Goal: Obtain resource: Download file/media

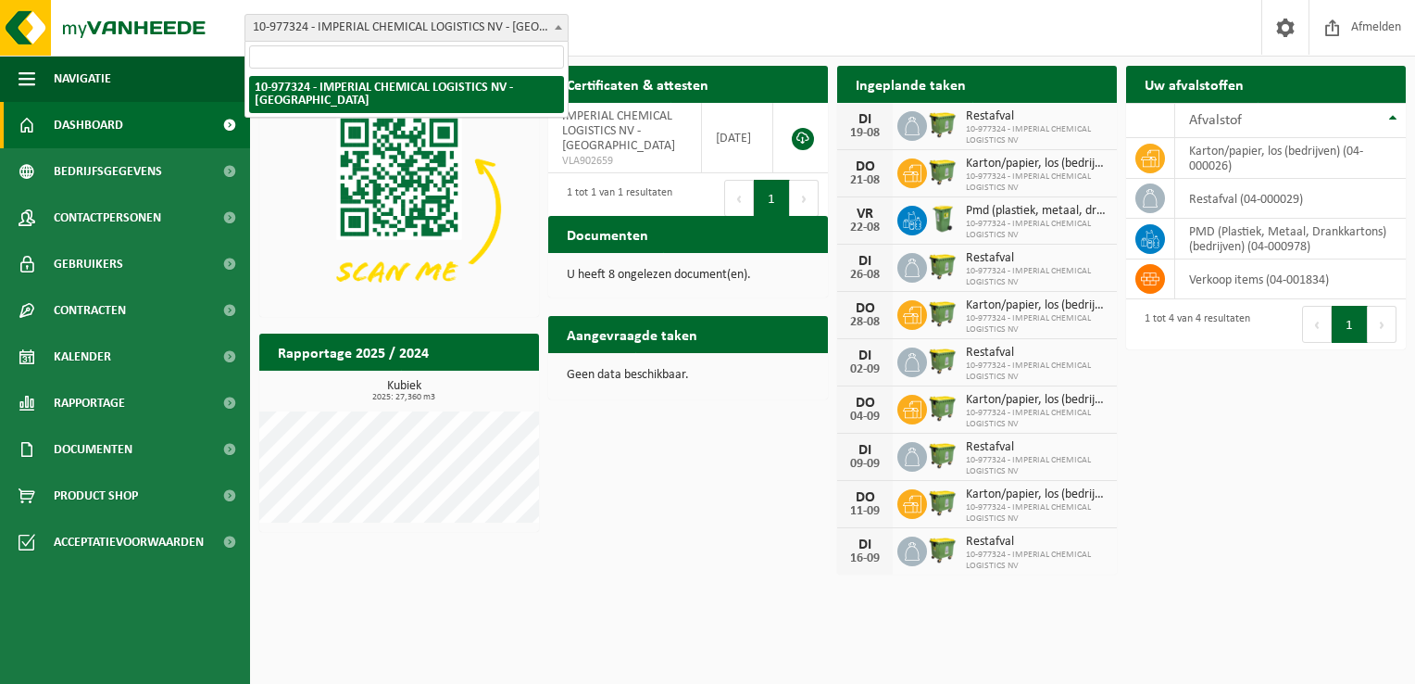
click at [523, 38] on span "10-977324 - IMPERIAL CHEMICAL LOGISTICS NV - [GEOGRAPHIC_DATA]" at bounding box center [406, 28] width 322 height 26
click at [720, 33] on div "Vestiging: 10-977324 - IMPERIAL CHEMICAL LOGISTICS NV - KALLO 10-977324 - IMPER…" at bounding box center [707, 28] width 1415 height 57
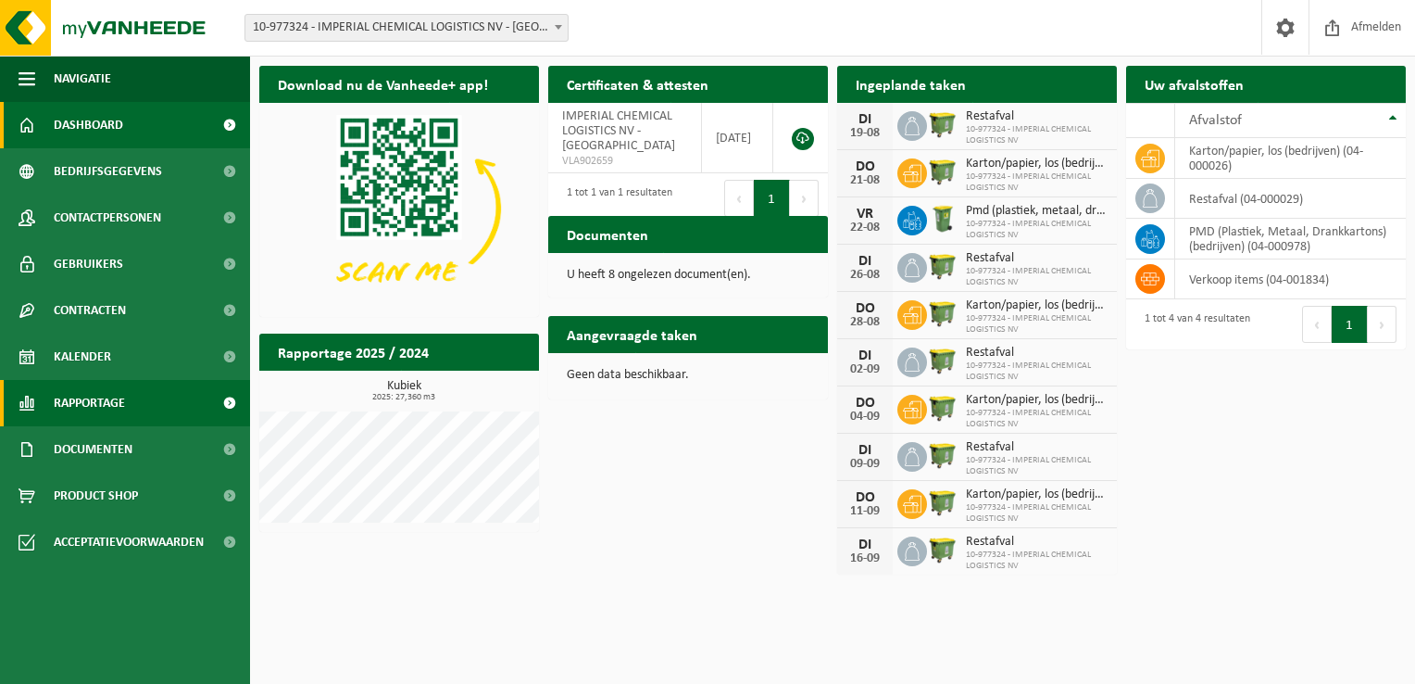
click at [101, 408] on span "Rapportage" at bounding box center [89, 403] width 71 height 46
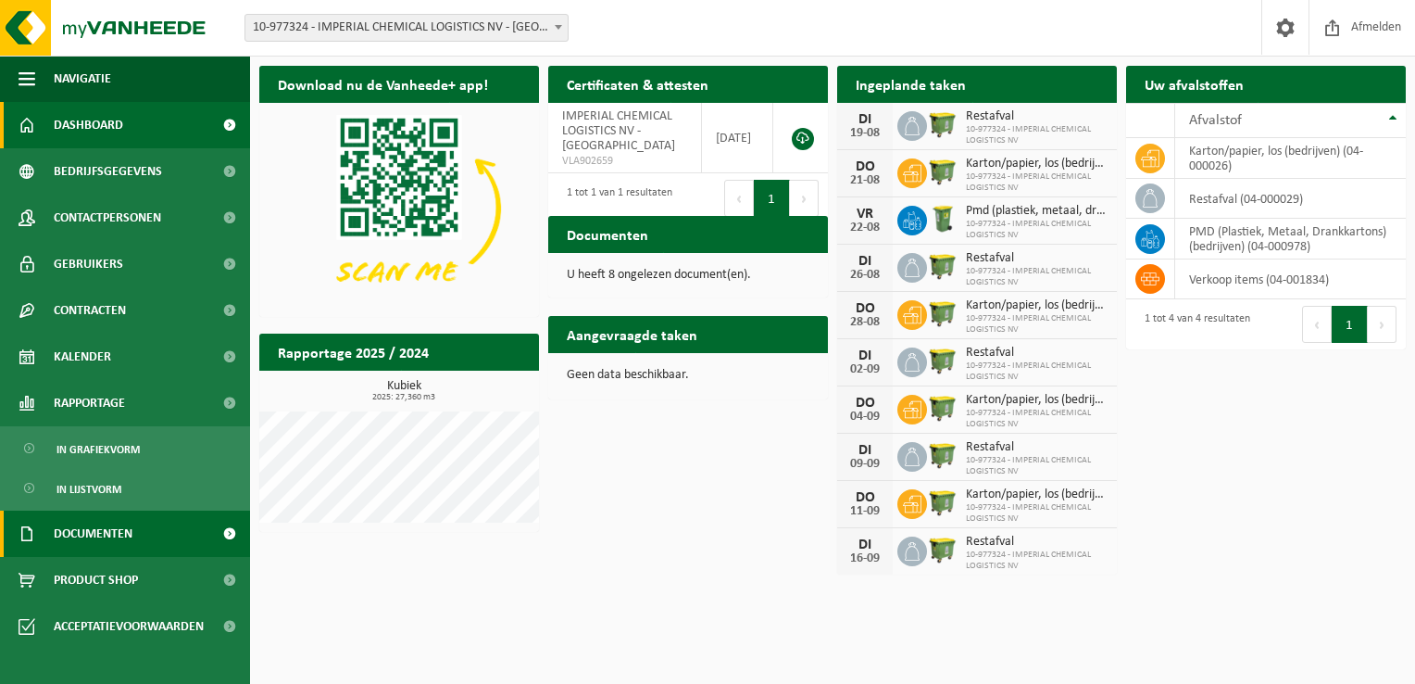
click at [113, 537] on span "Documenten" at bounding box center [93, 533] width 79 height 46
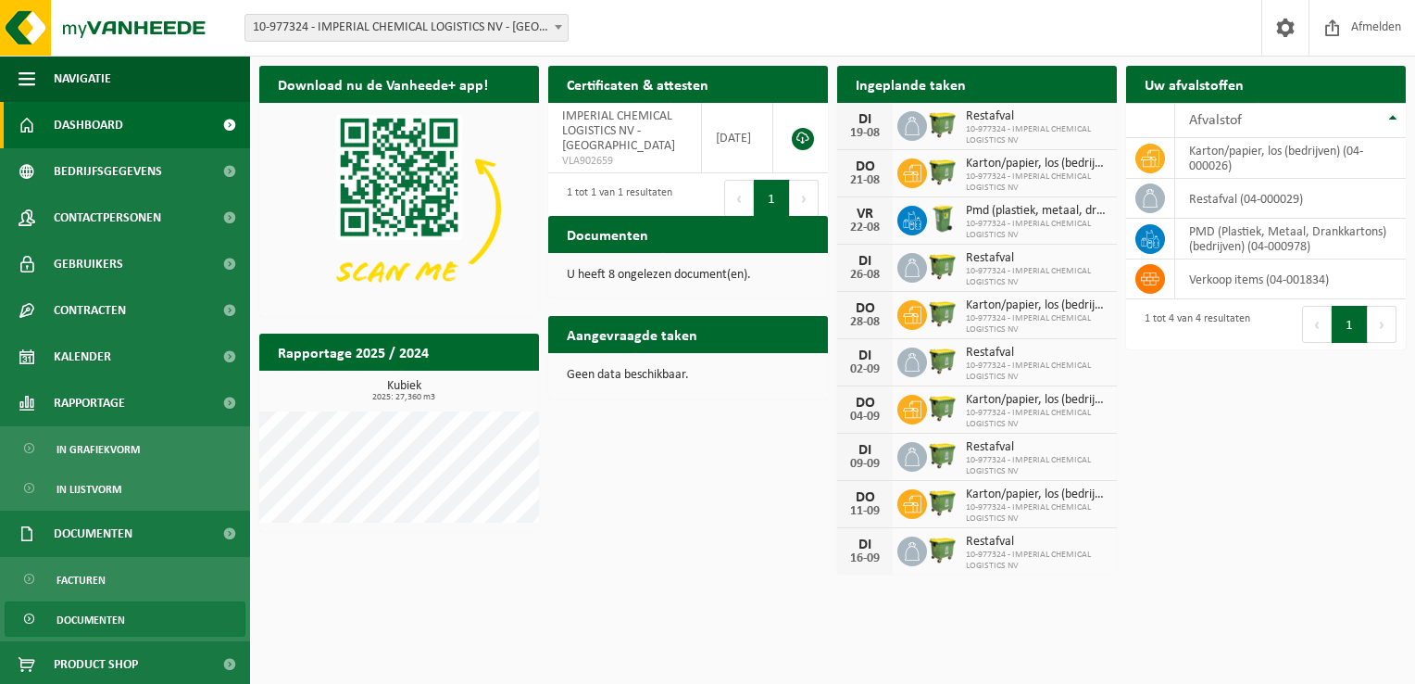
click at [104, 617] on span "Documenten" at bounding box center [91, 619] width 69 height 35
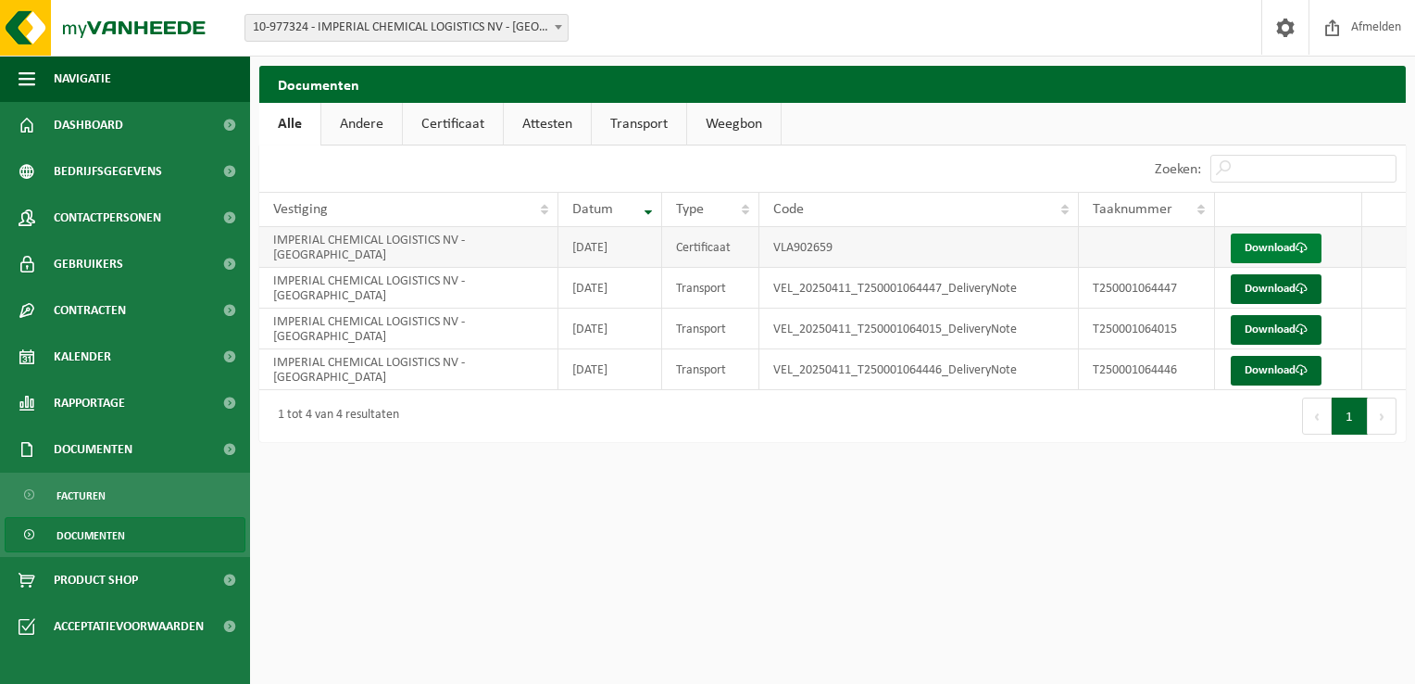
click at [1264, 249] on link "Download" at bounding box center [1276, 248] width 91 height 30
click at [437, 117] on link "Certificaat" at bounding box center [453, 124] width 100 height 43
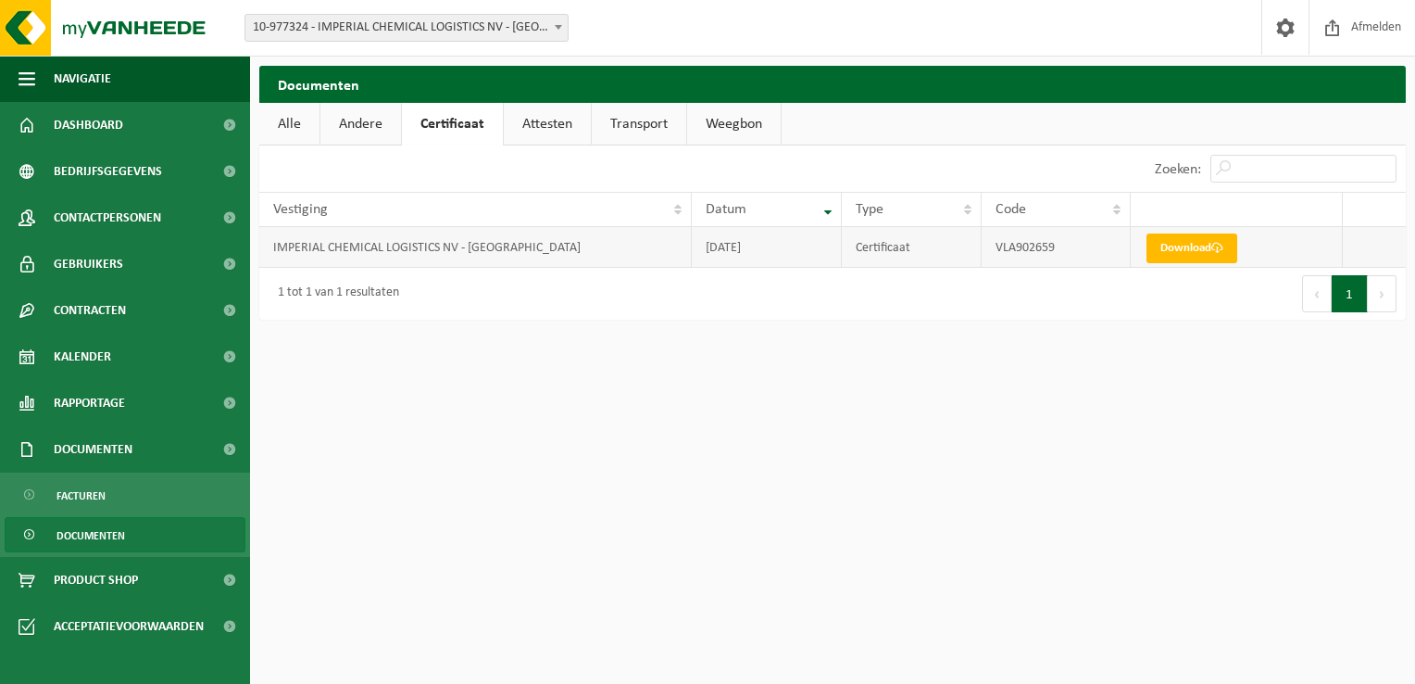
click at [491, 255] on td "IMPERIAL CHEMICAL LOGISTICS NV - KALLO" at bounding box center [475, 247] width 433 height 41
click at [544, 123] on link "Attesten" at bounding box center [547, 124] width 87 height 43
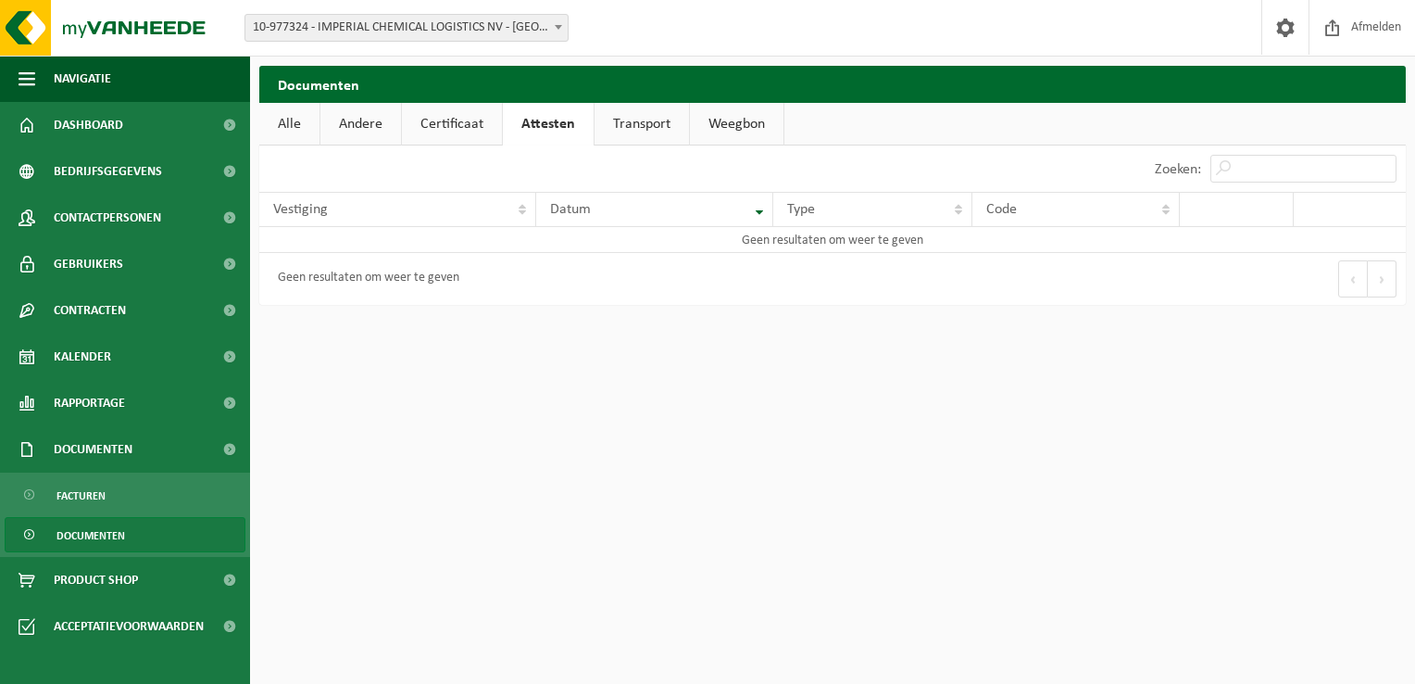
click at [442, 126] on link "Certificaat" at bounding box center [452, 124] width 100 height 43
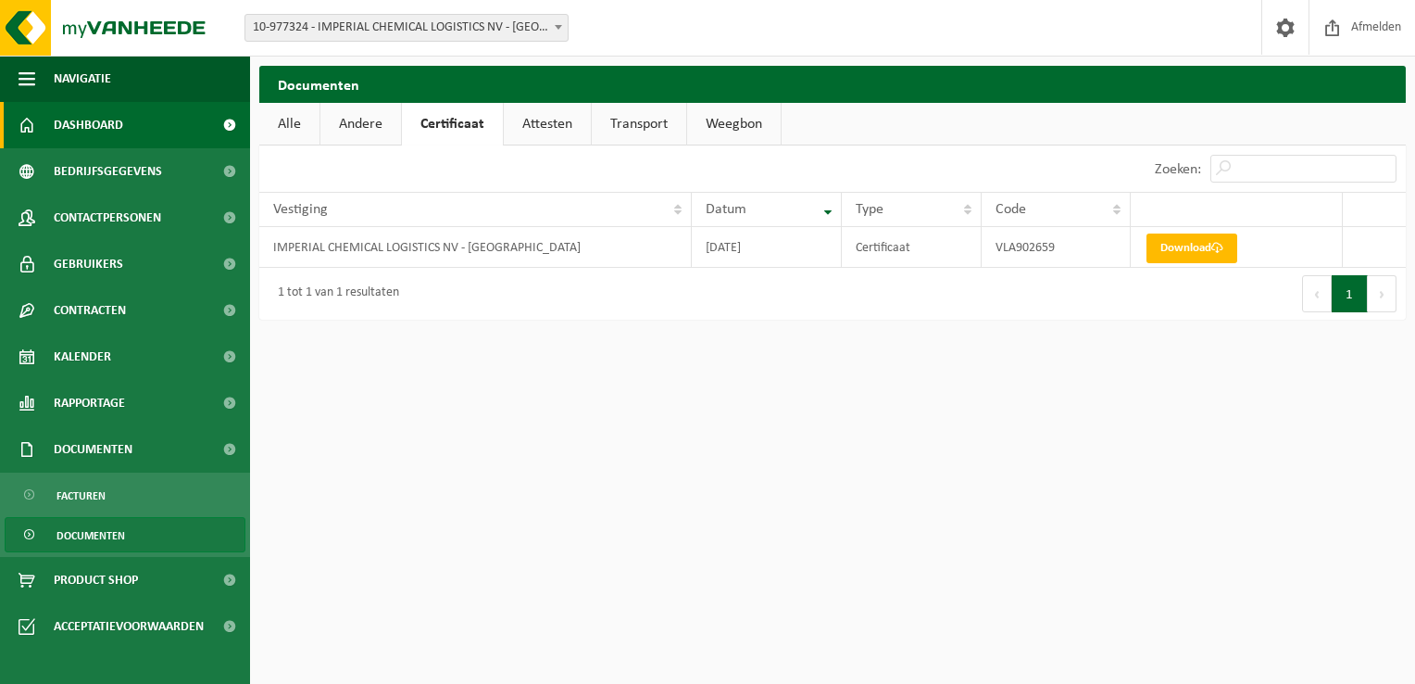
click at [126, 114] on link "Dashboard" at bounding box center [125, 125] width 250 height 46
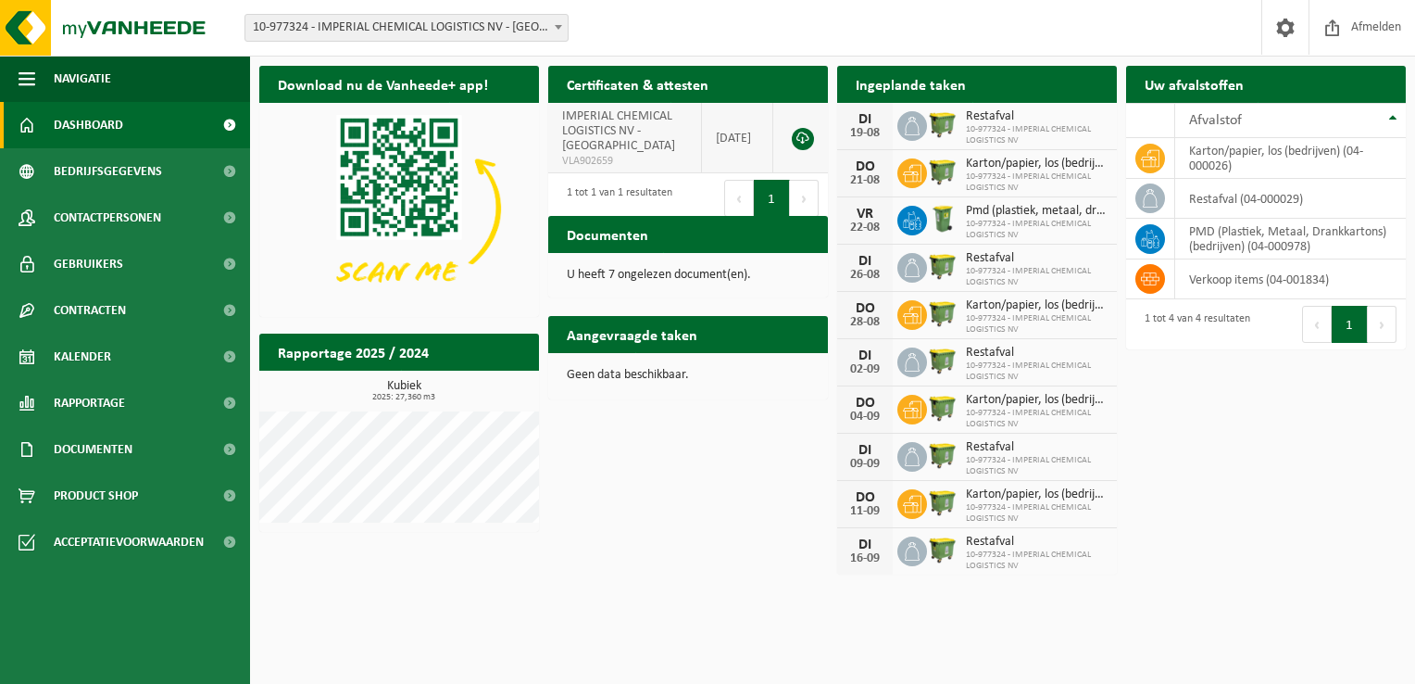
click at [635, 127] on span "IMPERIAL CHEMICAL LOGISTICS NV - [GEOGRAPHIC_DATA]" at bounding box center [618, 131] width 113 height 44
click at [811, 128] on link at bounding box center [803, 139] width 22 height 22
click at [856, 28] on div "Vestiging: 10-977324 - IMPERIAL CHEMICAL LOGISTICS NV - KALLO 10-977324 - IMPER…" at bounding box center [707, 28] width 1415 height 57
click at [725, 123] on td "[DATE]" at bounding box center [737, 138] width 71 height 70
click at [647, 132] on span "IMPERIAL CHEMICAL LOGISTICS NV - [GEOGRAPHIC_DATA]" at bounding box center [618, 131] width 113 height 44
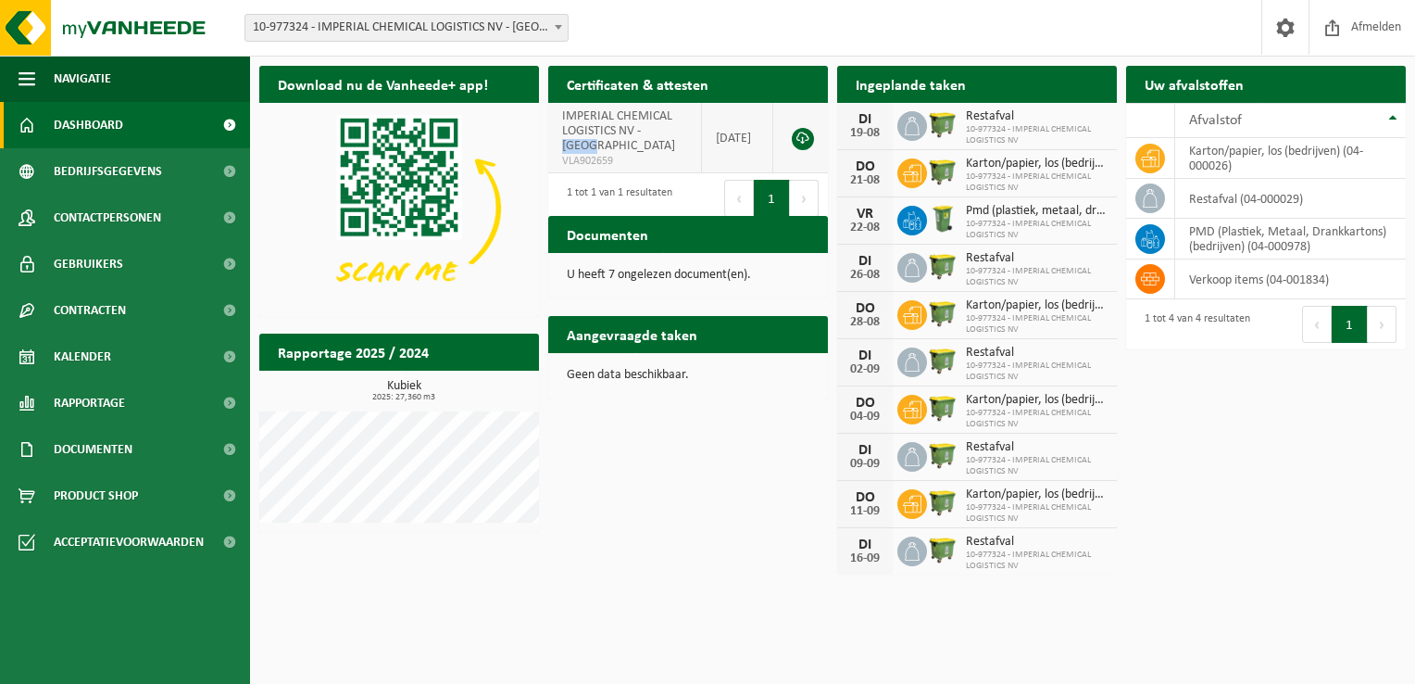
click at [646, 132] on span "IMPERIAL CHEMICAL LOGISTICS NV - [GEOGRAPHIC_DATA]" at bounding box center [618, 131] width 113 height 44
drag, startPoint x: 646, startPoint y: 132, endPoint x: 627, endPoint y: 132, distance: 18.5
click at [627, 132] on span "IMPERIAL CHEMICAL LOGISTICS NV - KALLO" at bounding box center [618, 131] width 113 height 44
click at [1287, 28] on span at bounding box center [1286, 27] width 28 height 55
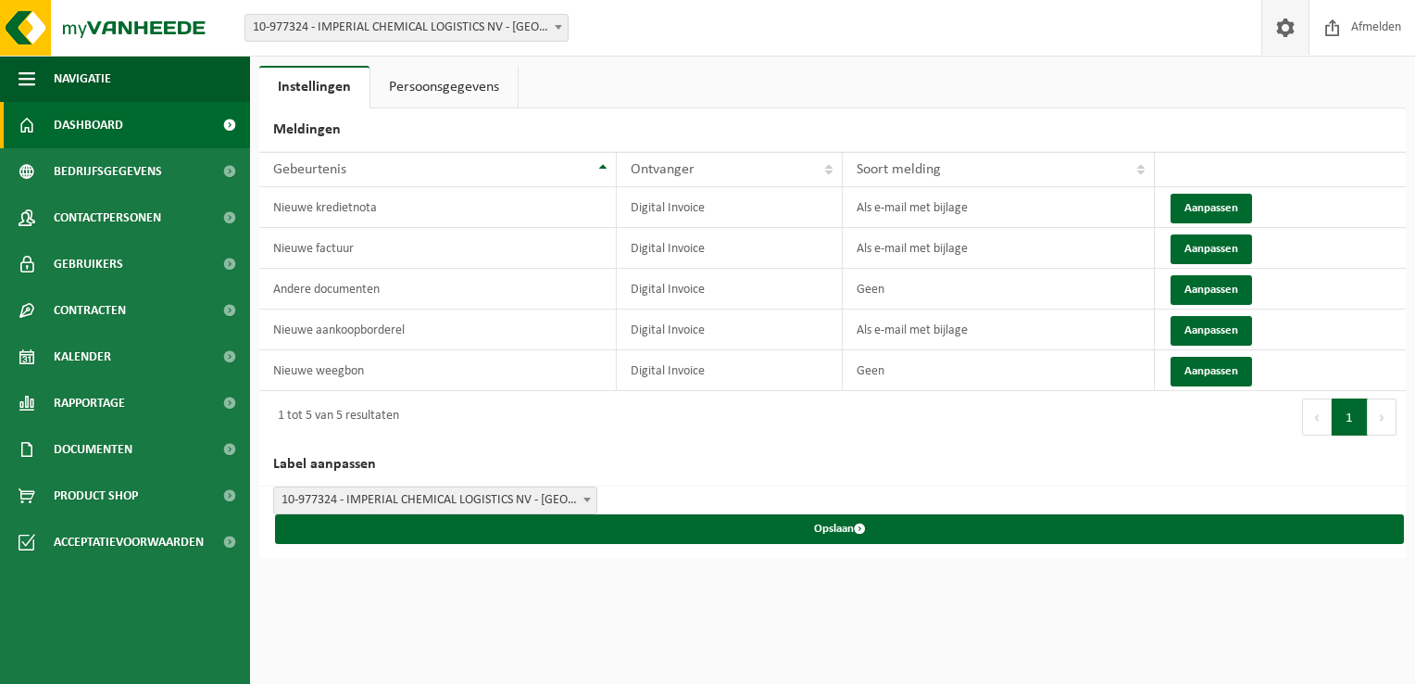
click at [144, 112] on link "Dashboard" at bounding box center [125, 125] width 250 height 46
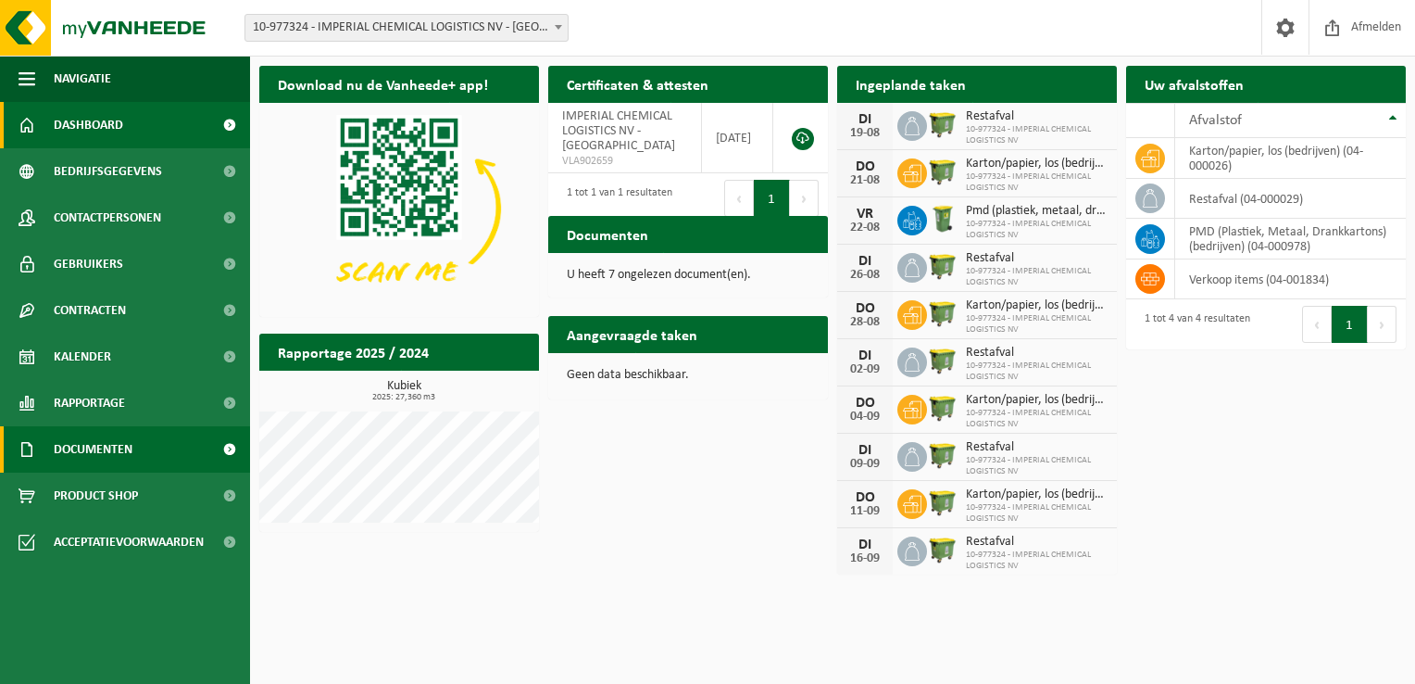
click at [96, 441] on span "Documenten" at bounding box center [93, 449] width 79 height 46
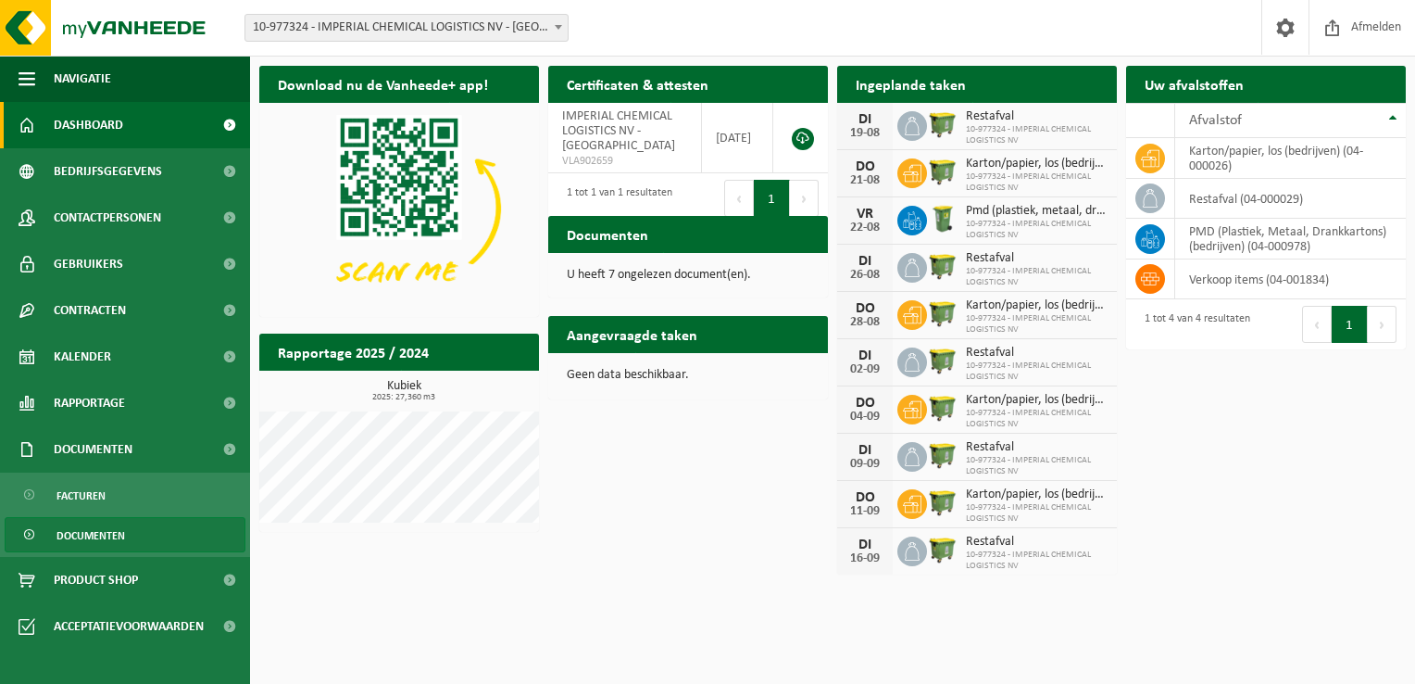
click at [104, 535] on span "Documenten" at bounding box center [91, 535] width 69 height 35
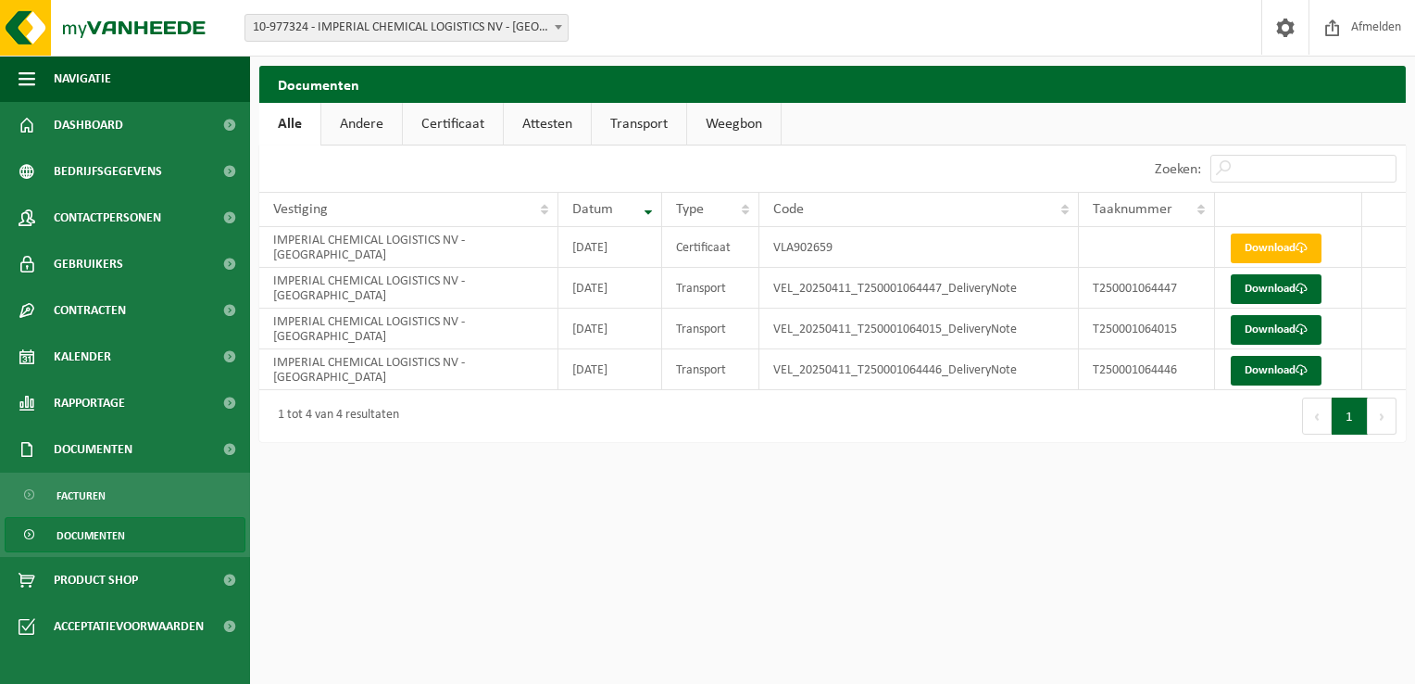
click at [351, 121] on link "Andere" at bounding box center [361, 124] width 81 height 43
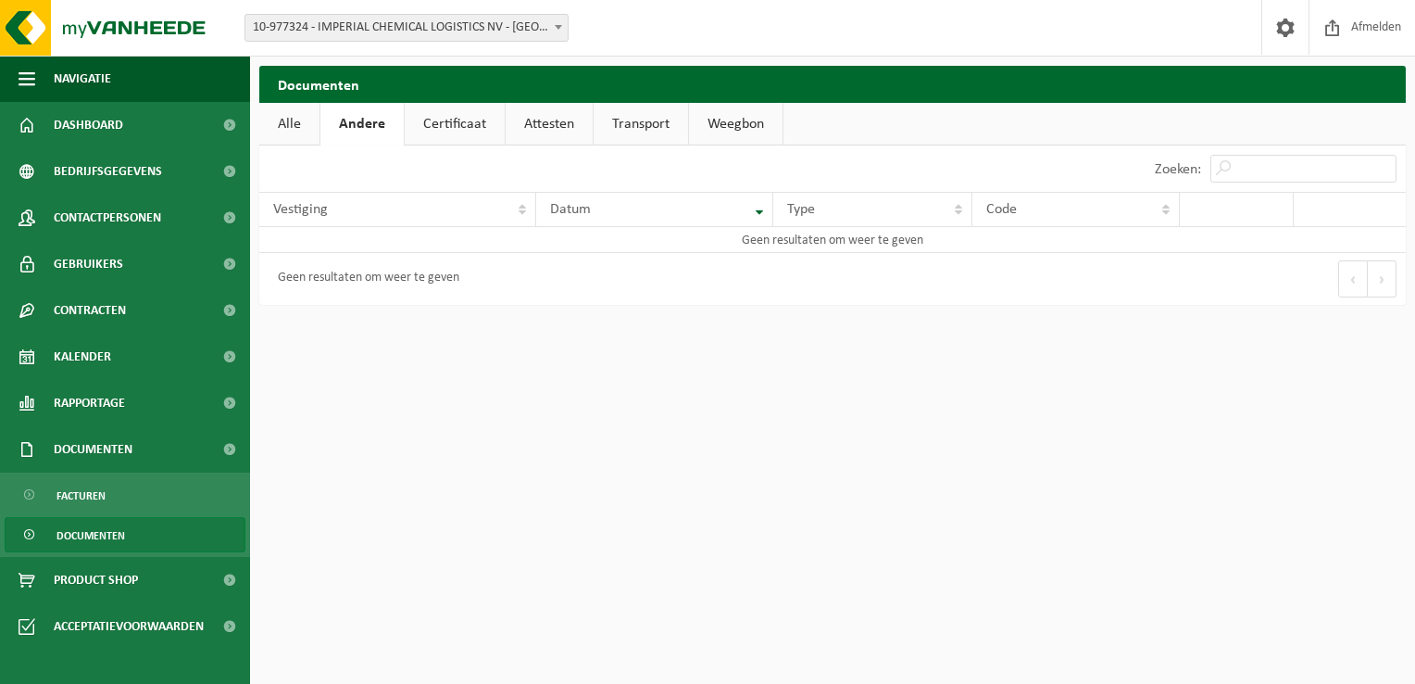
click at [478, 128] on link "Certificaat" at bounding box center [455, 124] width 100 height 43
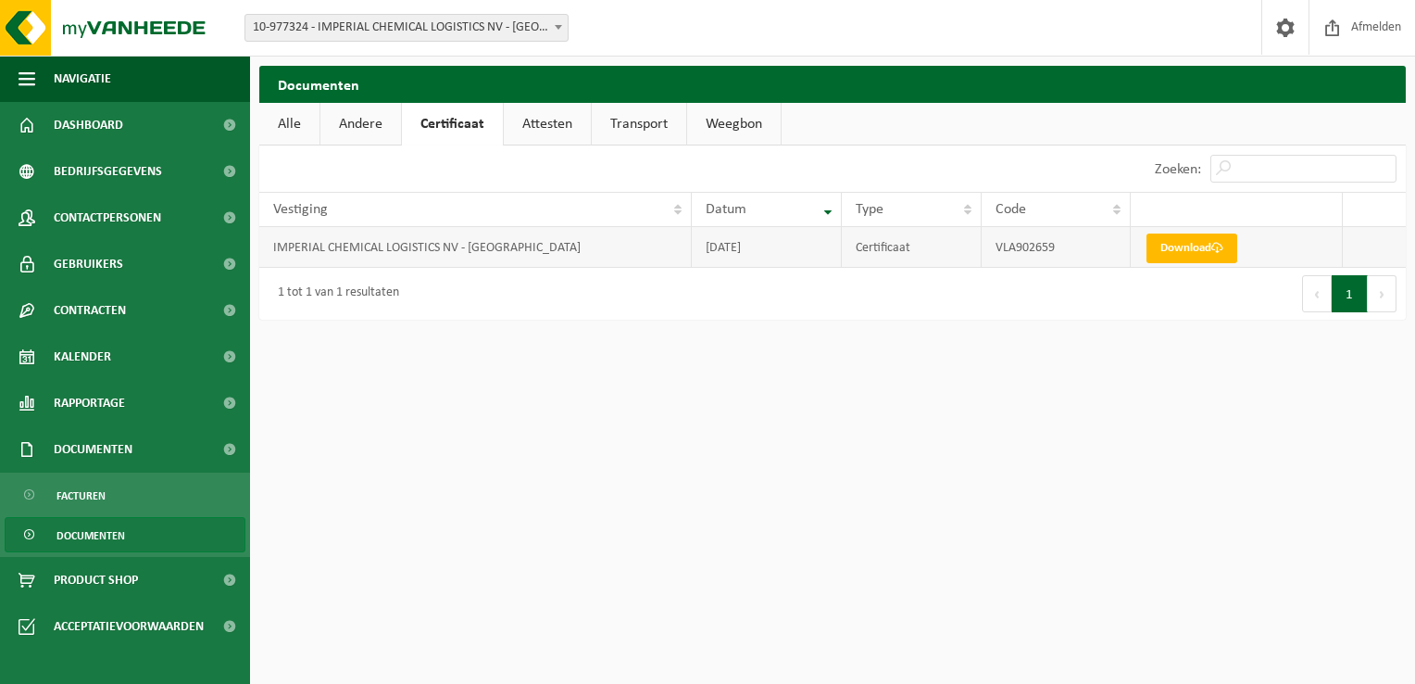
click at [522, 243] on td "IMPERIAL CHEMICAL LOGISTICS NV - KALLO" at bounding box center [475, 247] width 433 height 41
drag, startPoint x: 933, startPoint y: 251, endPoint x: 967, endPoint y: 250, distance: 34.3
click at [934, 250] on td "Certificaat" at bounding box center [911, 247] width 139 height 41
click at [1019, 246] on td "VLA902659" at bounding box center [1056, 247] width 149 height 41
click at [1034, 250] on td "VLA902659" at bounding box center [1056, 247] width 149 height 41
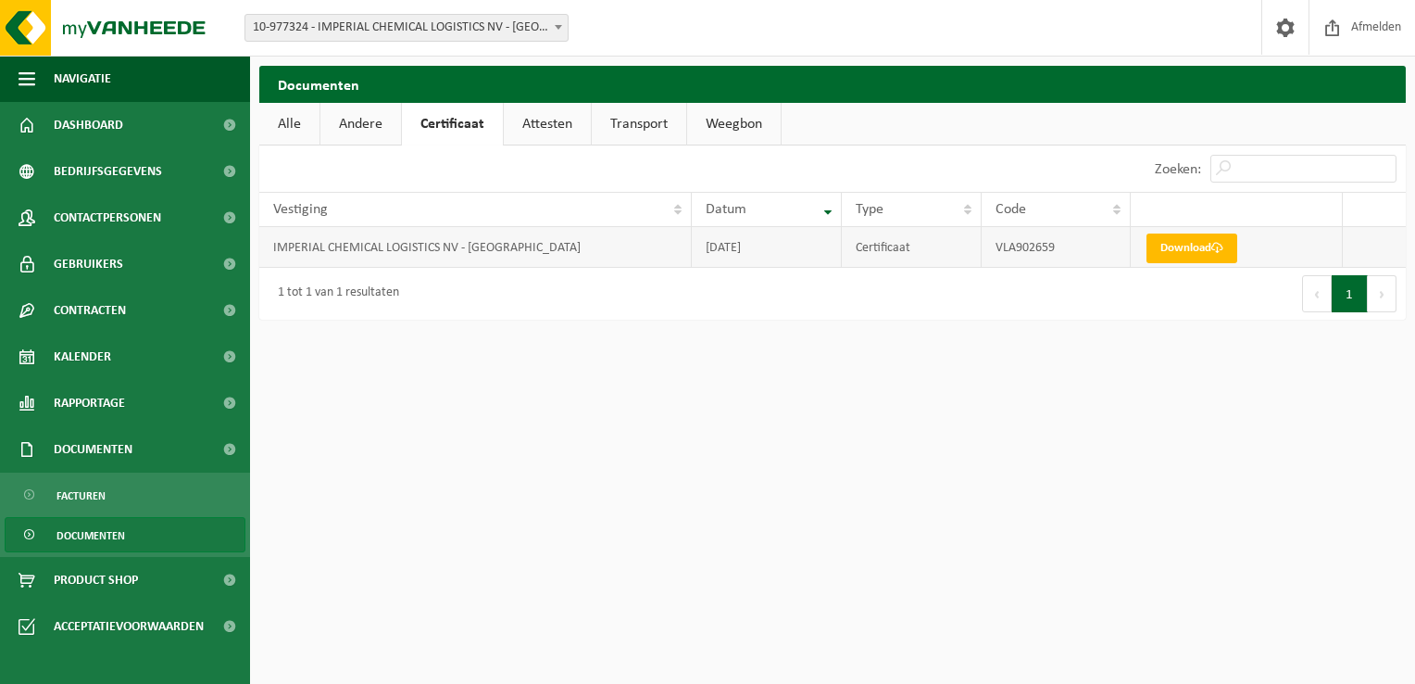
drag, startPoint x: 899, startPoint y: 238, endPoint x: 776, endPoint y: 238, distance: 123.2
click at [899, 237] on td "Certificaat" at bounding box center [911, 247] width 139 height 41
click at [776, 238] on td "2025-07-25" at bounding box center [767, 247] width 150 height 41
click at [700, 246] on td "2025-07-25" at bounding box center [767, 247] width 150 height 41
click at [339, 240] on td "IMPERIAL CHEMICAL LOGISTICS NV - KALLO" at bounding box center [475, 247] width 433 height 41
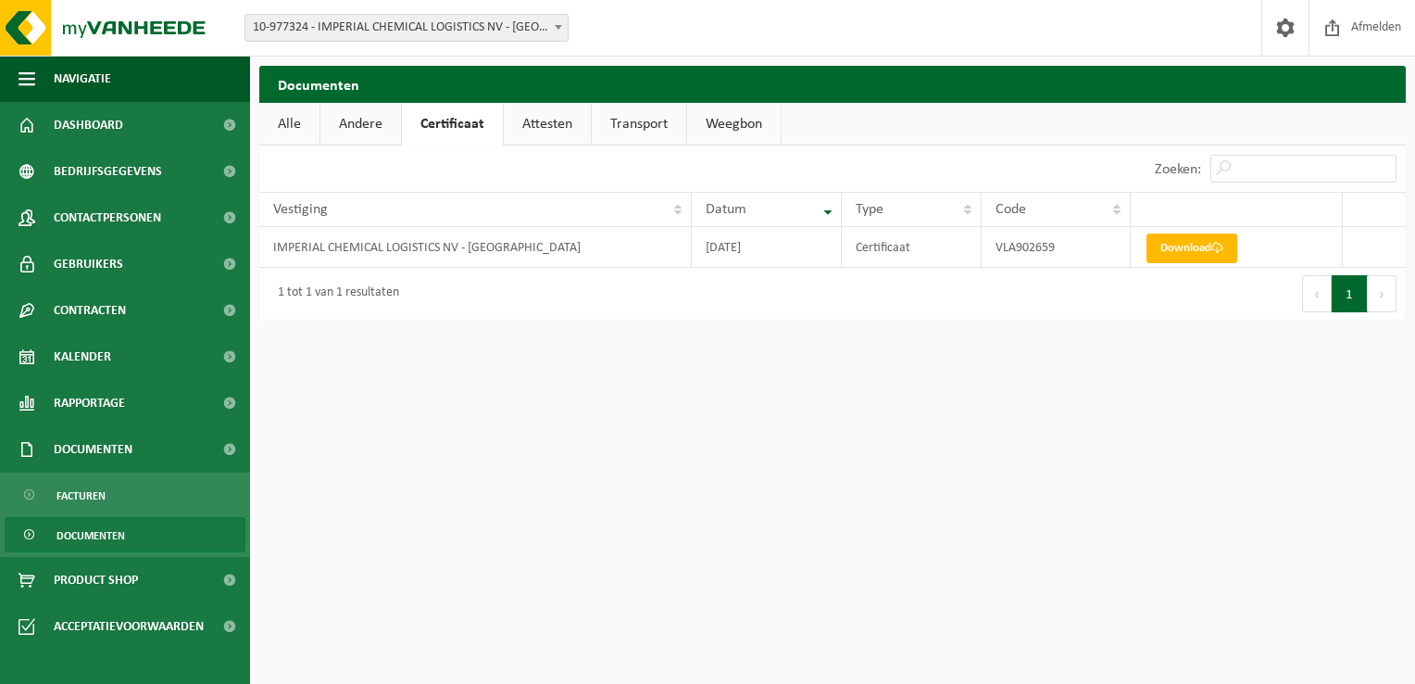
click at [299, 128] on link "Alle" at bounding box center [289, 124] width 60 height 43
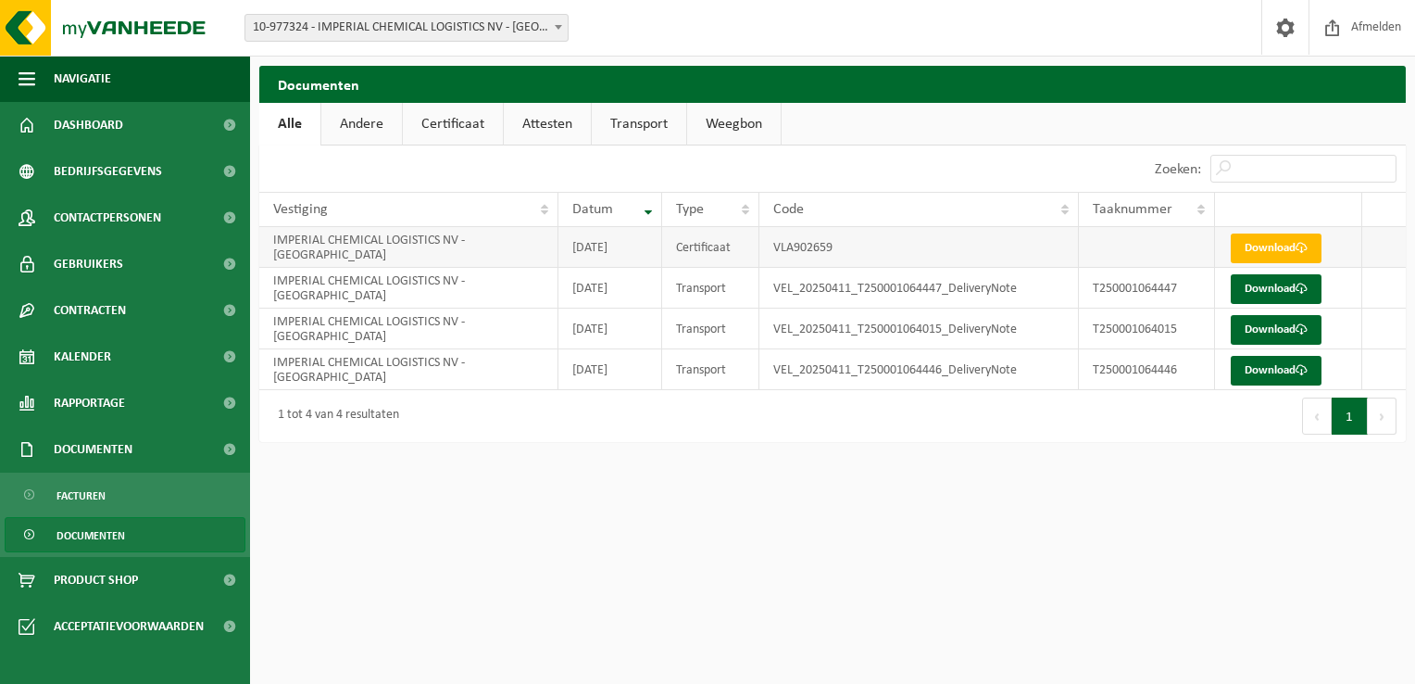
click at [639, 244] on td "2025-07-25" at bounding box center [611, 247] width 104 height 41
click at [145, 176] on span "Bedrijfsgegevens" at bounding box center [108, 171] width 108 height 46
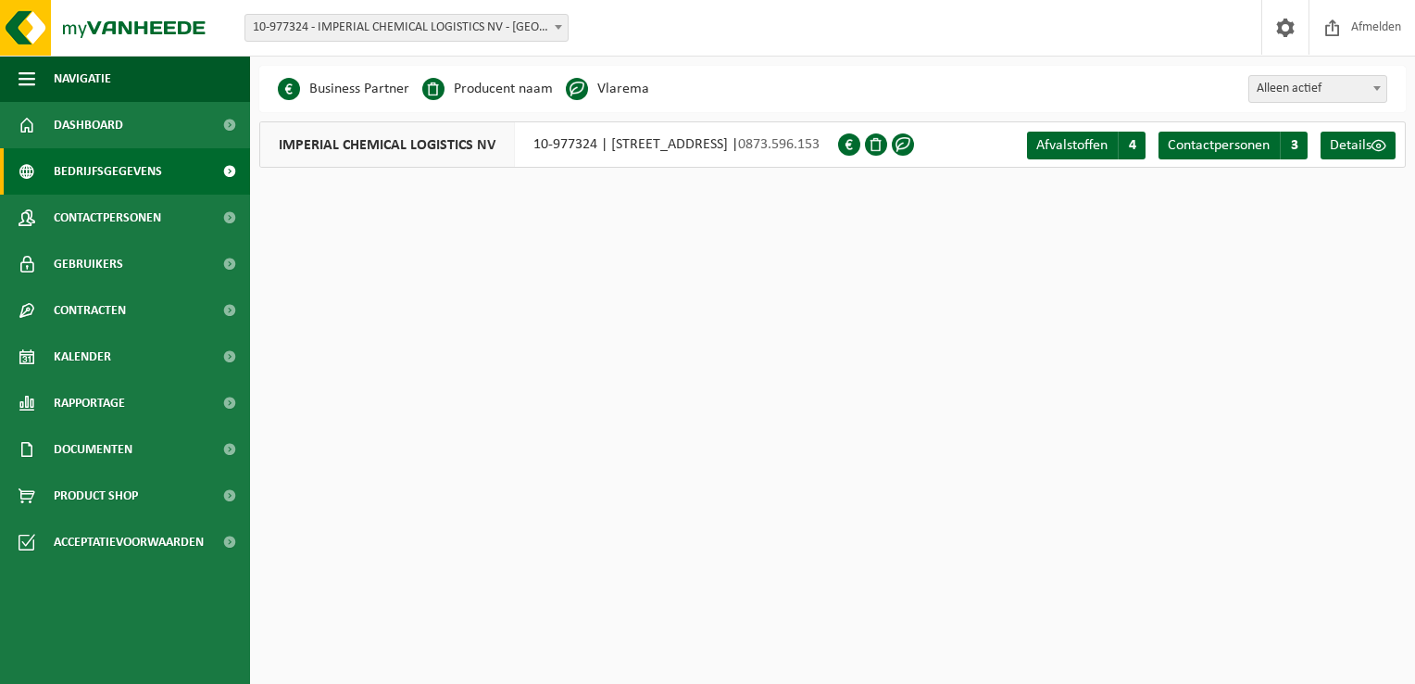
click at [664, 139] on div "IMPERIAL CHEMICAL LOGISTICS NV 10-977324 | [STREET_ADDRESS] | 0873.596.153" at bounding box center [548, 144] width 579 height 46
click at [1052, 145] on span "Afvalstoffen" at bounding box center [1072, 145] width 71 height 15
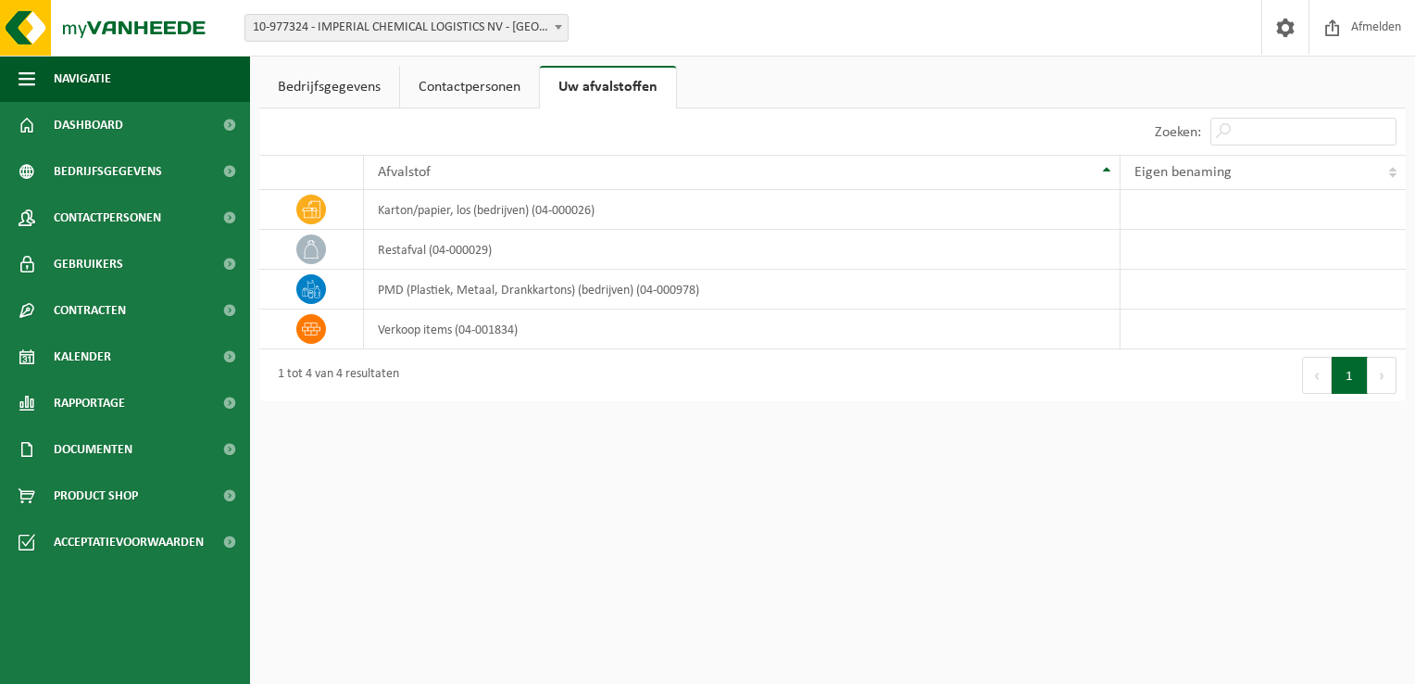
click at [319, 87] on link "Bedrijfsgegevens" at bounding box center [329, 87] width 140 height 43
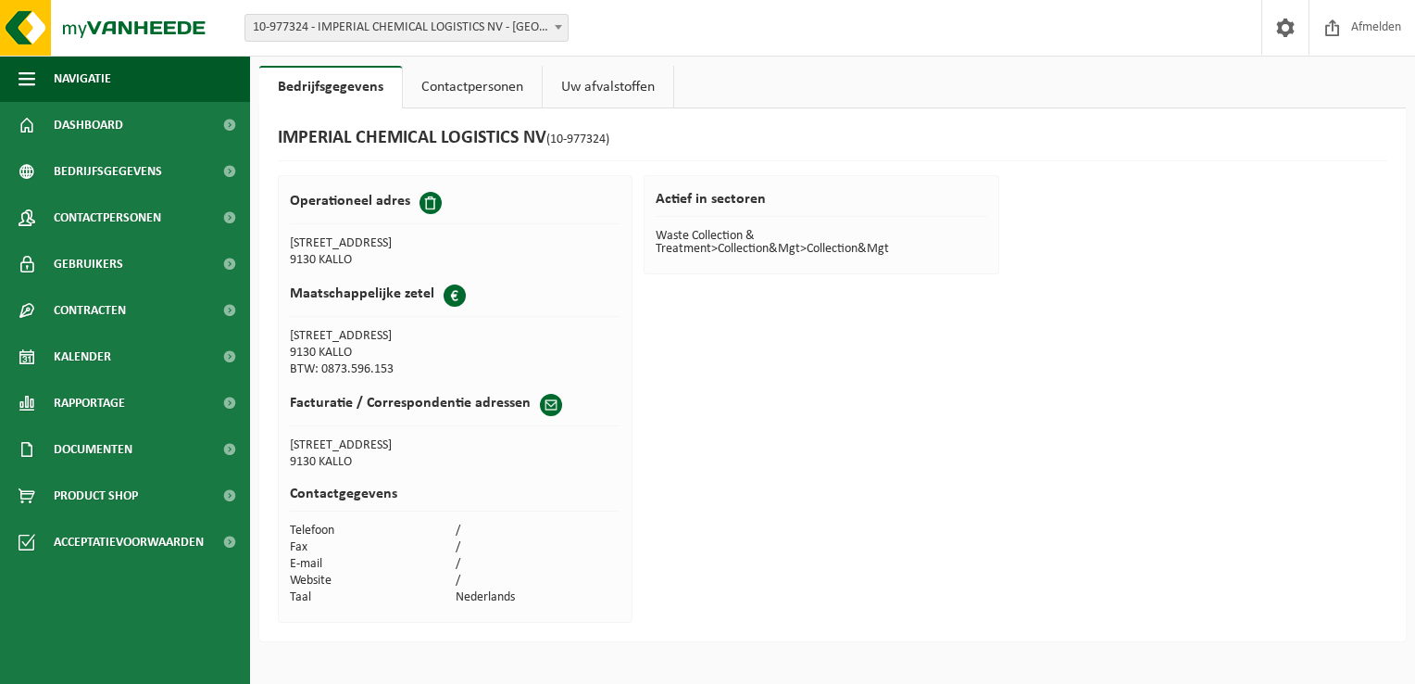
click at [479, 87] on link "Contactpersonen" at bounding box center [472, 87] width 139 height 43
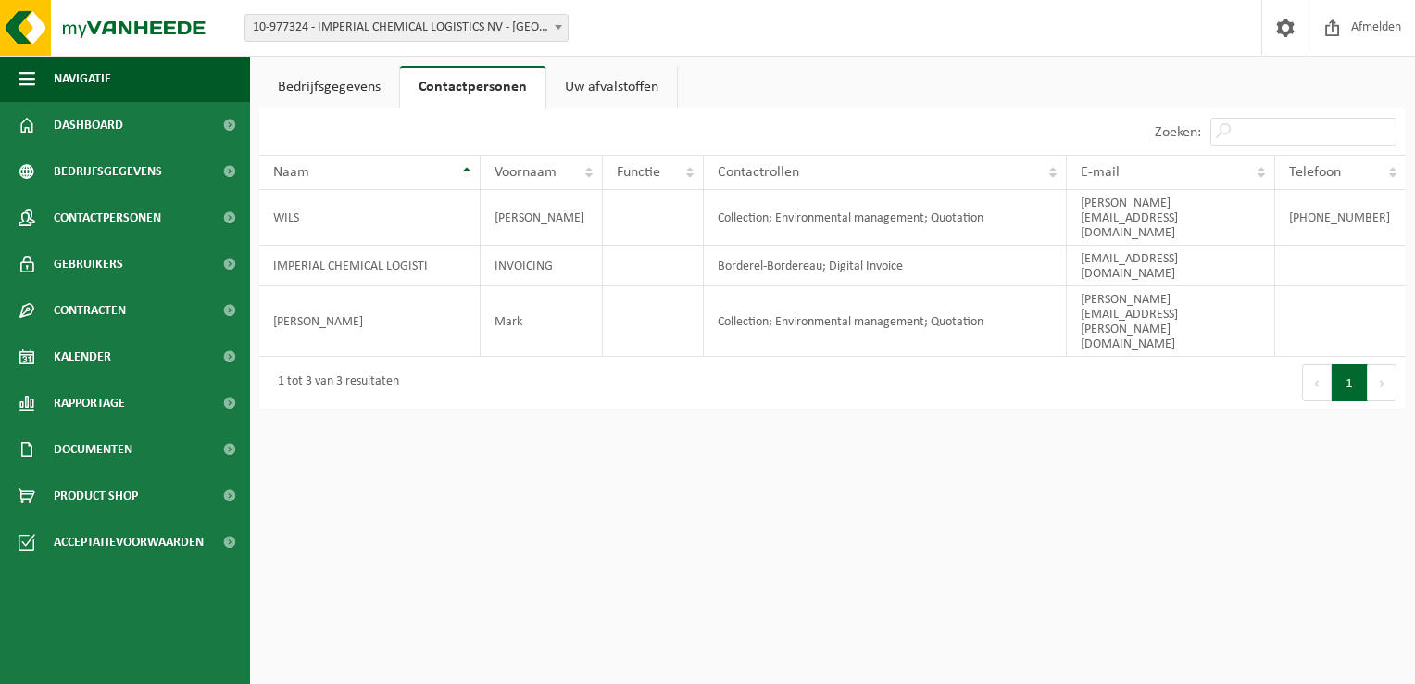
click at [583, 79] on link "Uw afvalstoffen" at bounding box center [612, 87] width 131 height 43
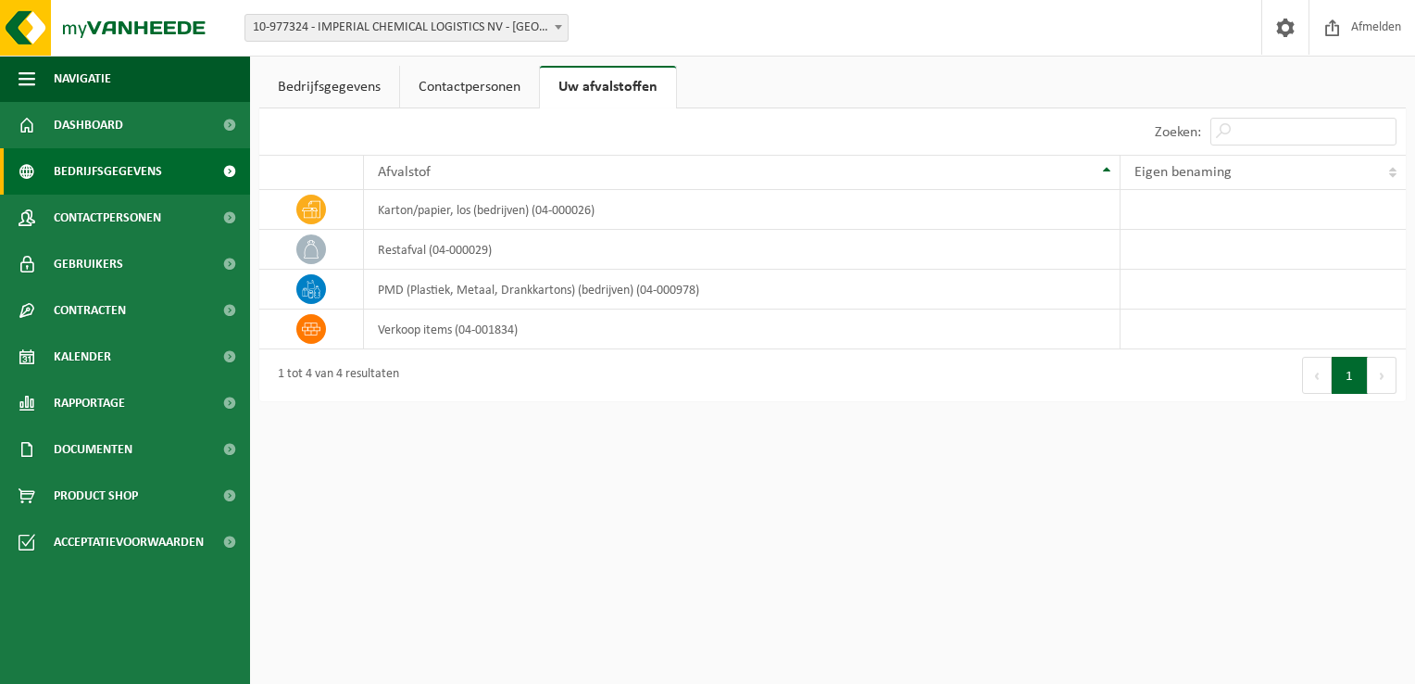
click at [88, 169] on span "Bedrijfsgegevens" at bounding box center [108, 171] width 108 height 46
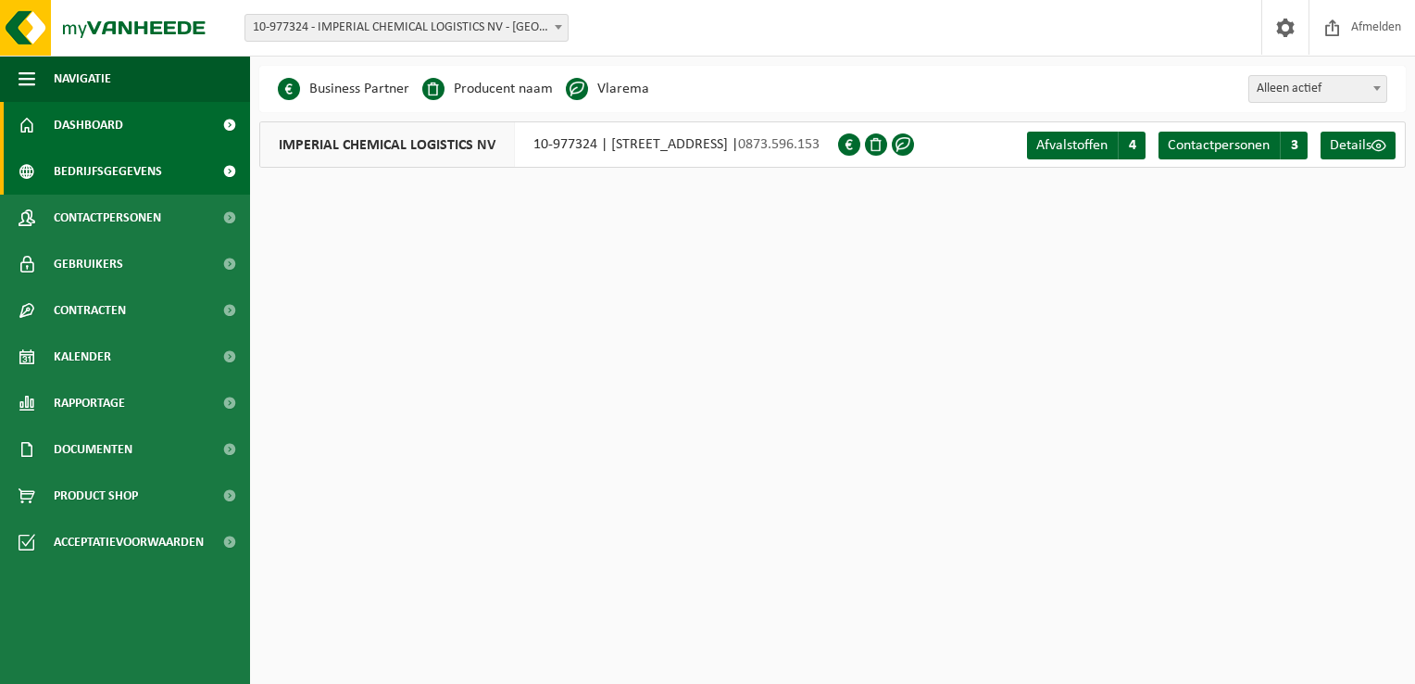
click at [94, 125] on span "Dashboard" at bounding box center [88, 125] width 69 height 46
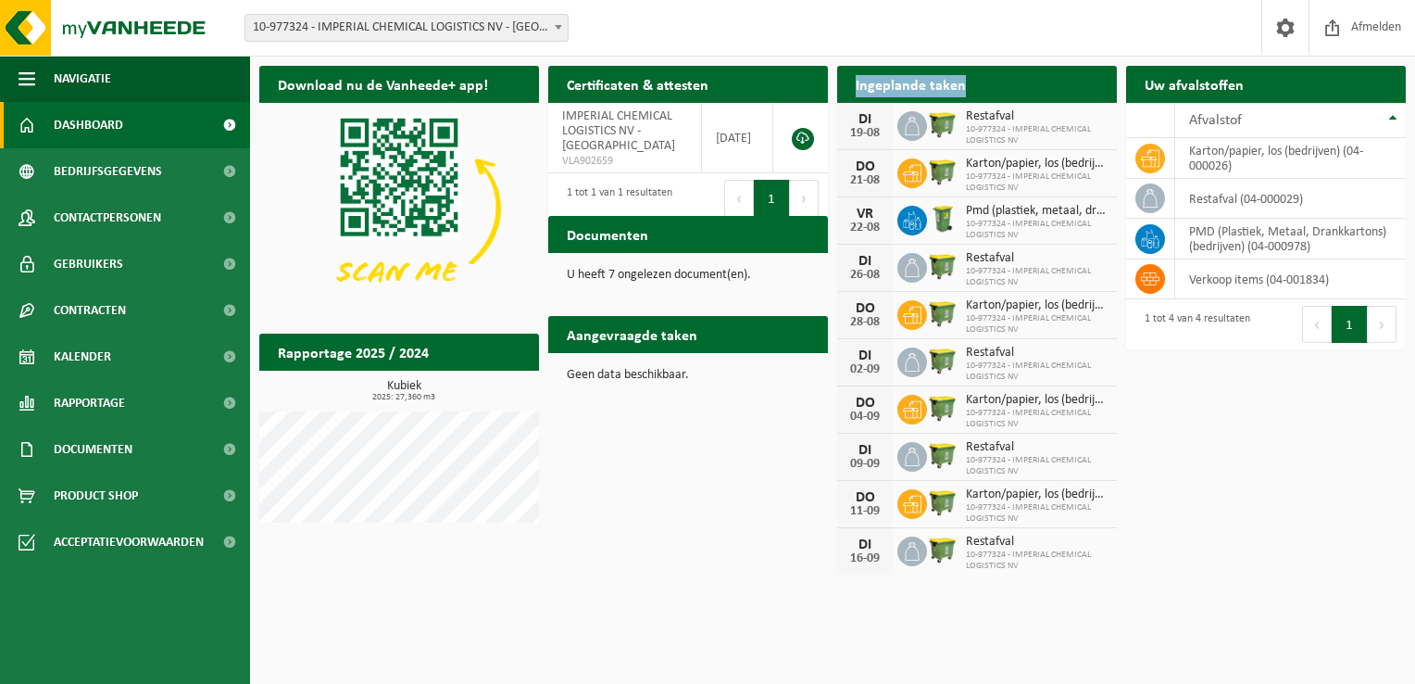
drag, startPoint x: 961, startPoint y: 85, endPoint x: 849, endPoint y: 83, distance: 112.1
click at [849, 83] on h2 "Ingeplande taken" at bounding box center [910, 84] width 147 height 36
copy h2 "Ingeplande taken"
click at [863, 86] on h2 "Ingeplande taken" at bounding box center [910, 84] width 147 height 36
click at [1252, 472] on div "Download nu de Vanheede+ app! Verberg Certificaten & attesten Bekijk uw certifi…" at bounding box center [833, 319] width 1156 height 525
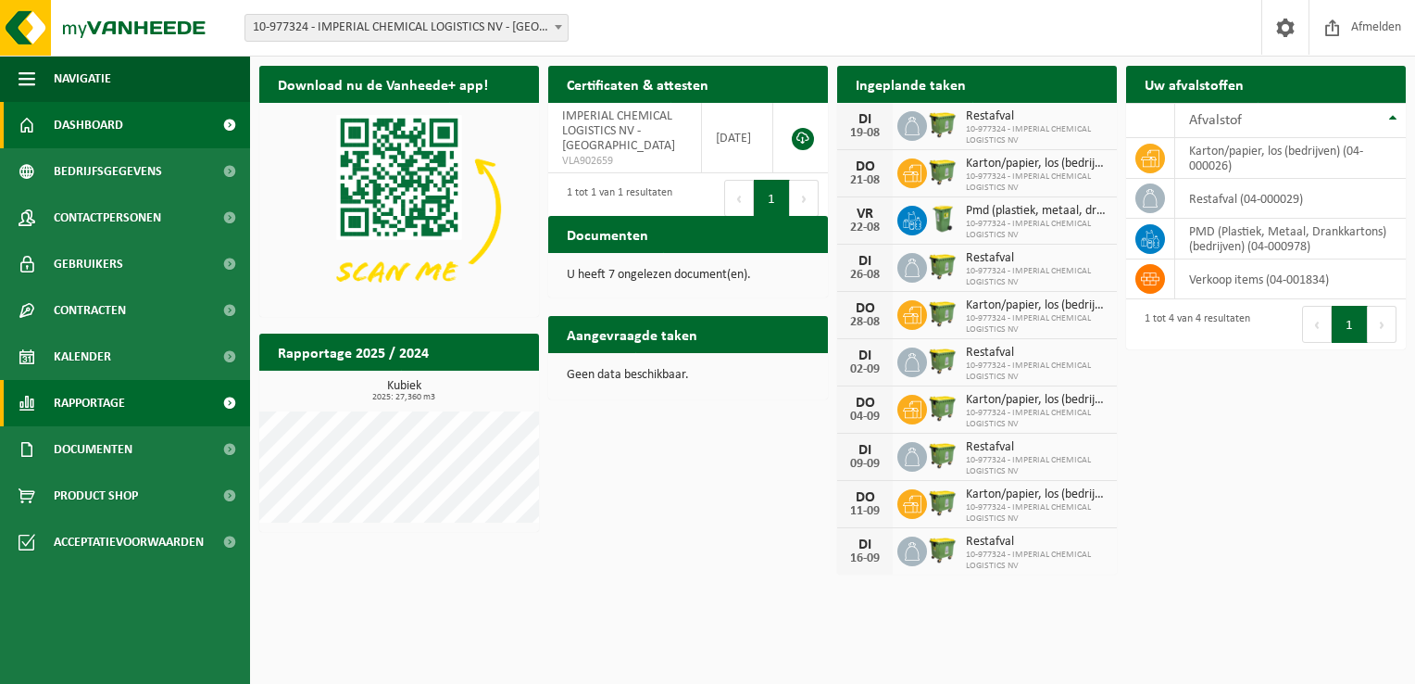
click at [104, 398] on span "Rapportage" at bounding box center [89, 403] width 71 height 46
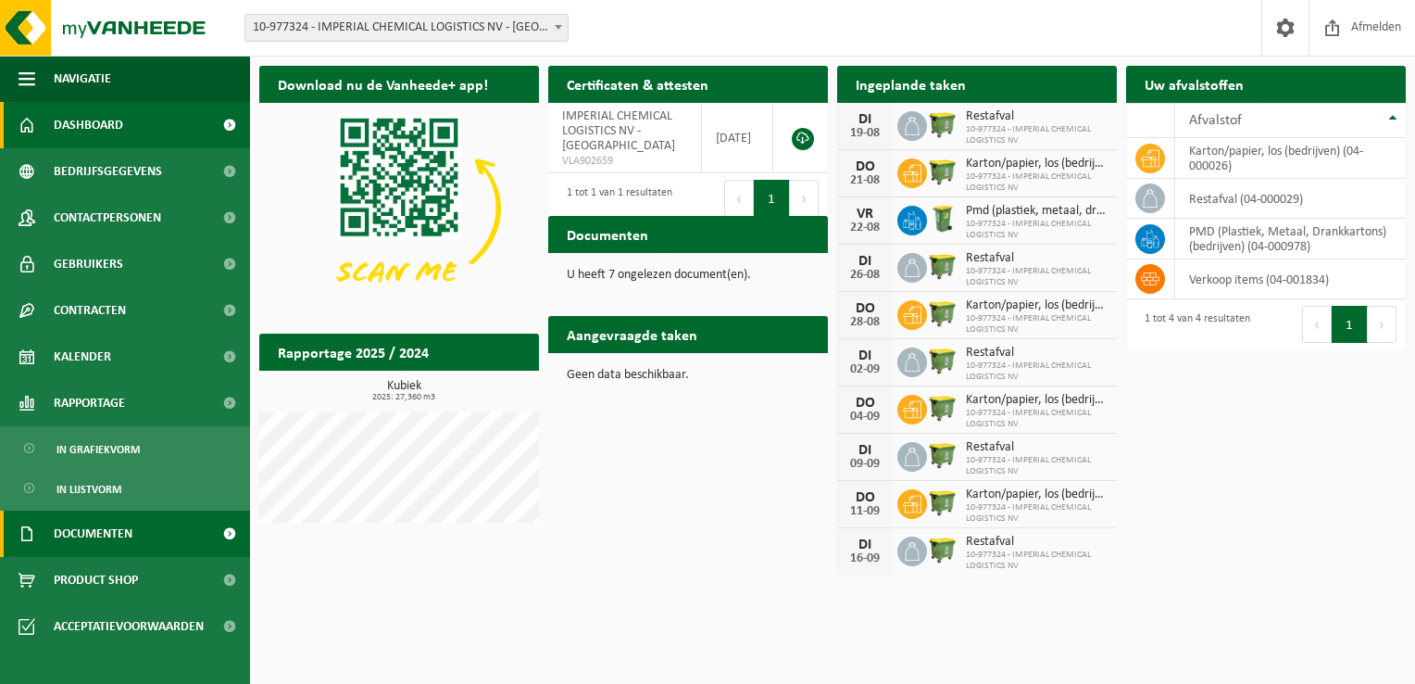
click at [120, 546] on span "Documenten" at bounding box center [93, 533] width 79 height 46
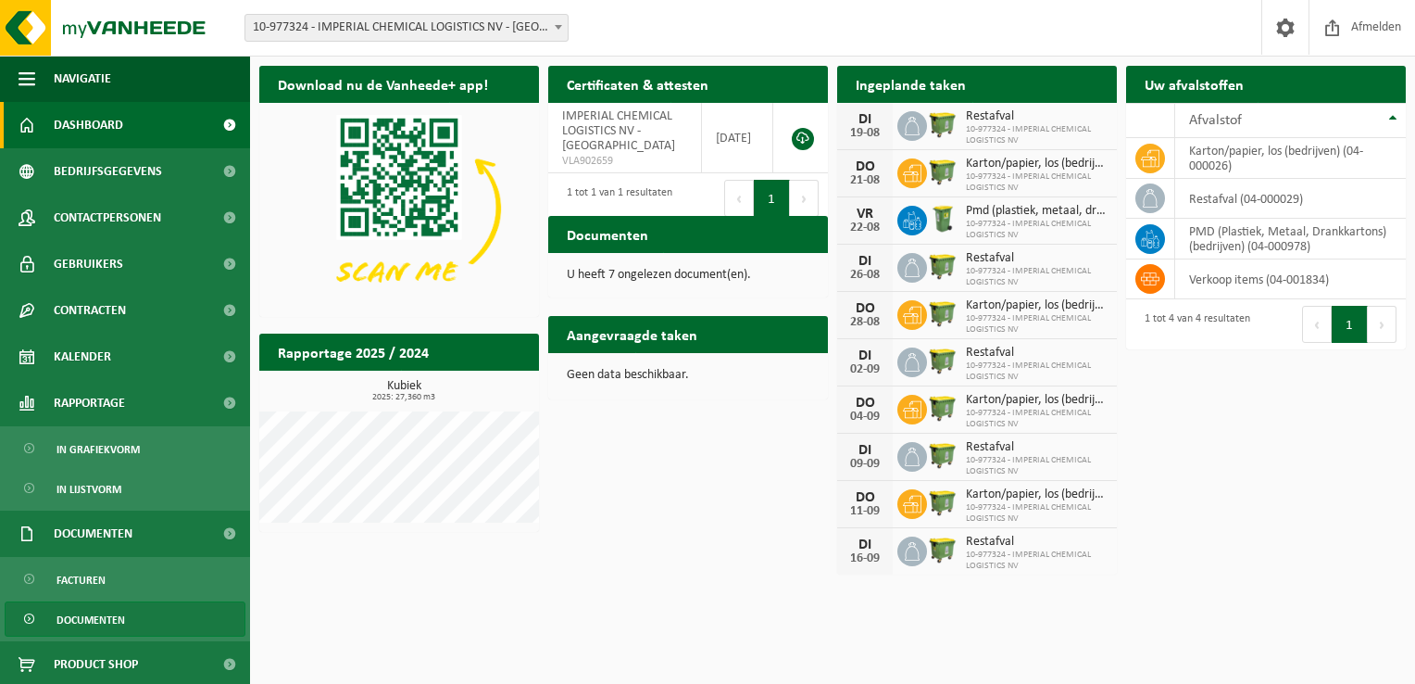
click at [124, 619] on span "Documenten" at bounding box center [91, 619] width 69 height 35
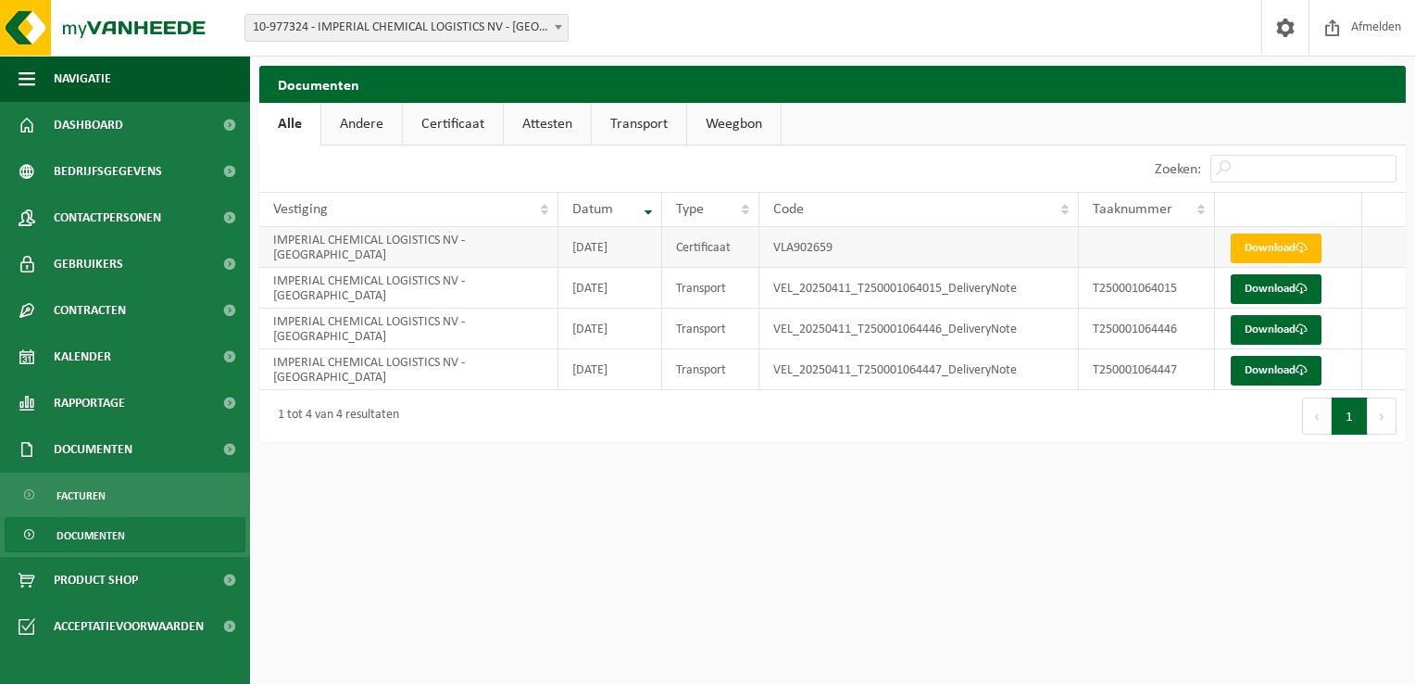
click at [493, 246] on td "IMPERIAL CHEMICAL LOGISTICS NV - KALLO" at bounding box center [408, 247] width 299 height 41
drag, startPoint x: 660, startPoint y: 240, endPoint x: 744, endPoint y: 248, distance: 84.7
click at [660, 240] on td "2025-07-25" at bounding box center [611, 247] width 104 height 41
click at [786, 245] on td "VLA902659" at bounding box center [920, 247] width 320 height 41
click at [815, 253] on td "VLA902659" at bounding box center [920, 247] width 320 height 41
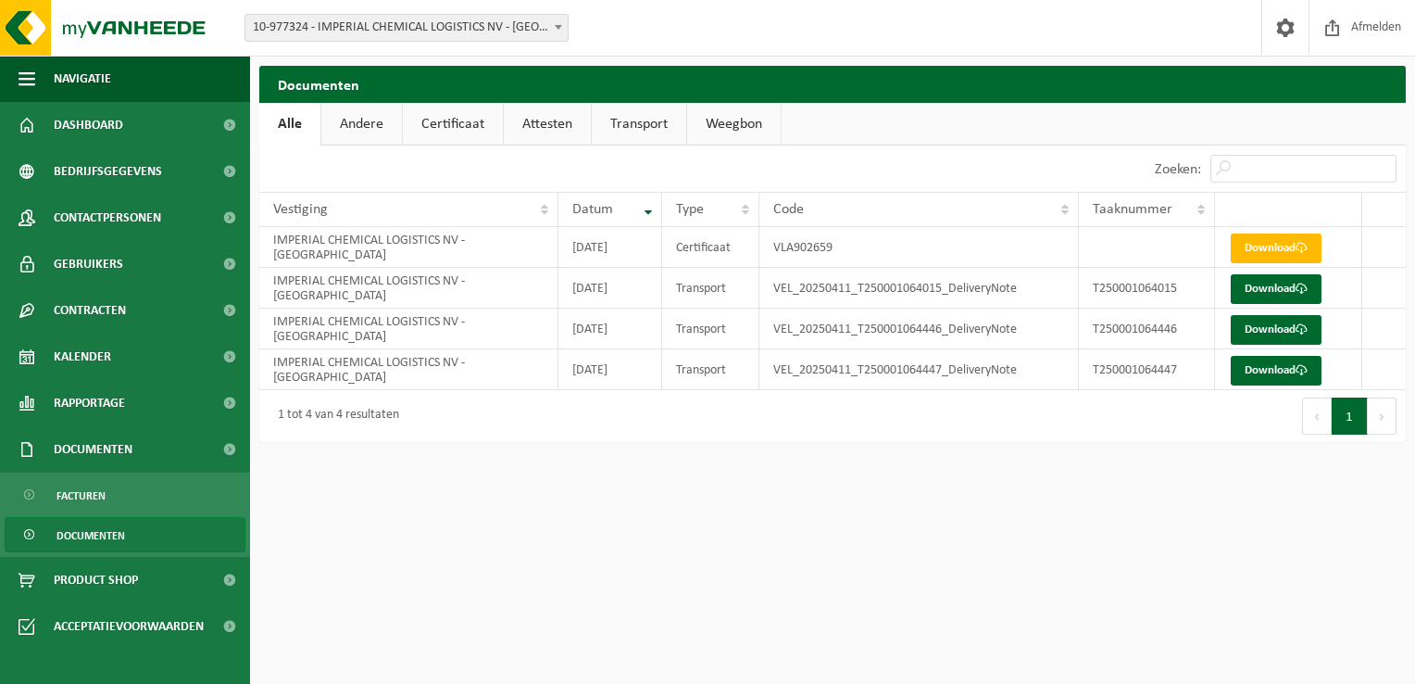
click at [452, 119] on link "Certificaat" at bounding box center [453, 124] width 100 height 43
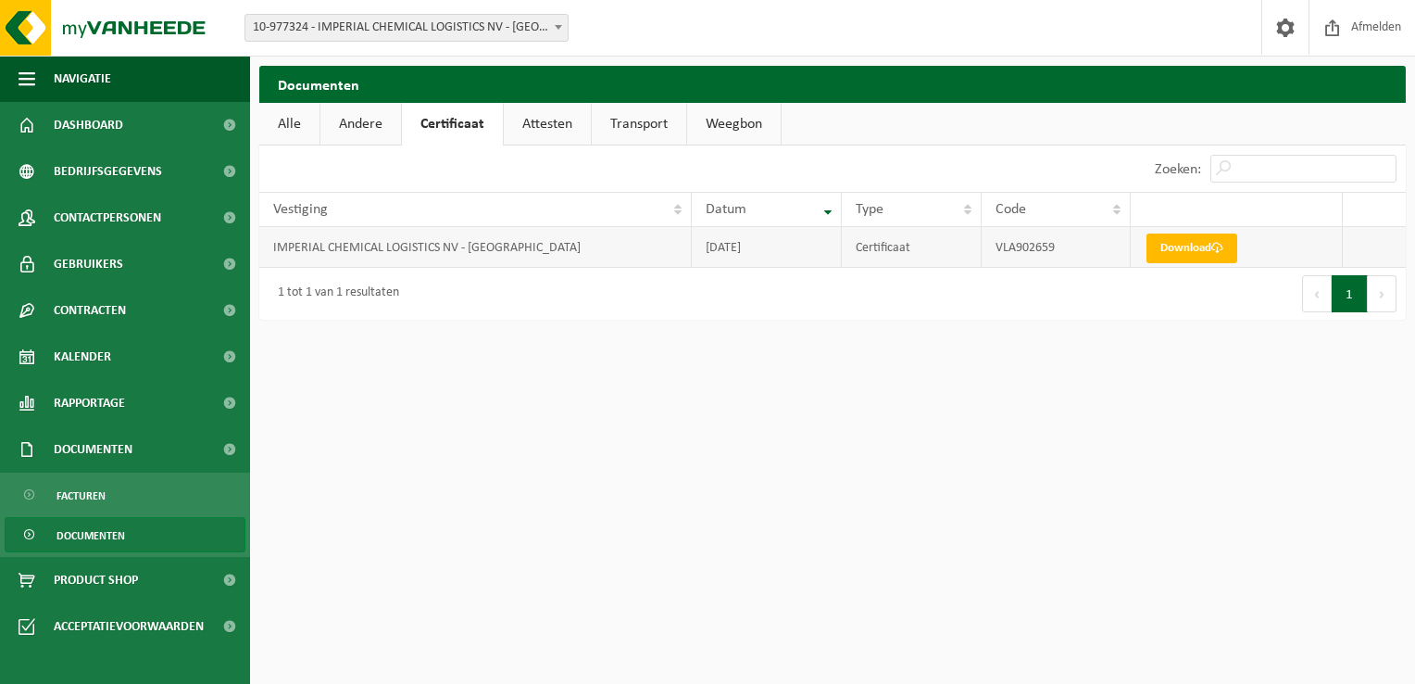
click at [784, 260] on td "2025-07-25" at bounding box center [767, 247] width 150 height 41
click at [696, 253] on td "2025-07-25" at bounding box center [767, 247] width 150 height 41
click at [857, 252] on td "Certificaat" at bounding box center [911, 247] width 139 height 41
click at [1038, 247] on td "VLA902659" at bounding box center [1056, 247] width 149 height 41
click at [1038, 243] on td "VLA902659" at bounding box center [1056, 247] width 149 height 41
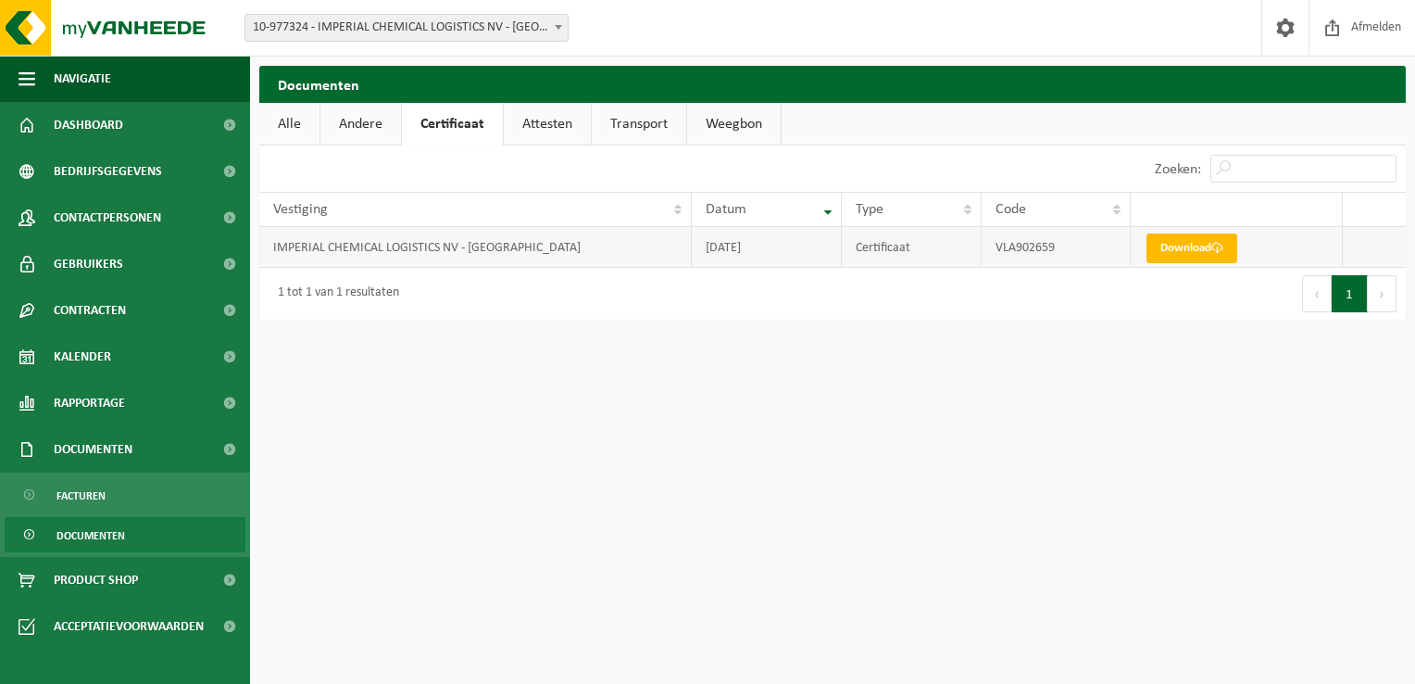
drag, startPoint x: 1038, startPoint y: 243, endPoint x: 886, endPoint y: 243, distance: 151.9
click at [881, 243] on td "Certificaat" at bounding box center [911, 247] width 139 height 41
drag, startPoint x: 926, startPoint y: 247, endPoint x: 849, endPoint y: 247, distance: 77.8
click at [849, 247] on td "Certificaat" at bounding box center [911, 247] width 139 height 41
drag, startPoint x: 849, startPoint y: 247, endPoint x: 918, endPoint y: 254, distance: 69.8
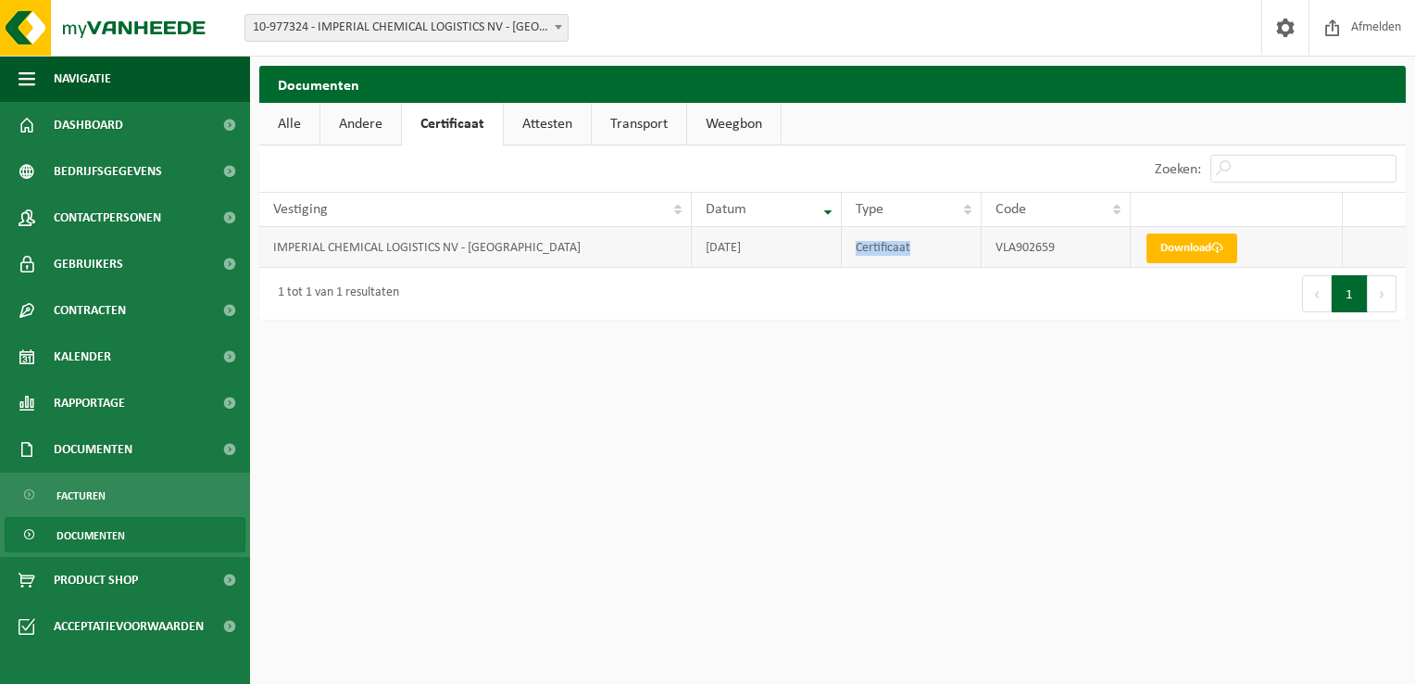
click at [919, 254] on td "Certificaat" at bounding box center [911, 247] width 139 height 41
click at [934, 252] on td "Certificaat" at bounding box center [911, 247] width 139 height 41
click at [825, 247] on td "2025-07-25" at bounding box center [767, 247] width 150 height 41
drag, startPoint x: 780, startPoint y: 246, endPoint x: 676, endPoint y: 243, distance: 103.8
click at [676, 243] on tr "IMPERIAL CHEMICAL LOGISTICS NV - KALLO 2025-07-25 Certificaat VLA902659 Download" at bounding box center [832, 247] width 1147 height 41
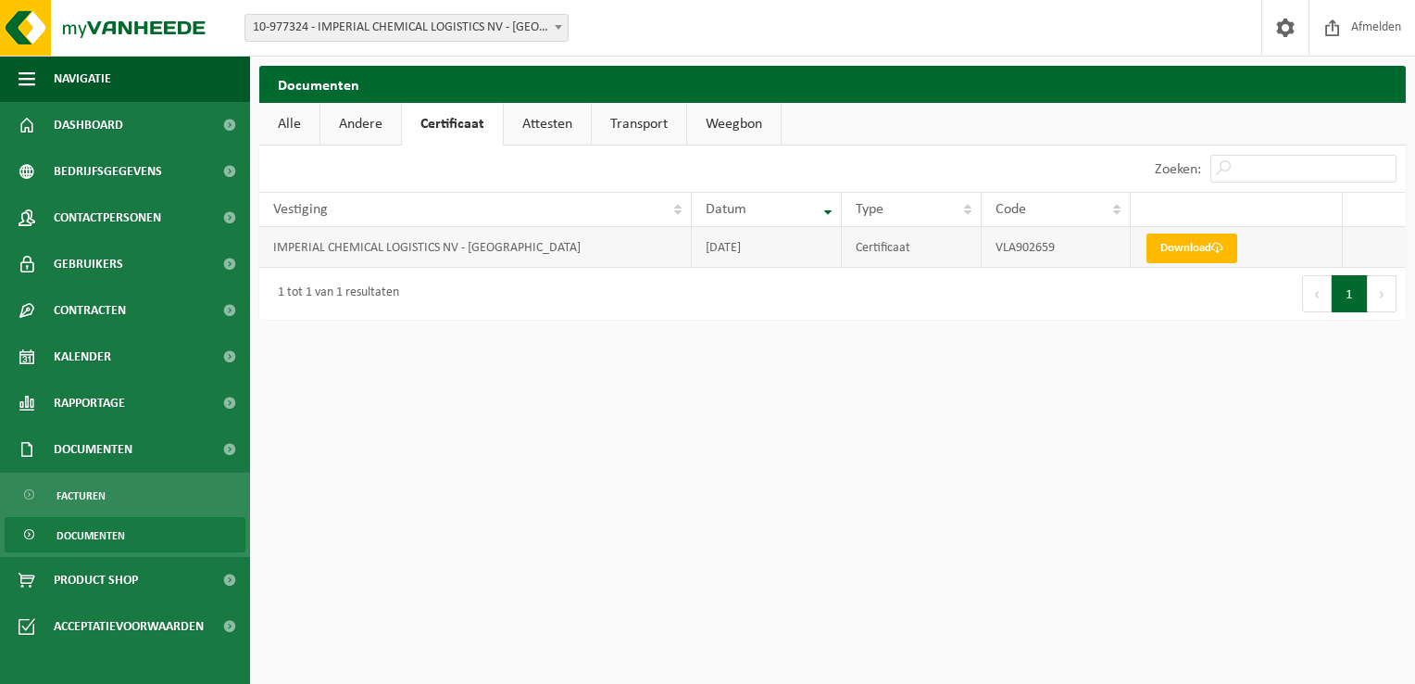
drag, startPoint x: 676, startPoint y: 243, endPoint x: 782, endPoint y: 254, distance: 106.2
click at [756, 252] on td "2025-07-25" at bounding box center [767, 247] width 150 height 41
drag, startPoint x: 808, startPoint y: 248, endPoint x: 796, endPoint y: 246, distance: 12.2
click at [807, 248] on td "2025-07-25" at bounding box center [767, 247] width 150 height 41
click at [777, 246] on td "2025-07-25" at bounding box center [767, 247] width 150 height 41
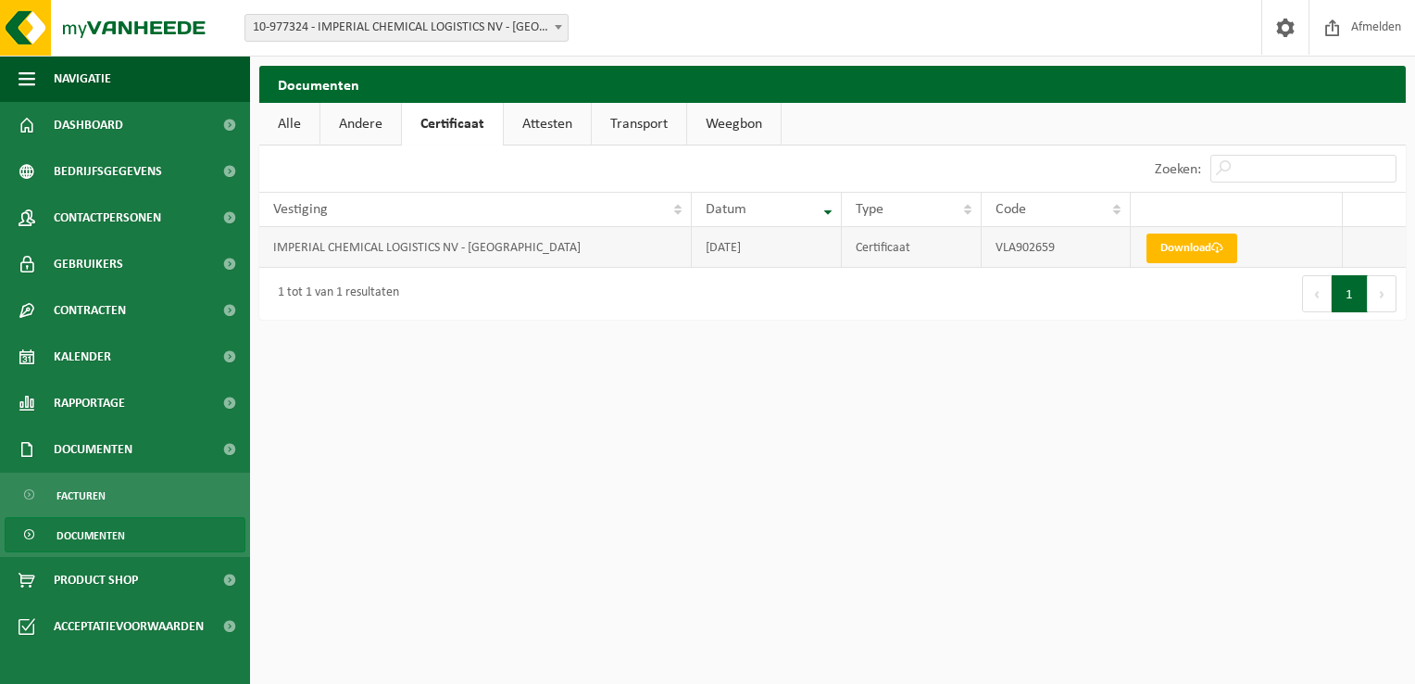
drag, startPoint x: 774, startPoint y: 246, endPoint x: 695, endPoint y: 247, distance: 79.7
click at [695, 247] on td "2025-07-25" at bounding box center [767, 247] width 150 height 41
drag, startPoint x: 695, startPoint y: 247, endPoint x: 741, endPoint y: 247, distance: 46.3
click at [741, 247] on td "2025-07-25" at bounding box center [767, 247] width 150 height 41
click at [794, 249] on td "2025-07-25" at bounding box center [767, 247] width 150 height 41
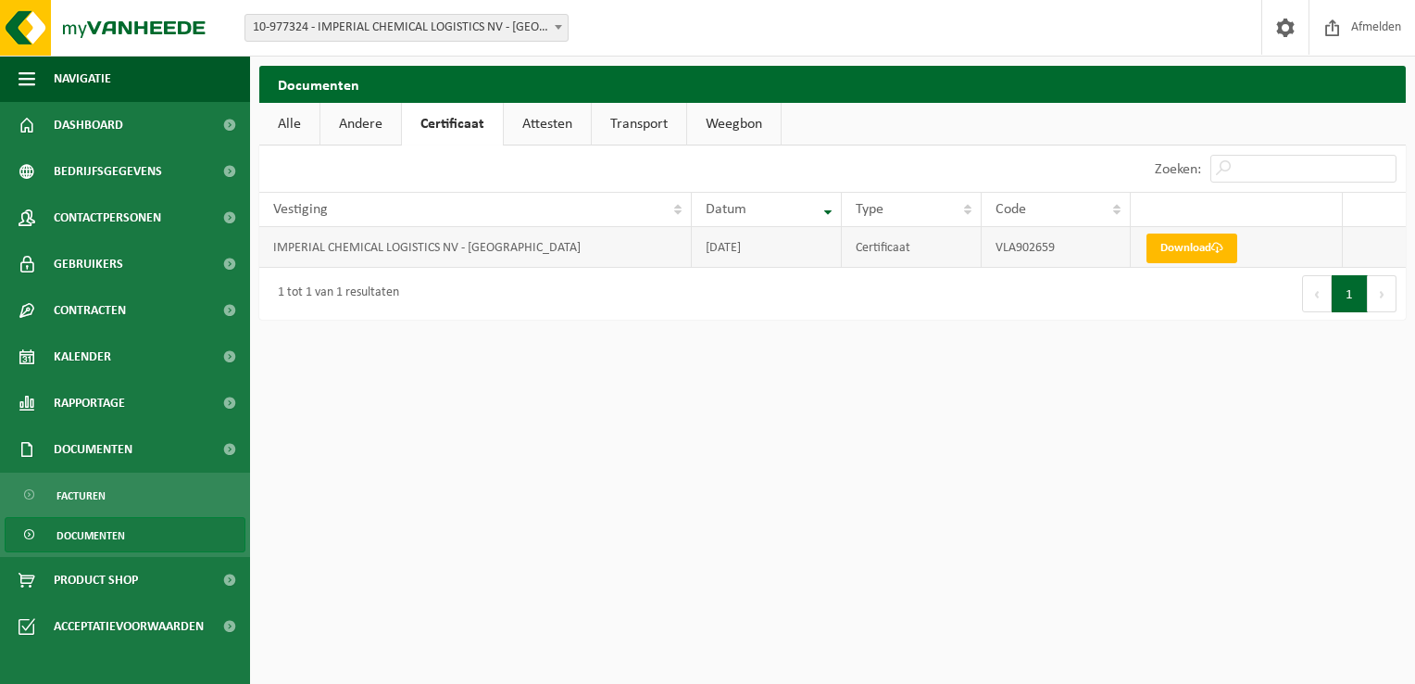
click at [777, 249] on td "2025-07-25" at bounding box center [767, 247] width 150 height 41
drag, startPoint x: 774, startPoint y: 249, endPoint x: 711, endPoint y: 248, distance: 63.9
click at [711, 248] on td "2025-07-25" at bounding box center [767, 247] width 150 height 41
click at [721, 249] on td "2025-07-25" at bounding box center [767, 247] width 150 height 41
click at [707, 245] on td "2025-07-25" at bounding box center [767, 247] width 150 height 41
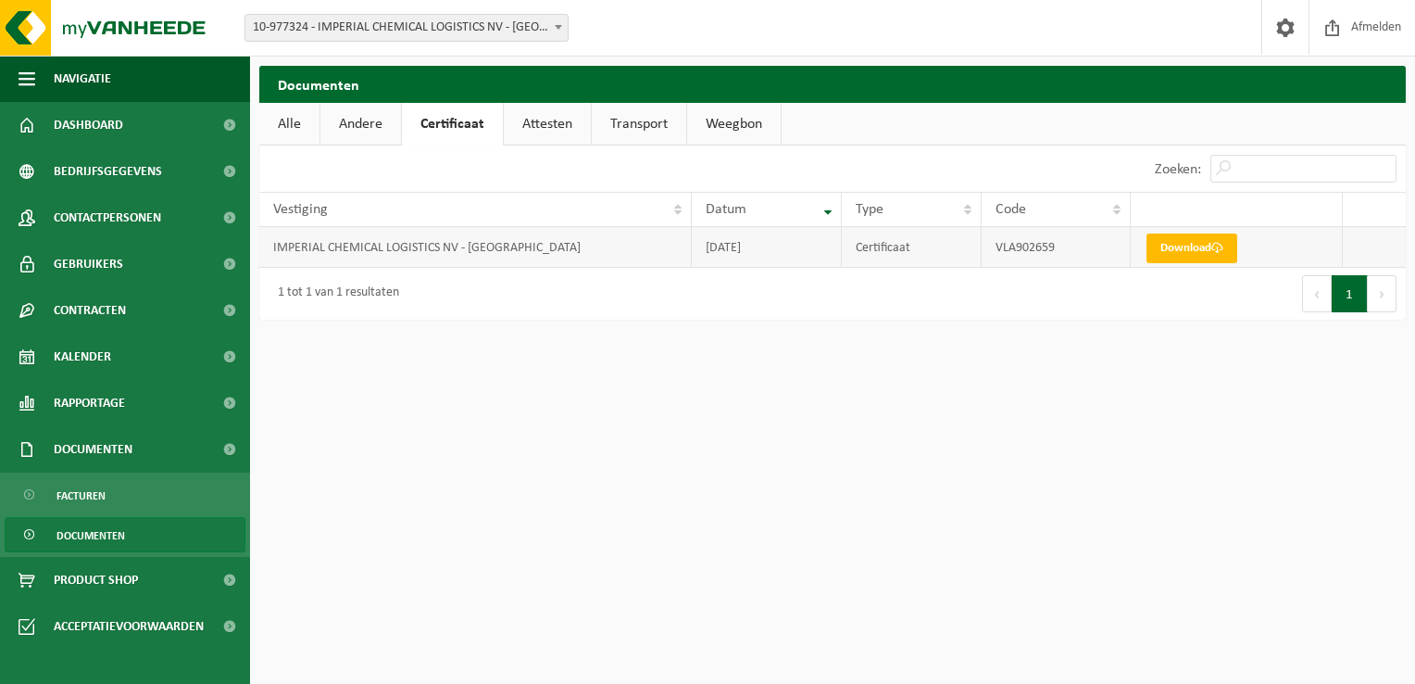
drag, startPoint x: 705, startPoint y: 245, endPoint x: 799, endPoint y: 252, distance: 93.9
click at [799, 252] on td "2025-07-25" at bounding box center [767, 247] width 150 height 41
drag, startPoint x: 799, startPoint y: 252, endPoint x: 782, endPoint y: 251, distance: 16.7
click at [799, 252] on td "2025-07-25" at bounding box center [767, 247] width 150 height 41
click at [774, 250] on td "2025-07-25" at bounding box center [767, 247] width 150 height 41
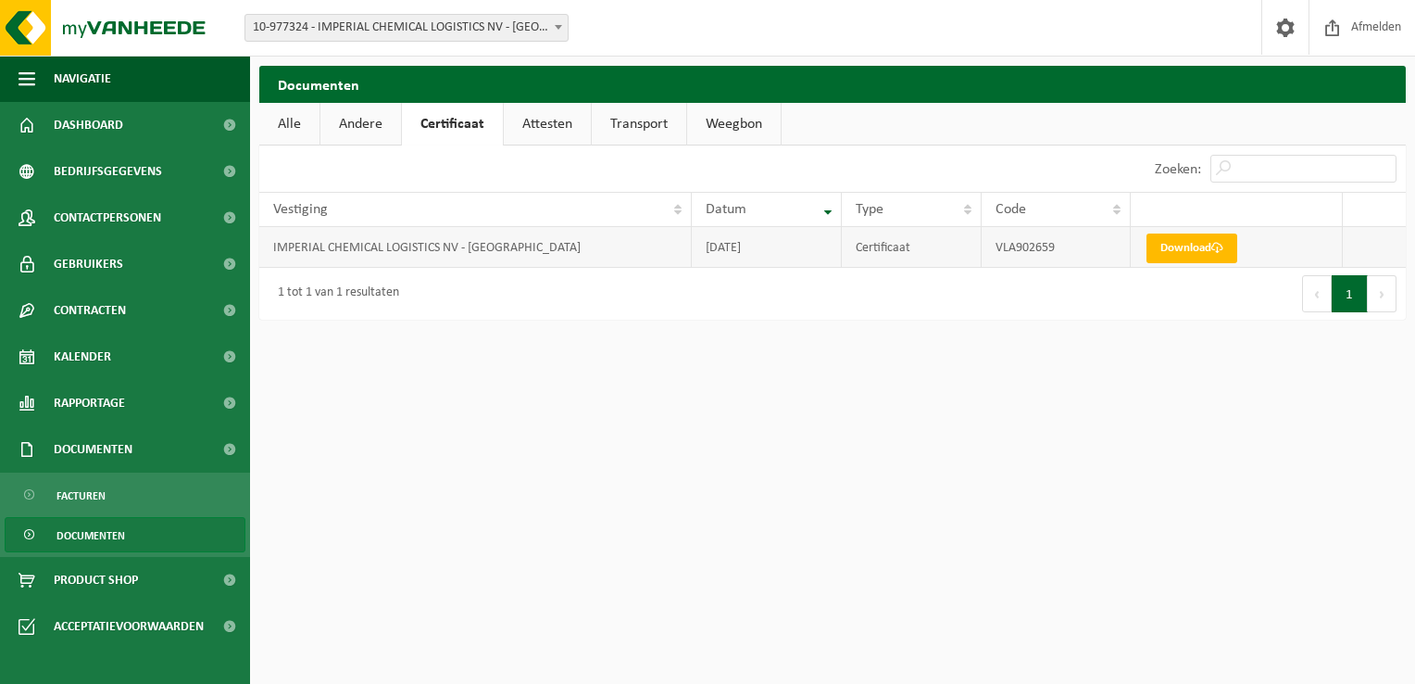
click at [566, 254] on td "IMPERIAL CHEMICAL LOGISTICS NV - KALLO" at bounding box center [475, 247] width 433 height 41
click at [531, 228] on table "Vestiging Datum Type Code IMPERIAL CHEMICAL LOGISTICS NV - KALLO 2025-07-25 Cer…" at bounding box center [832, 230] width 1147 height 76
click at [410, 237] on td "IMPERIAL CHEMICAL LOGISTICS NV - KALLO" at bounding box center [475, 247] width 433 height 41
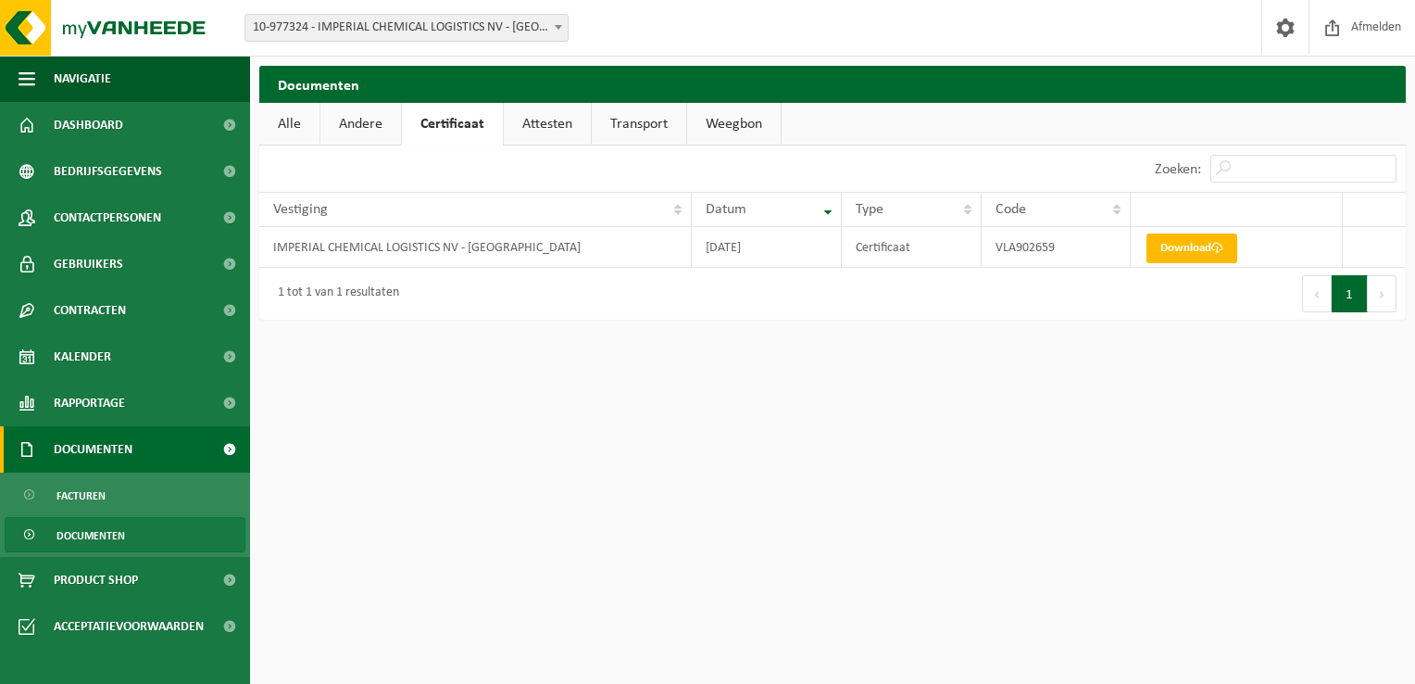
click at [116, 447] on span "Documenten" at bounding box center [93, 449] width 79 height 46
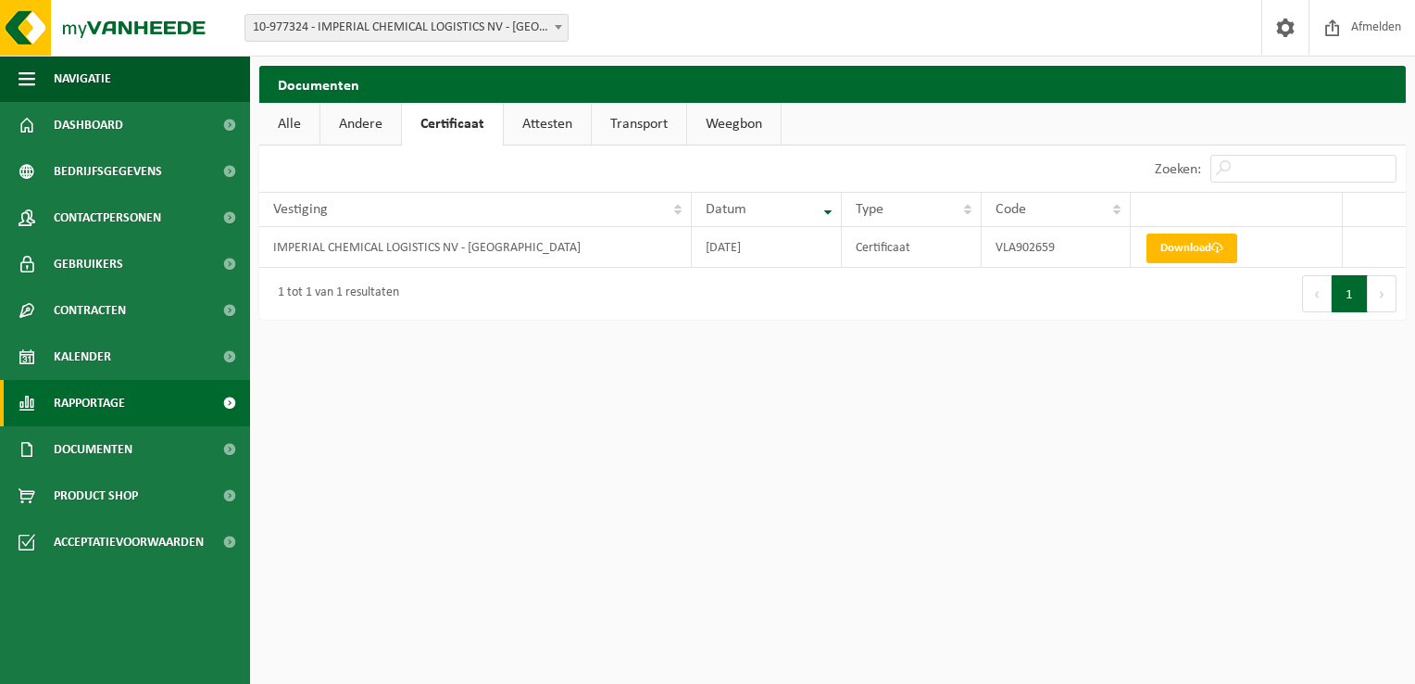
click at [119, 402] on span "Rapportage" at bounding box center [89, 403] width 71 height 46
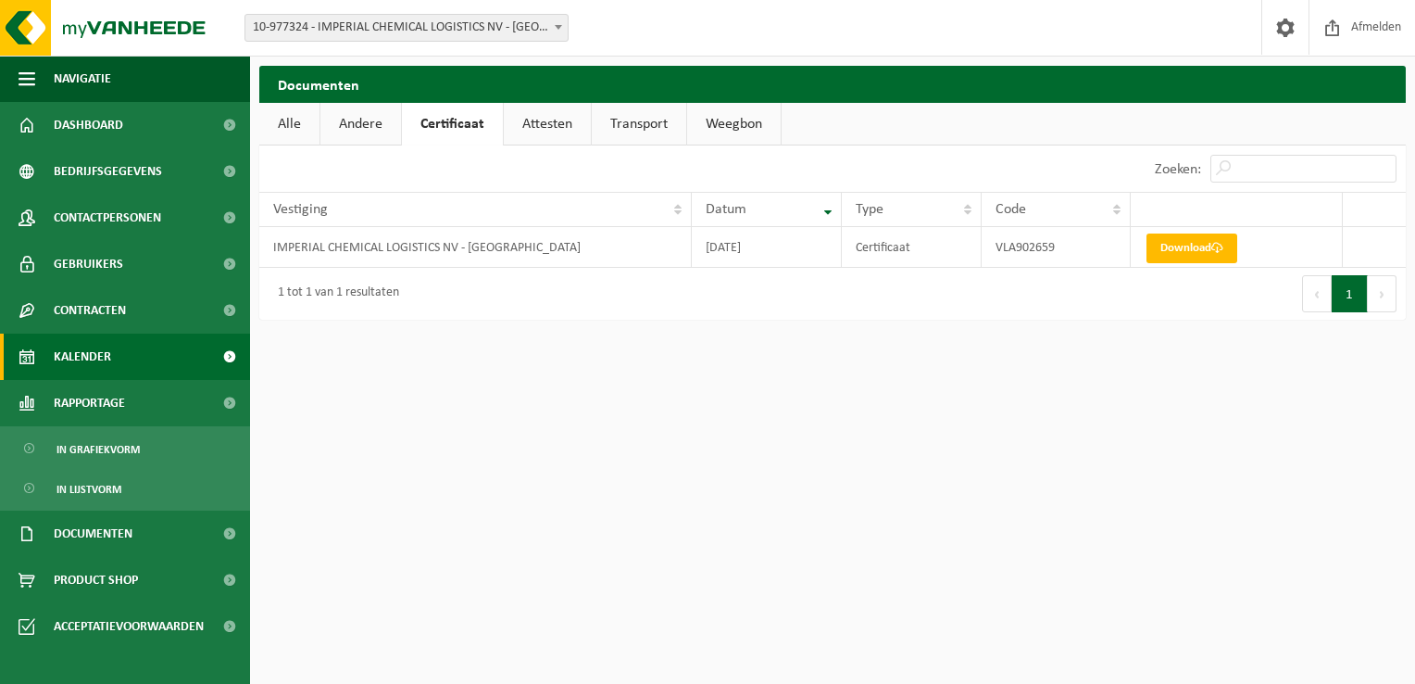
click at [130, 365] on link "Kalender" at bounding box center [125, 356] width 250 height 46
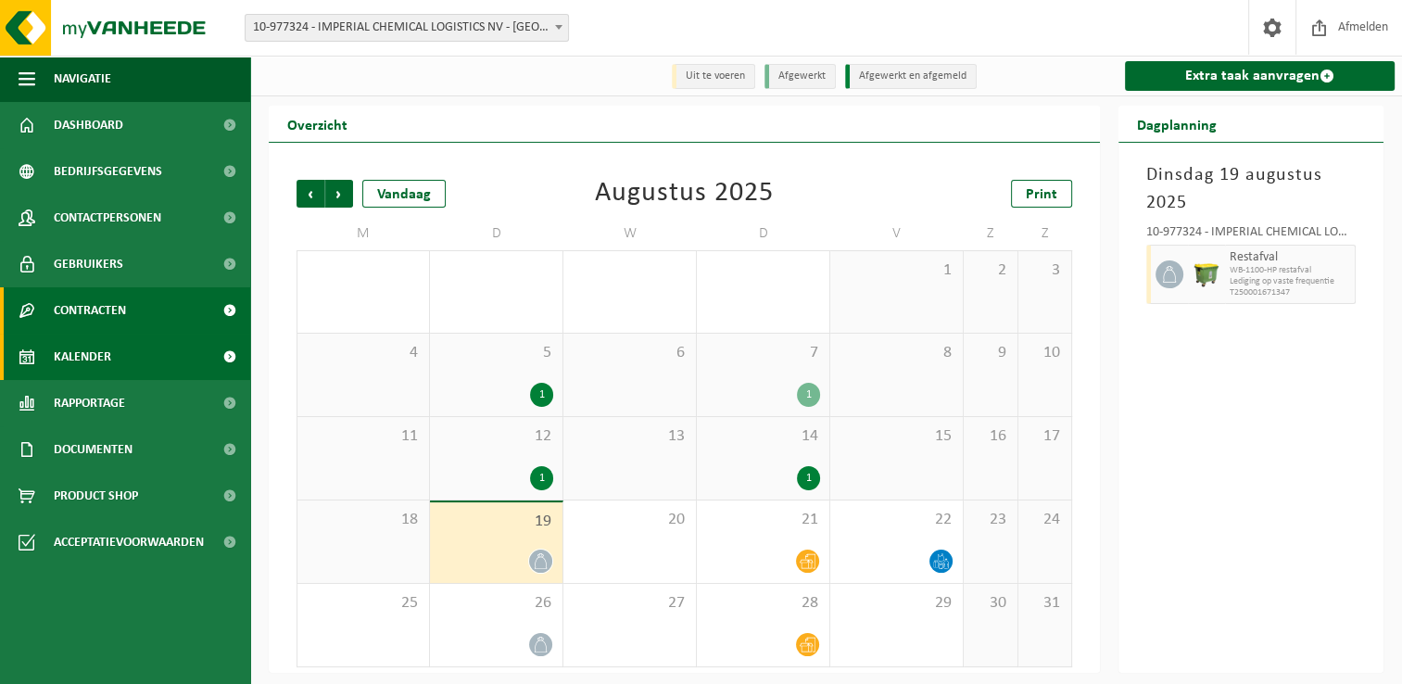
click at [141, 310] on link "Contracten" at bounding box center [125, 310] width 250 height 46
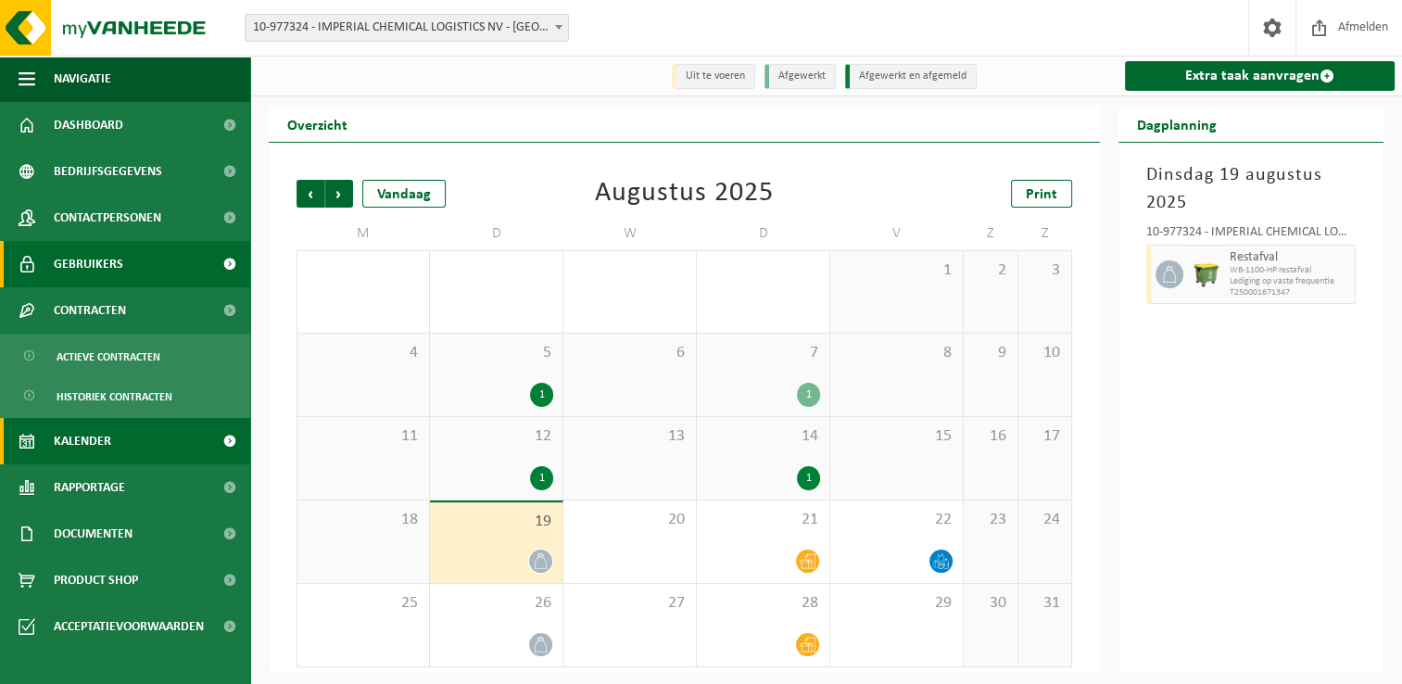
click at [128, 272] on link "Gebruikers" at bounding box center [125, 264] width 250 height 46
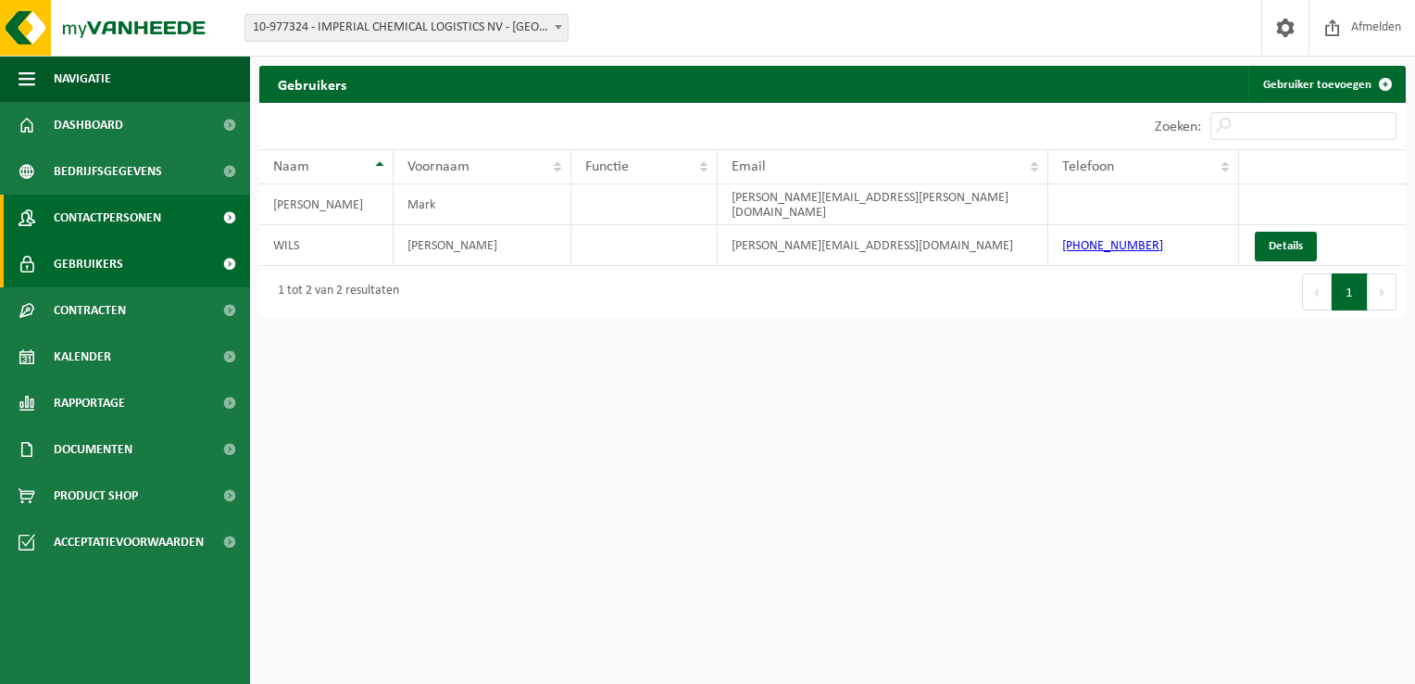
click at [132, 229] on span "Contactpersonen" at bounding box center [107, 218] width 107 height 46
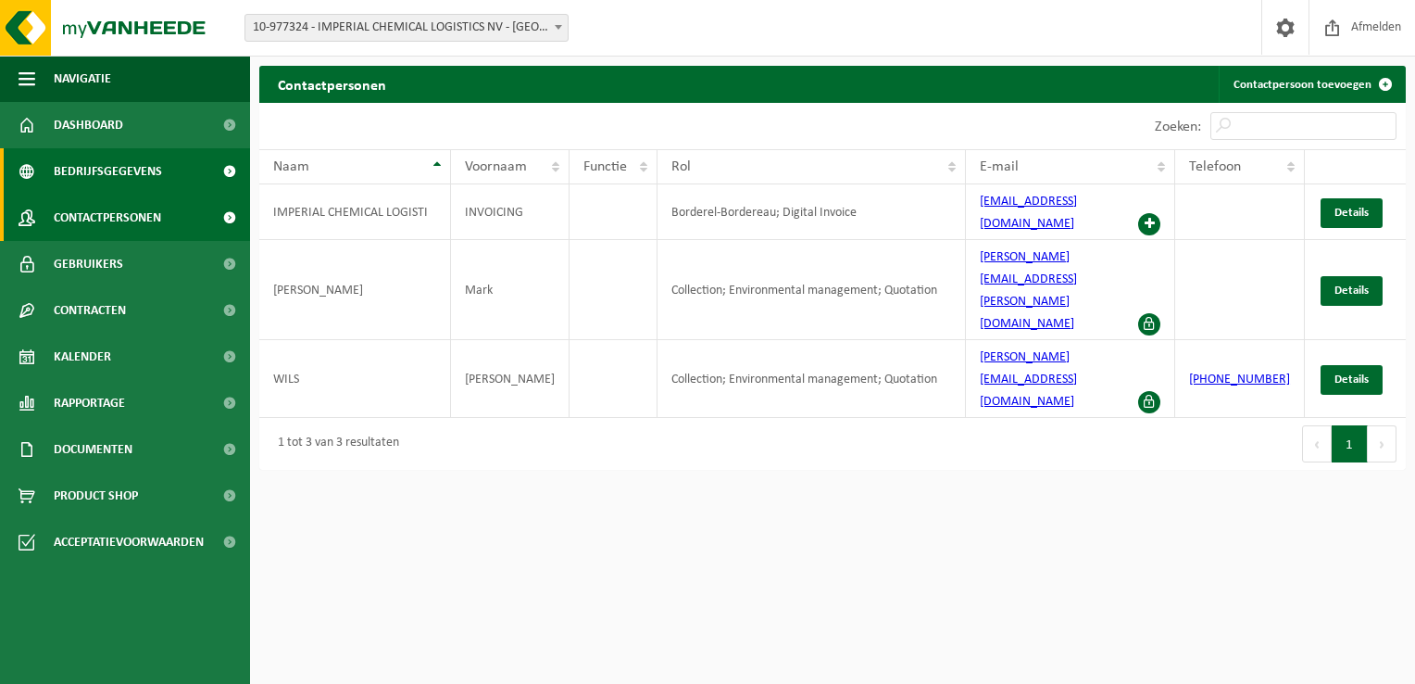
click at [130, 172] on span "Bedrijfsgegevens" at bounding box center [108, 171] width 108 height 46
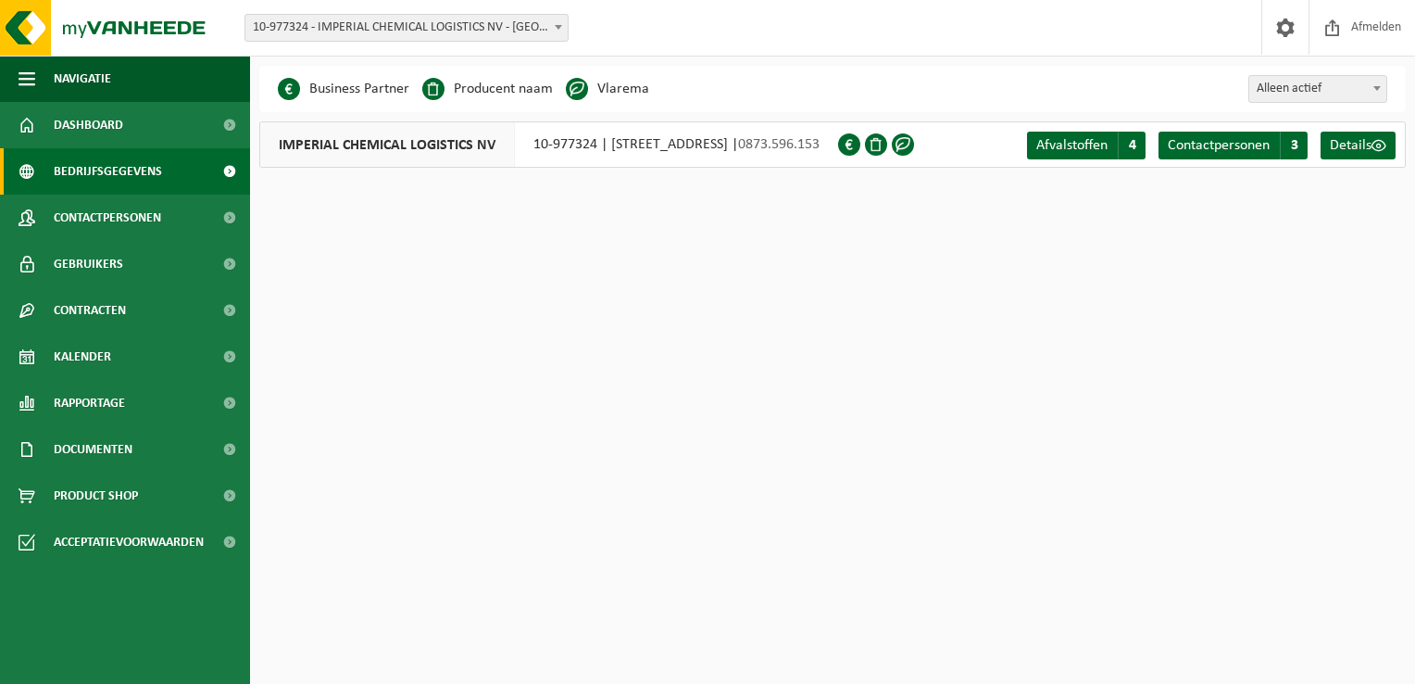
click at [704, 146] on div "IMPERIAL CHEMICAL LOGISTICS NV 10-977324 | [STREET_ADDRESS] | 0873.596.153" at bounding box center [548, 144] width 579 height 46
click at [1099, 135] on link "Afvalstoffen A 4" at bounding box center [1086, 146] width 119 height 28
click at [1373, 145] on span at bounding box center [1379, 145] width 15 height 15
click at [88, 134] on span "Dashboard" at bounding box center [88, 125] width 69 height 46
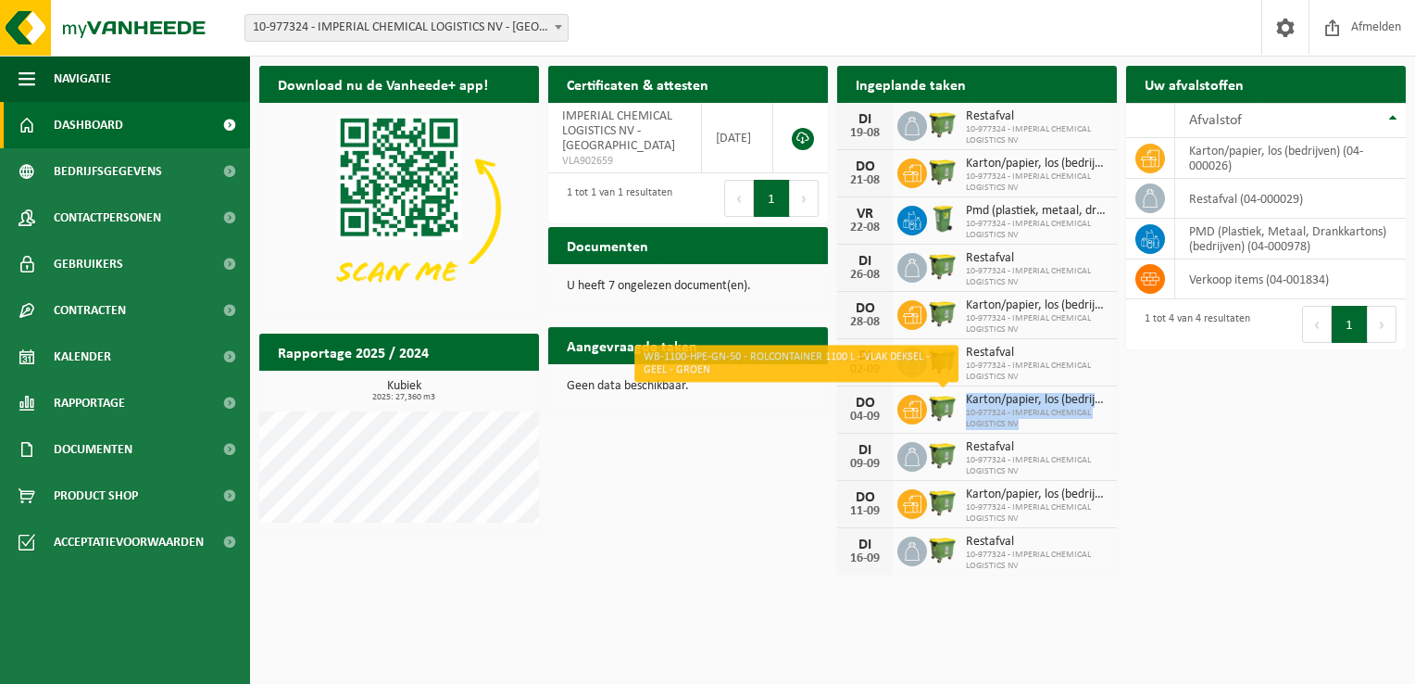
drag, startPoint x: 1021, startPoint y: 421, endPoint x: 1004, endPoint y: 408, distance: 21.1
click at [952, 395] on div "DO 04-09 Karton/papier, los (bedrijven) 10-977324 - IMPERIAL CHEMICAL LOGISTICS…" at bounding box center [977, 409] width 280 height 47
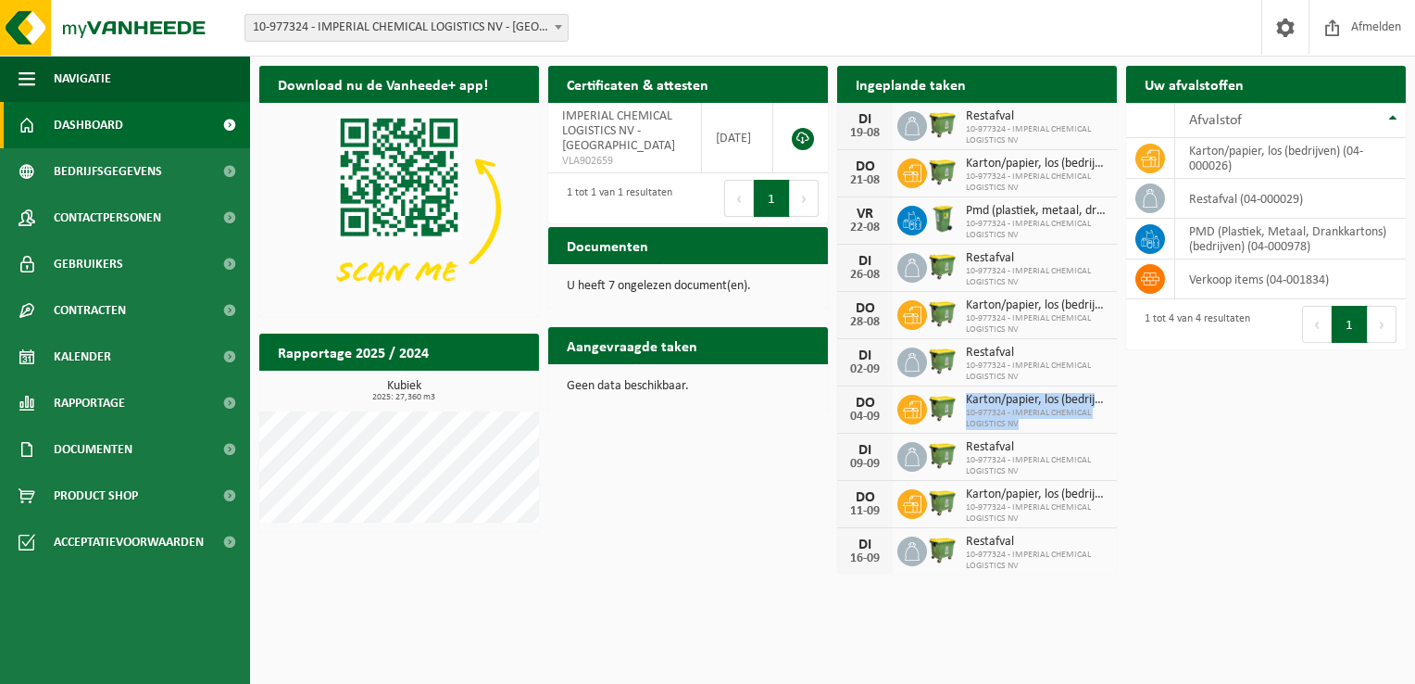
drag, startPoint x: 1004, startPoint y: 408, endPoint x: 1014, endPoint y: 414, distance: 12.1
click at [1012, 410] on span "10-977324 - IMPERIAL CHEMICAL LOGISTICS NV" at bounding box center [1037, 419] width 142 height 22
click at [1023, 421] on span "10-977324 - IMPERIAL CHEMICAL LOGISTICS NV" at bounding box center [1037, 419] width 142 height 22
drag, startPoint x: 1026, startPoint y: 426, endPoint x: 974, endPoint y: 391, distance: 63.5
click at [974, 391] on div "Karton/papier, los (bedrijven) 10-977324 - IMPERIAL CHEMICAL LOGISTICS NV" at bounding box center [1032, 410] width 151 height 40
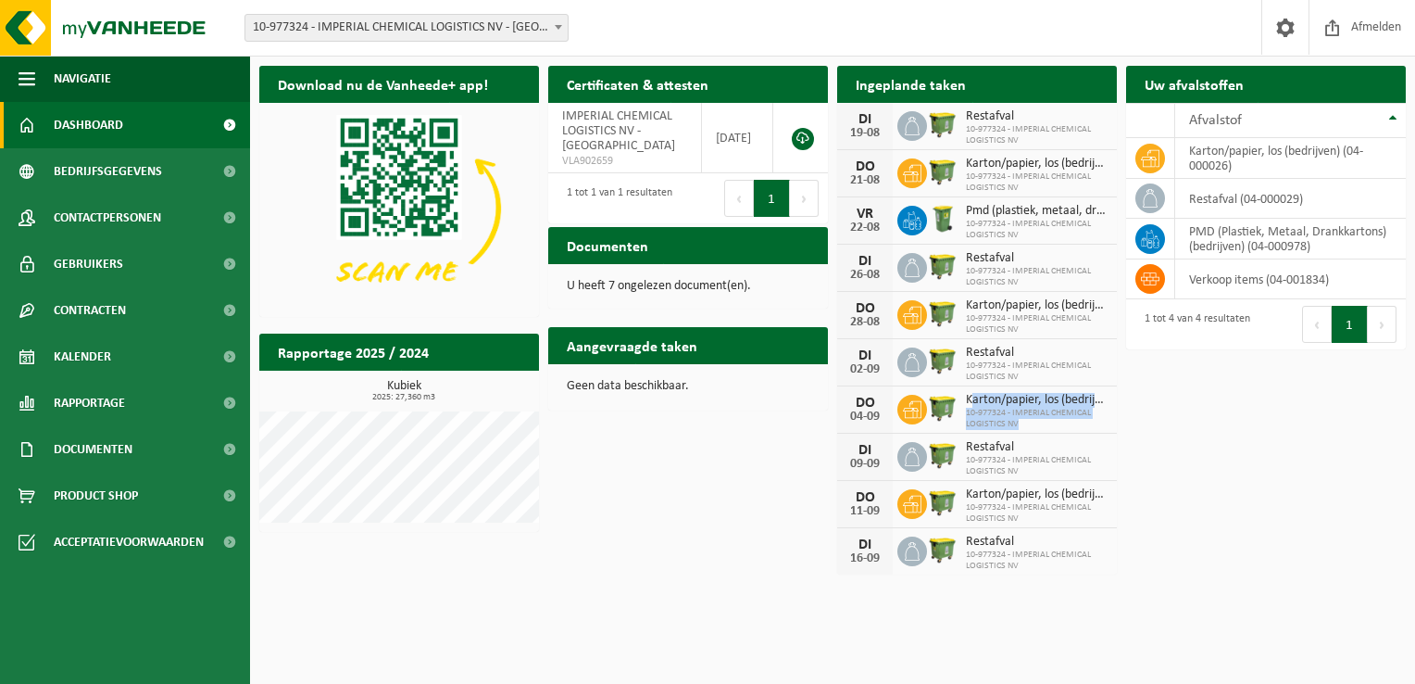
drag, startPoint x: 974, startPoint y: 391, endPoint x: 1019, endPoint y: 409, distance: 49.0
click at [1019, 409] on span "10-977324 - IMPERIAL CHEMICAL LOGISTICS NV" at bounding box center [1037, 419] width 142 height 22
click at [985, 401] on span "Karton/papier, los (bedrijven)" at bounding box center [1037, 400] width 142 height 15
click at [971, 397] on span "Karton/papier, los (bedrijven)" at bounding box center [1037, 400] width 142 height 15
drag, startPoint x: 967, startPoint y: 396, endPoint x: 1048, endPoint y: 426, distance: 86.2
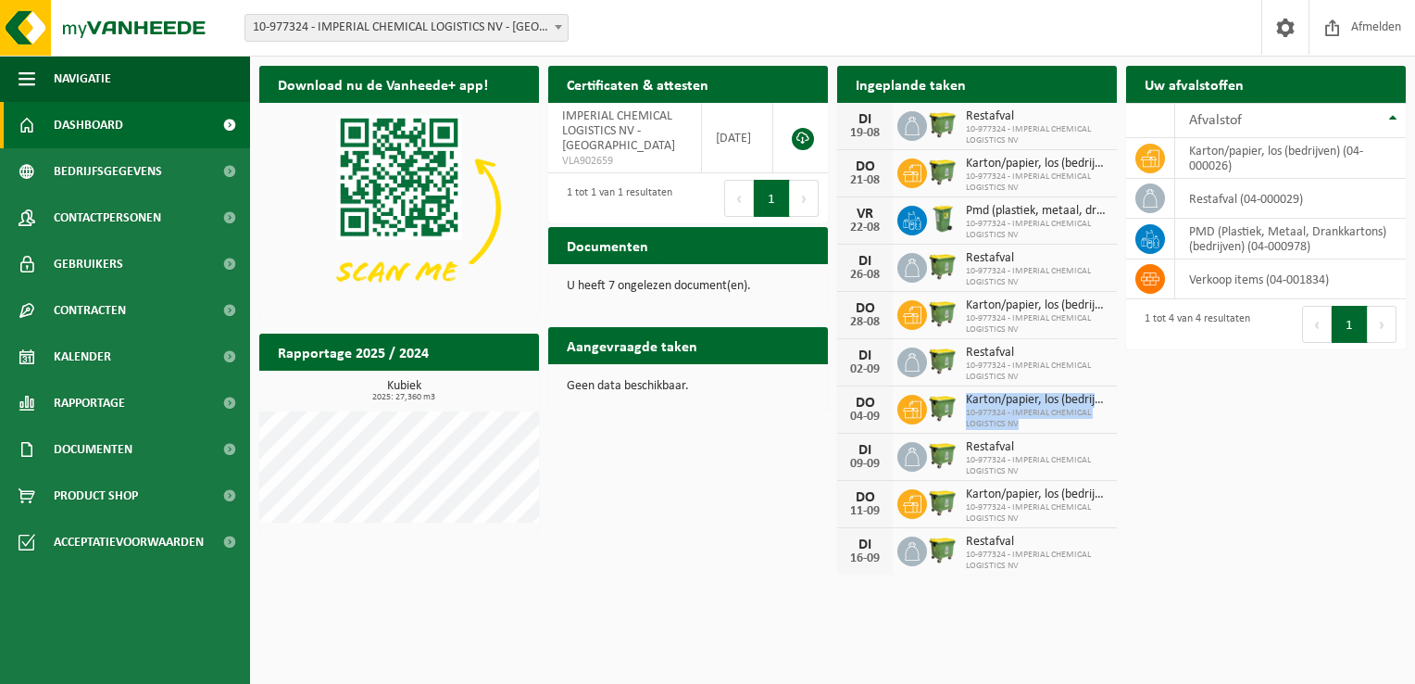
click at [1048, 426] on div "Karton/papier, los (bedrijven) 10-977324 - IMPERIAL CHEMICAL LOGISTICS NV" at bounding box center [1032, 410] width 151 height 40
drag, startPoint x: 1048, startPoint y: 426, endPoint x: 1010, endPoint y: 421, distance: 38.4
click at [1008, 421] on span "10-977324 - IMPERIAL CHEMICAL LOGISTICS NV" at bounding box center [1037, 419] width 142 height 22
click at [1022, 431] on div "DO 04-09 Karton/papier, los (bedrijven) 10-977324 - IMPERIAL CHEMICAL LOGISTICS…" at bounding box center [977, 409] width 280 height 47
click at [1022, 426] on span "10-977324 - IMPERIAL CHEMICAL LOGISTICS NV" at bounding box center [1037, 419] width 142 height 22
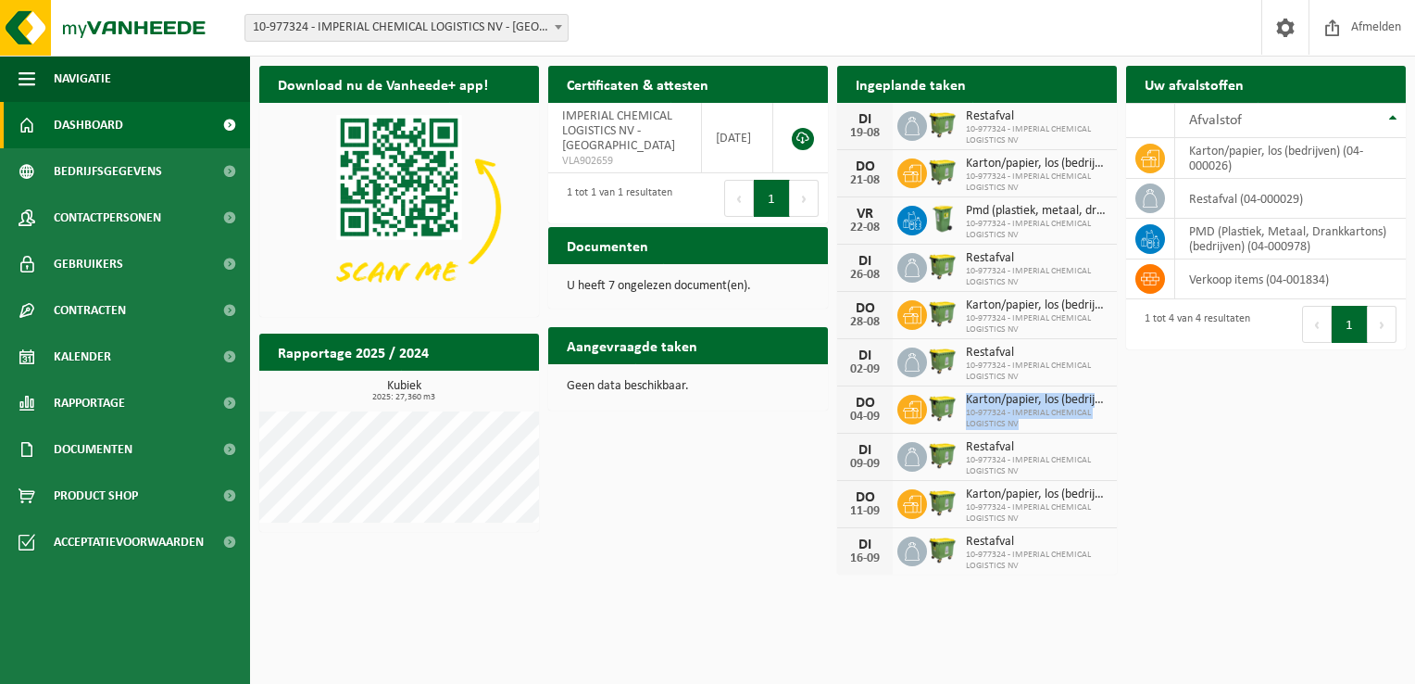
drag, startPoint x: 1025, startPoint y: 424, endPoint x: 962, endPoint y: 392, distance: 70.0
click at [962, 392] on div "Karton/papier, los (bedrijven) 10-977324 - IMPERIAL CHEMICAL LOGISTICS NV" at bounding box center [1032, 410] width 151 height 40
drag, startPoint x: 962, startPoint y: 392, endPoint x: 980, endPoint y: 408, distance: 23.6
click at [980, 408] on span "10-977324 - IMPERIAL CHEMICAL LOGISTICS NV" at bounding box center [1037, 419] width 142 height 22
click at [1048, 420] on span "10-977324 - IMPERIAL CHEMICAL LOGISTICS NV" at bounding box center [1037, 419] width 142 height 22
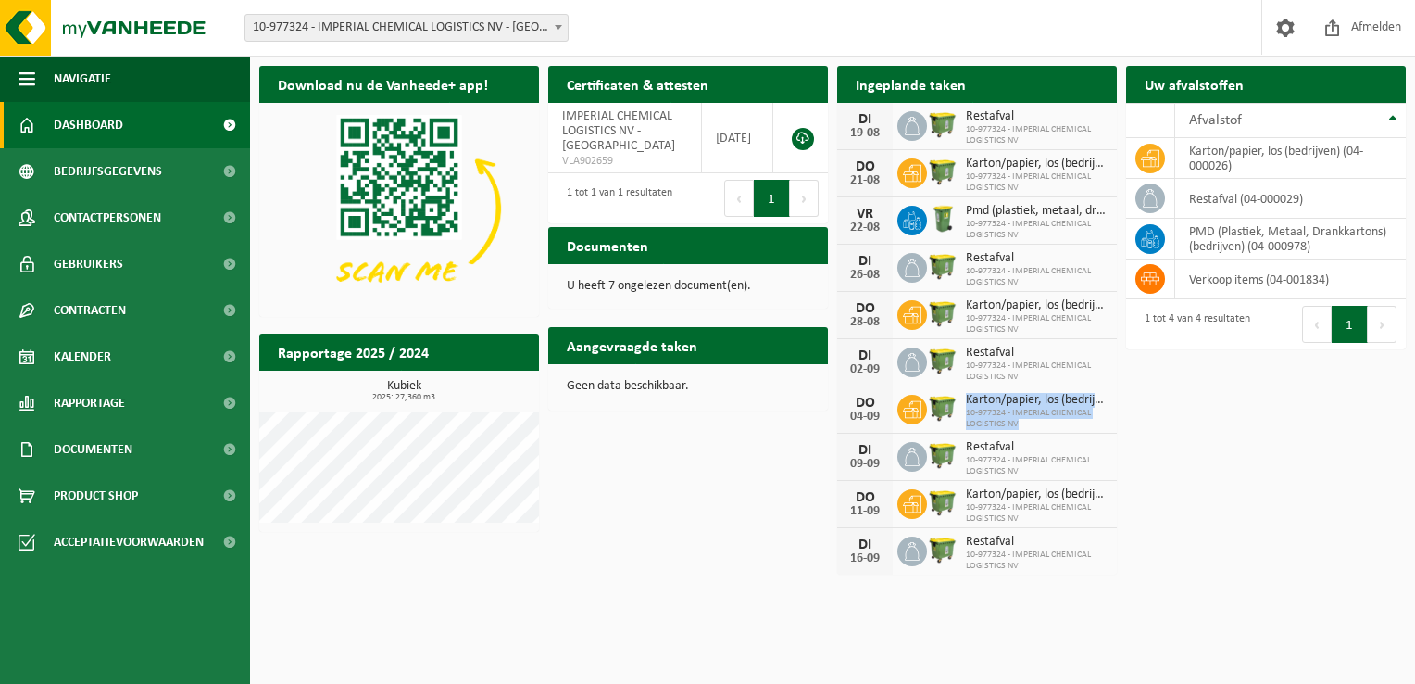
click at [1031, 429] on div "DO 04-09 Karton/papier, los (bedrijven) 10-977324 - IMPERIAL CHEMICAL LOGISTICS…" at bounding box center [977, 409] width 280 height 47
drag, startPoint x: 695, startPoint y: 396, endPoint x: 563, endPoint y: 383, distance: 132.2
click at [563, 383] on div "Geen data beschikbaar." at bounding box center [688, 386] width 280 height 44
drag, startPoint x: 563, startPoint y: 383, endPoint x: 684, endPoint y: 406, distance: 122.6
click at [684, 406] on div "Geen data beschikbaar." at bounding box center [688, 386] width 280 height 44
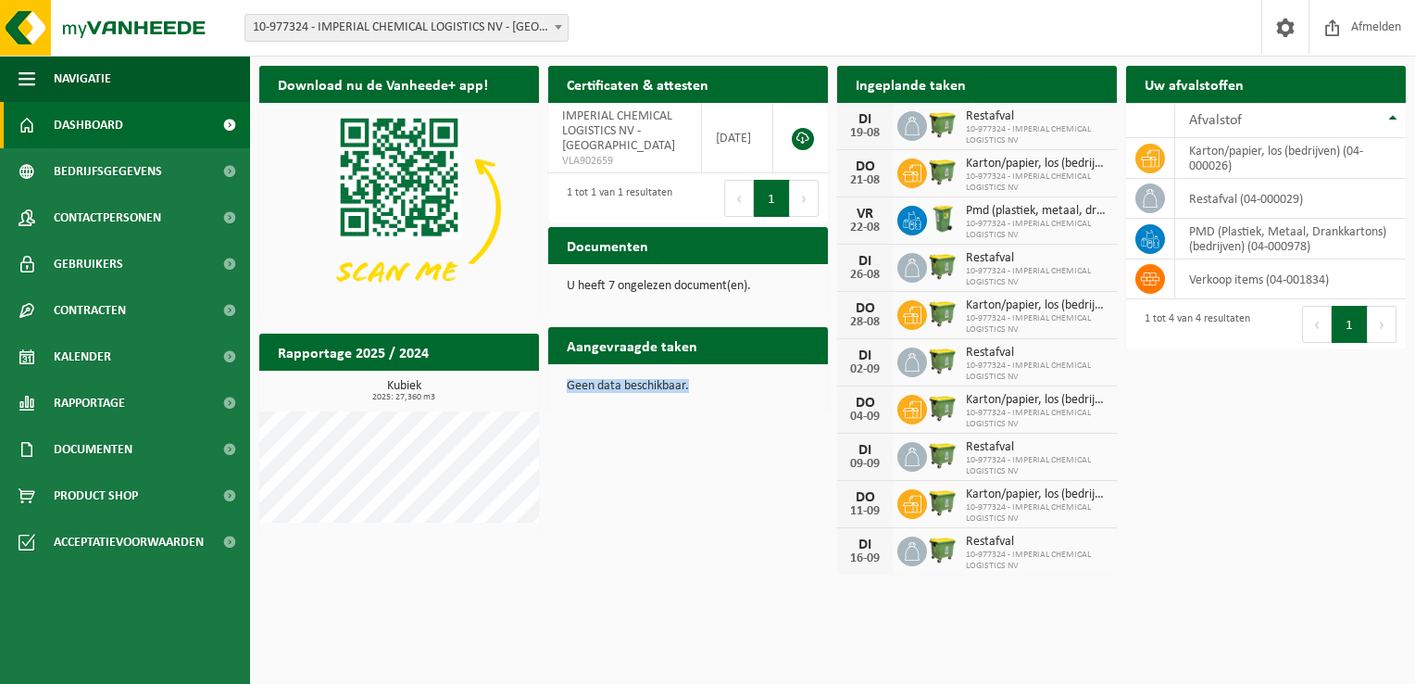
click at [727, 398] on div "Geen data beschikbaar." at bounding box center [688, 386] width 280 height 44
click at [719, 404] on div "Geen data beschikbaar." at bounding box center [688, 386] width 280 height 44
click at [1306, 27] on link at bounding box center [1285, 27] width 47 height 55
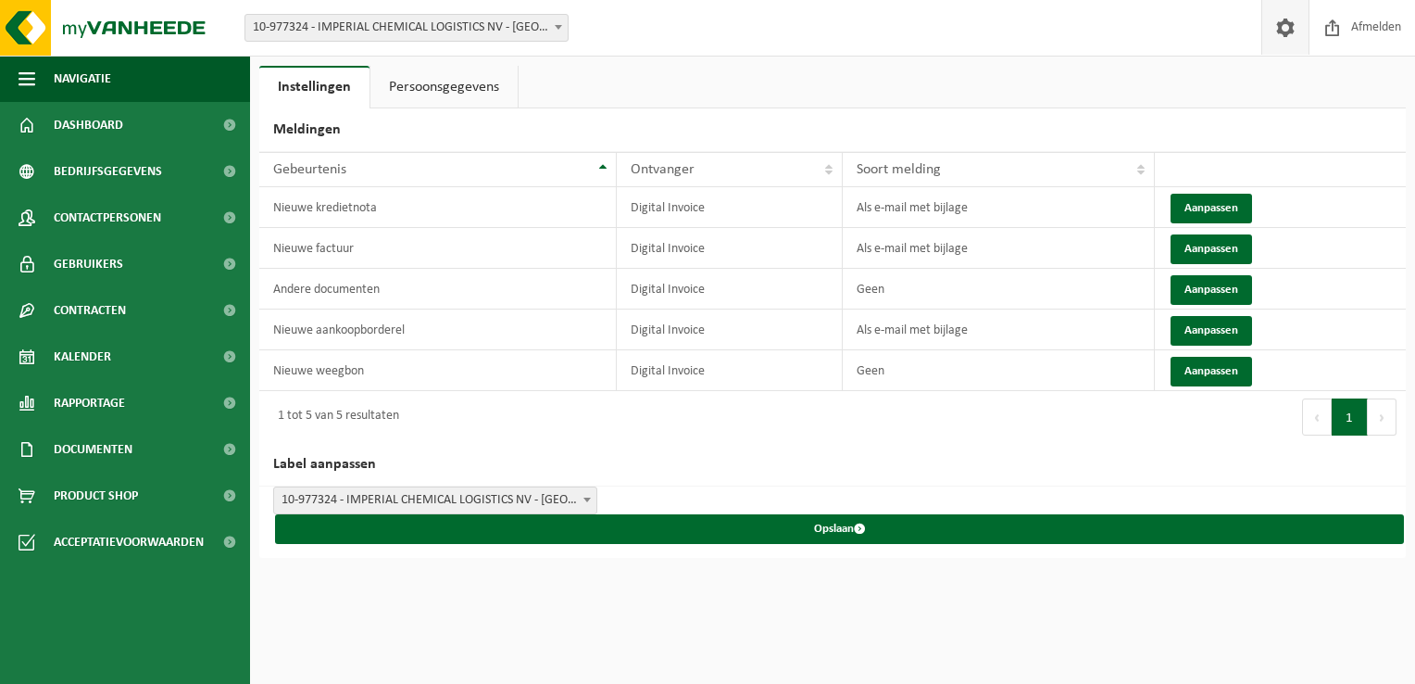
click at [580, 492] on span at bounding box center [587, 499] width 19 height 24
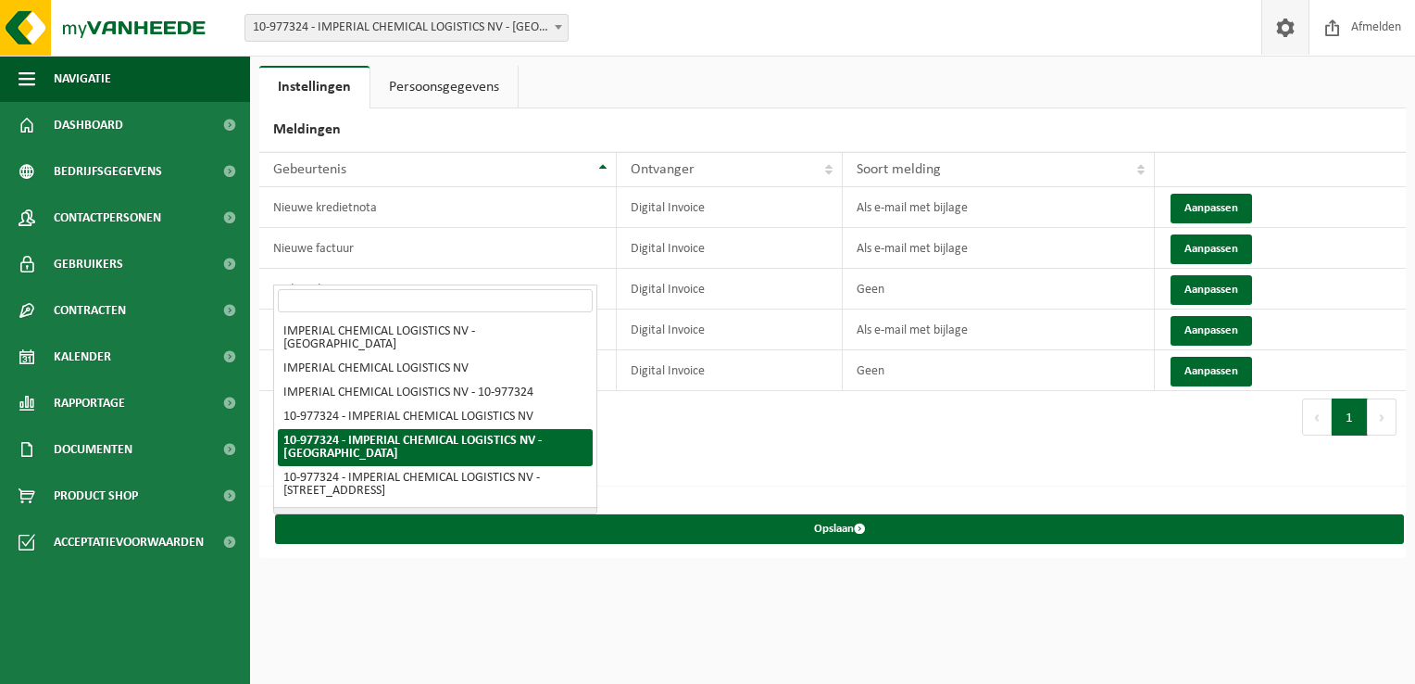
click at [684, 467] on h2 "Label aanpassen" at bounding box center [832, 465] width 1147 height 44
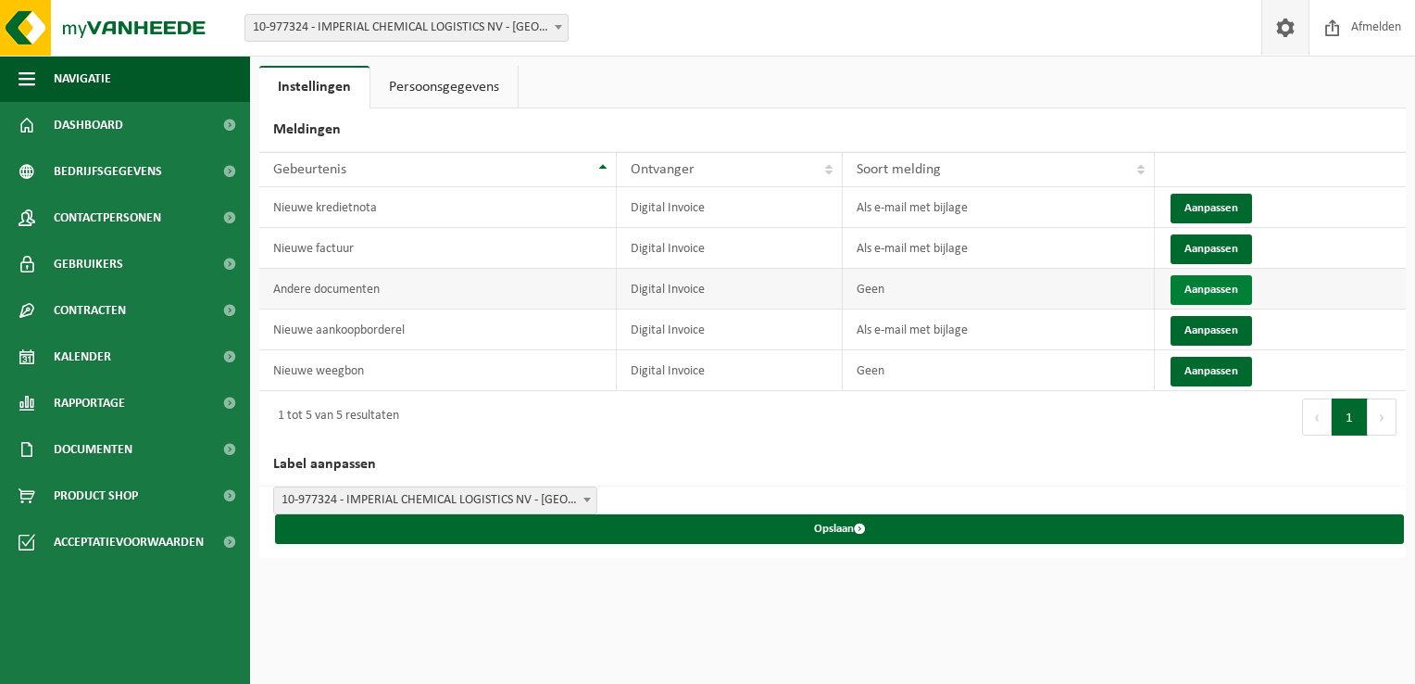
click at [1215, 280] on button "Aanpassen" at bounding box center [1212, 290] width 82 height 30
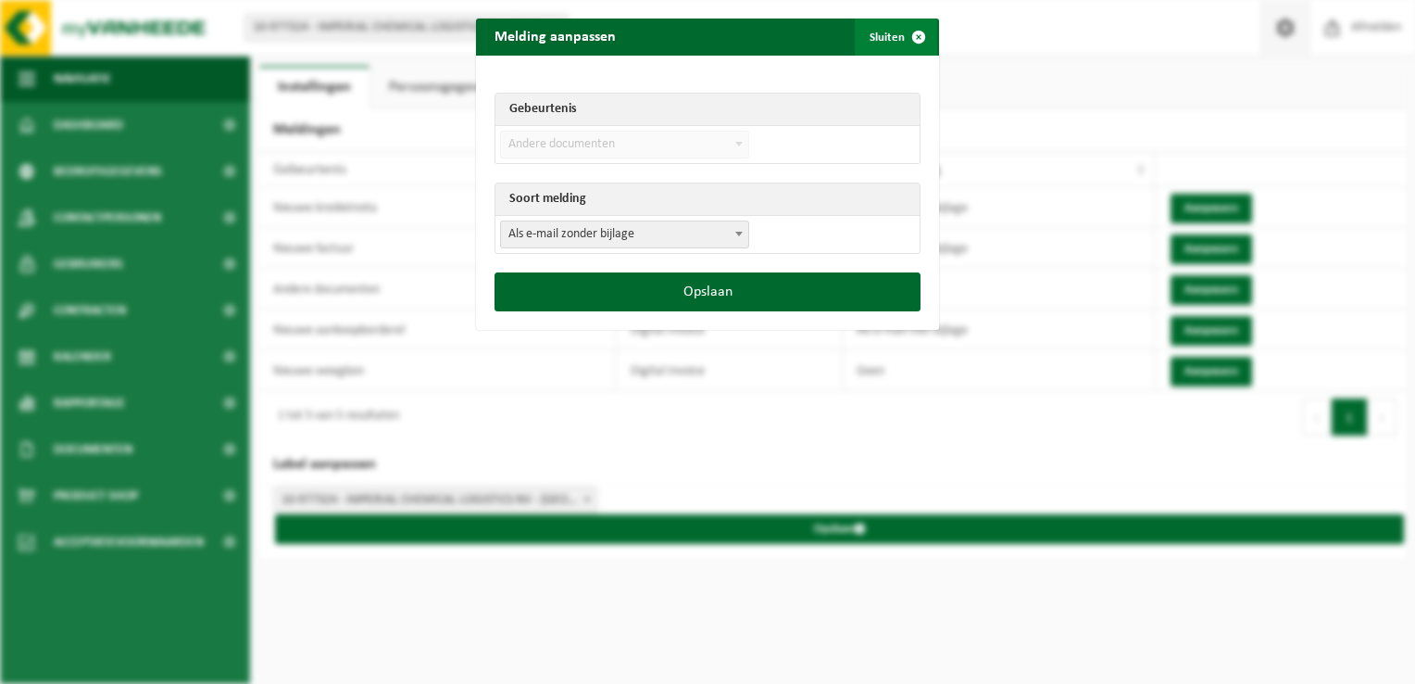
click at [890, 38] on button "Sluiten" at bounding box center [896, 37] width 82 height 37
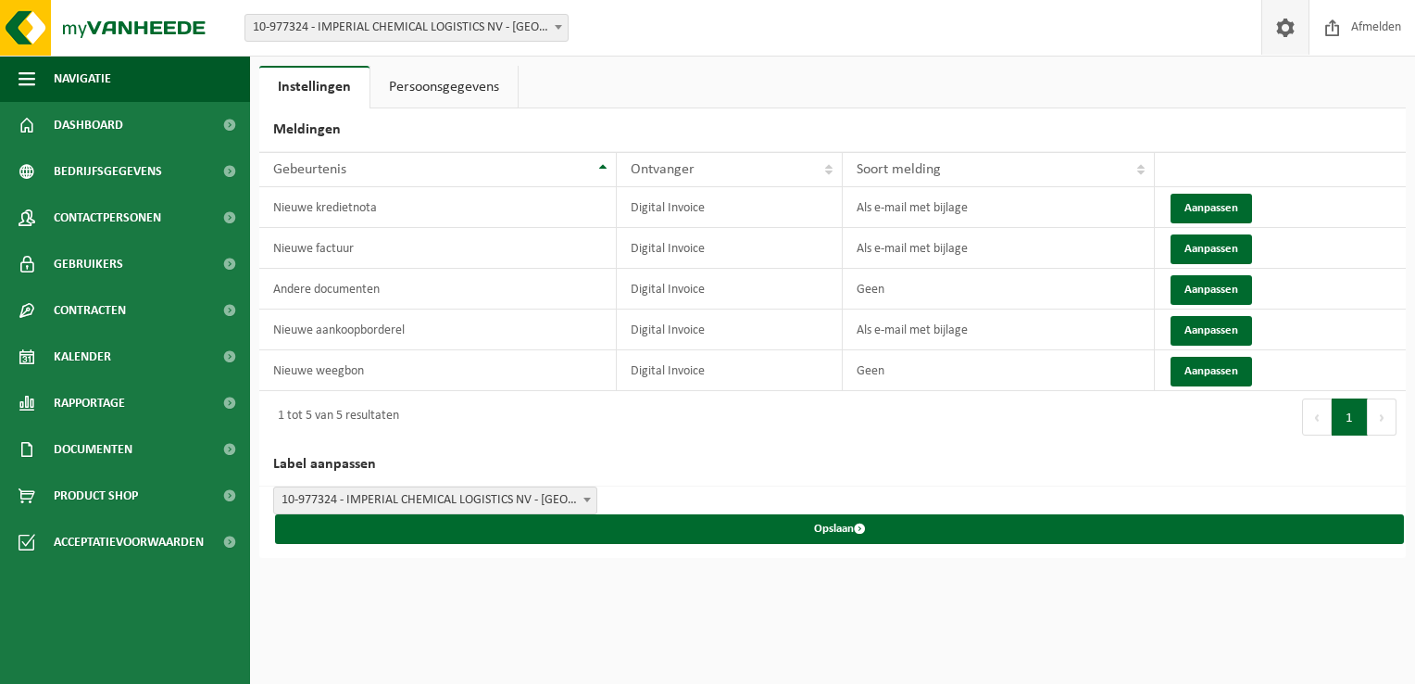
click at [426, 76] on link "Persoonsgegevens" at bounding box center [444, 87] width 147 height 43
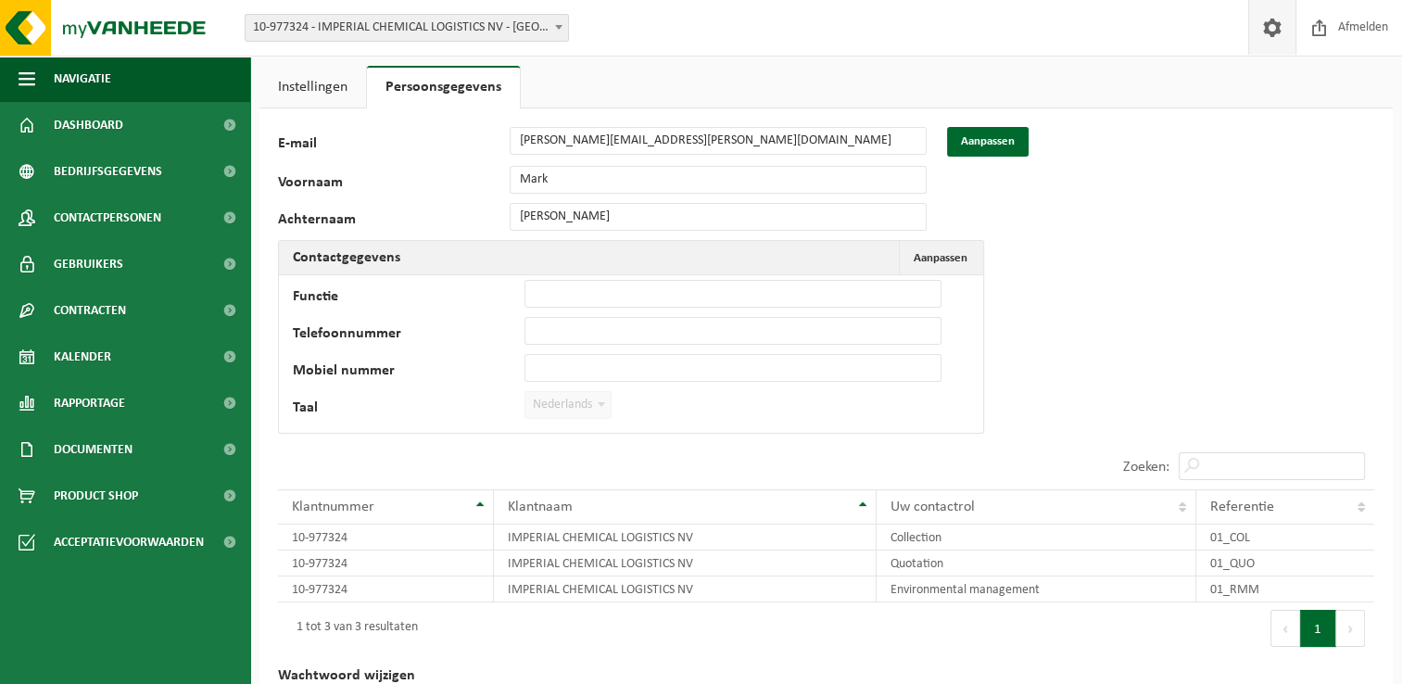
click at [303, 83] on link "Instellingen" at bounding box center [312, 87] width 107 height 43
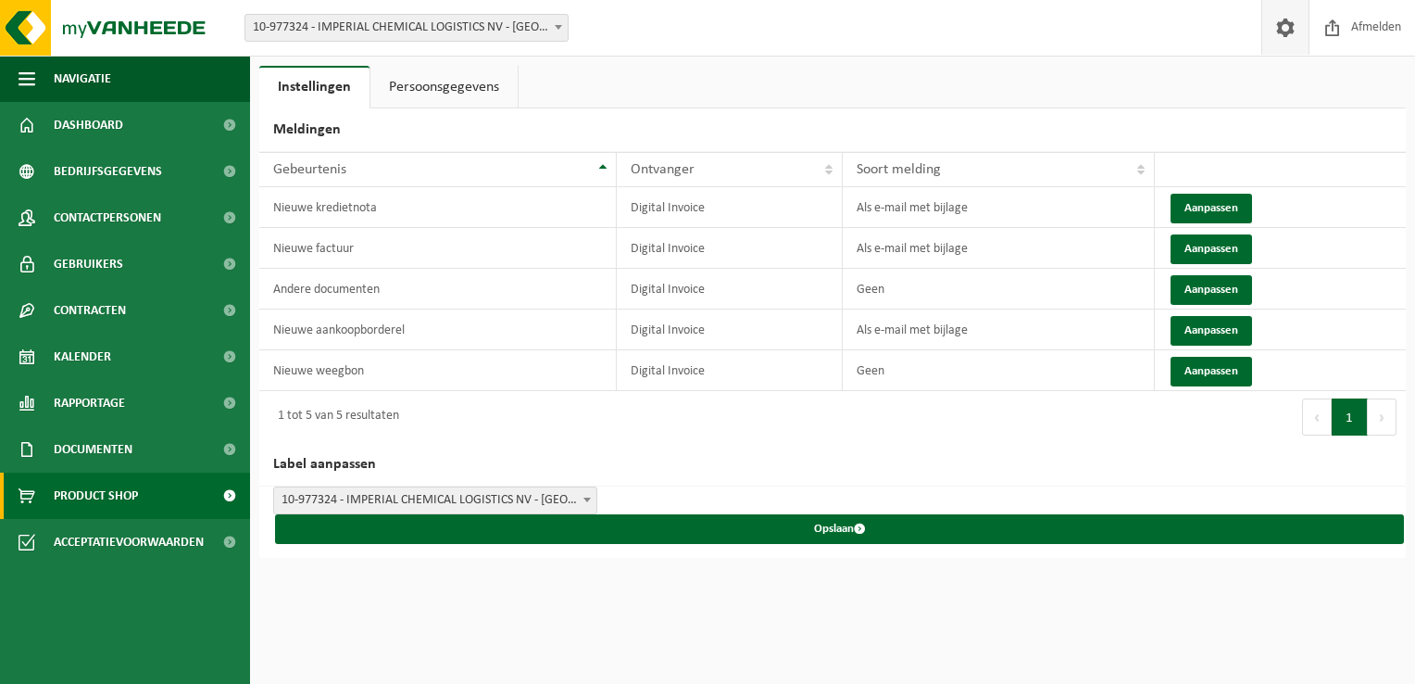
click at [119, 497] on span "Product Shop" at bounding box center [96, 495] width 84 height 46
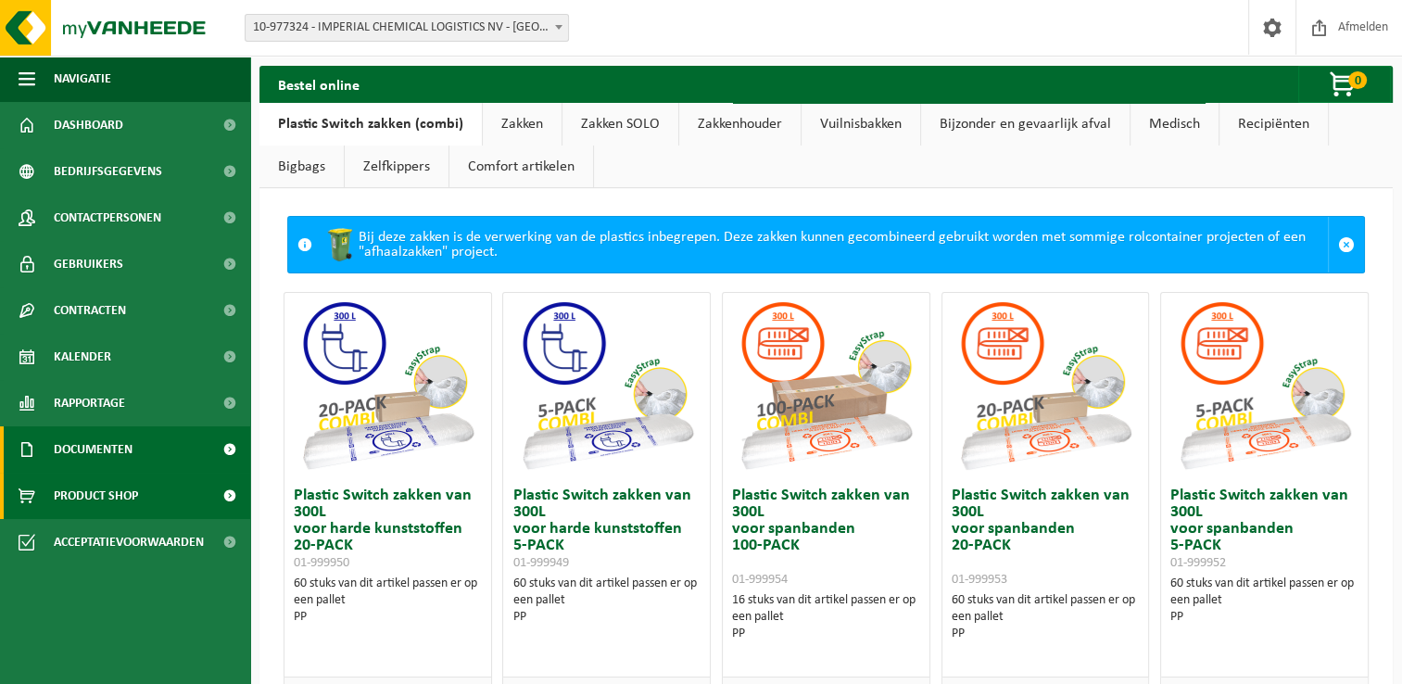
click at [96, 461] on span "Documenten" at bounding box center [93, 449] width 79 height 46
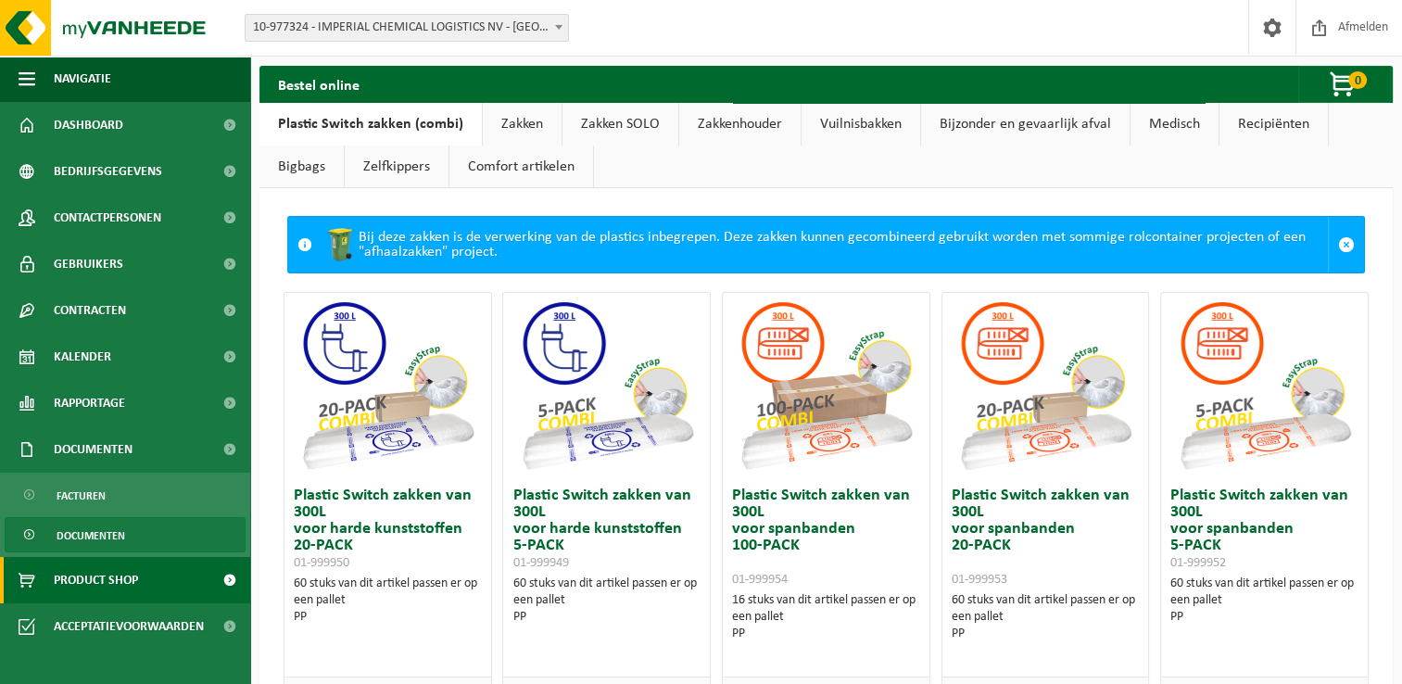
click at [93, 530] on span "Documenten" at bounding box center [91, 535] width 69 height 35
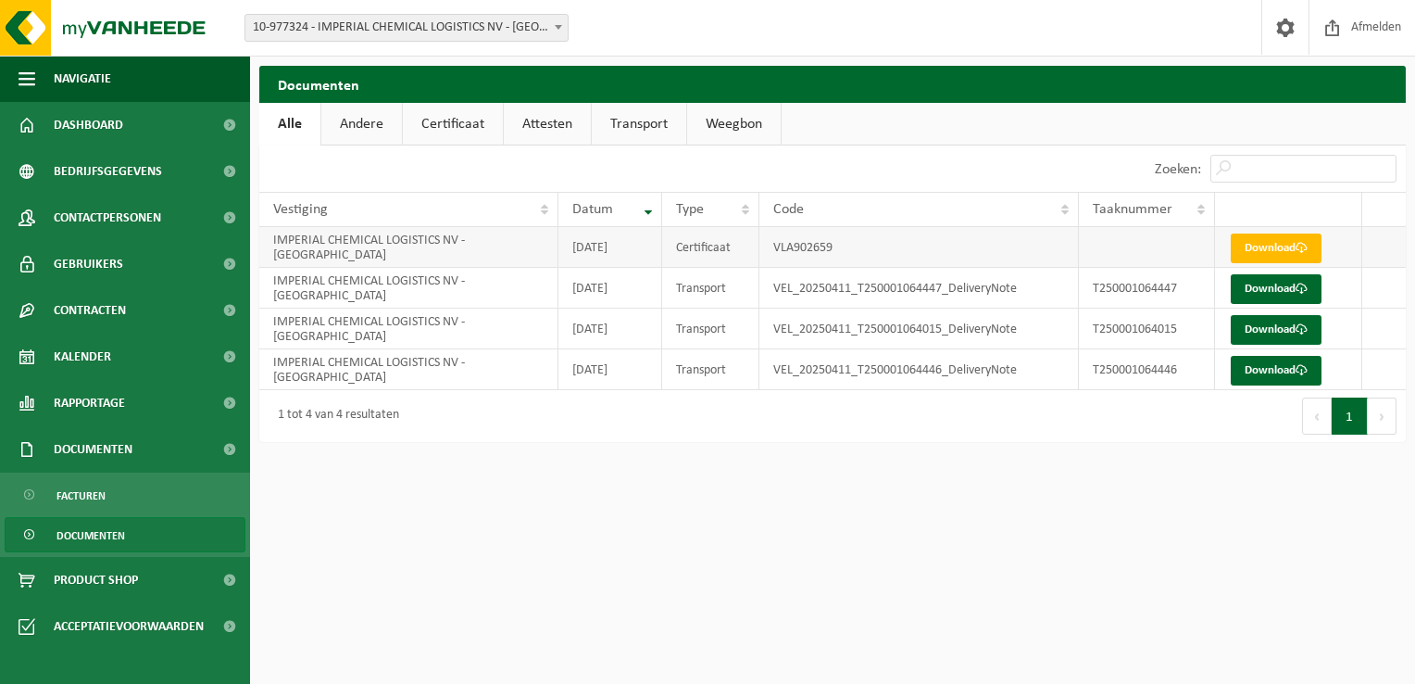
click at [792, 247] on td "VLA902659" at bounding box center [920, 247] width 320 height 41
click at [695, 247] on td "Certificaat" at bounding box center [710, 247] width 96 height 41
click at [625, 247] on td "2025-07-25" at bounding box center [611, 247] width 104 height 41
click at [365, 247] on td "IMPERIAL CHEMICAL LOGISTICS NV - [GEOGRAPHIC_DATA]" at bounding box center [408, 247] width 299 height 41
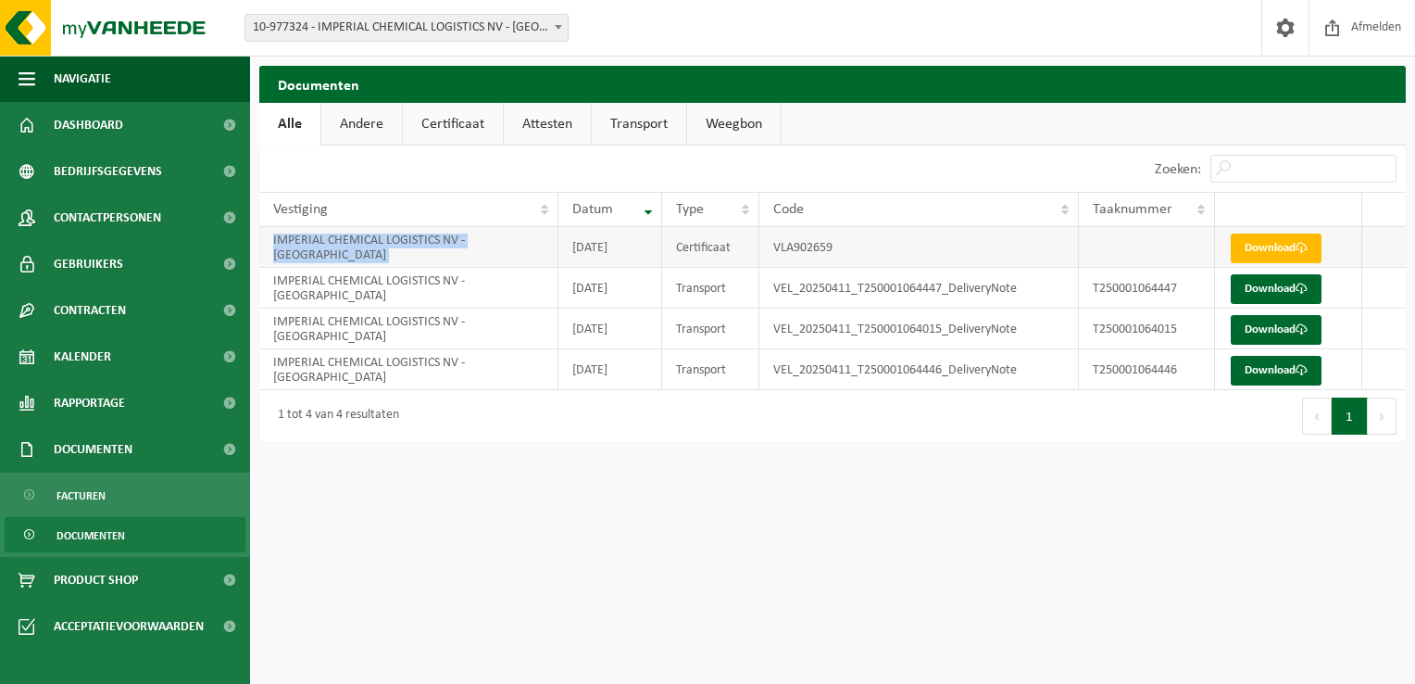
click at [365, 247] on td "IMPERIAL CHEMICAL LOGISTICS NV - [GEOGRAPHIC_DATA]" at bounding box center [408, 247] width 299 height 41
drag, startPoint x: 365, startPoint y: 247, endPoint x: 479, endPoint y: 253, distance: 114.1
click at [479, 253] on td "IMPERIAL CHEMICAL LOGISTICS NV - [GEOGRAPHIC_DATA]" at bounding box center [408, 247] width 299 height 41
click at [436, 124] on link "Certificaat" at bounding box center [453, 124] width 100 height 43
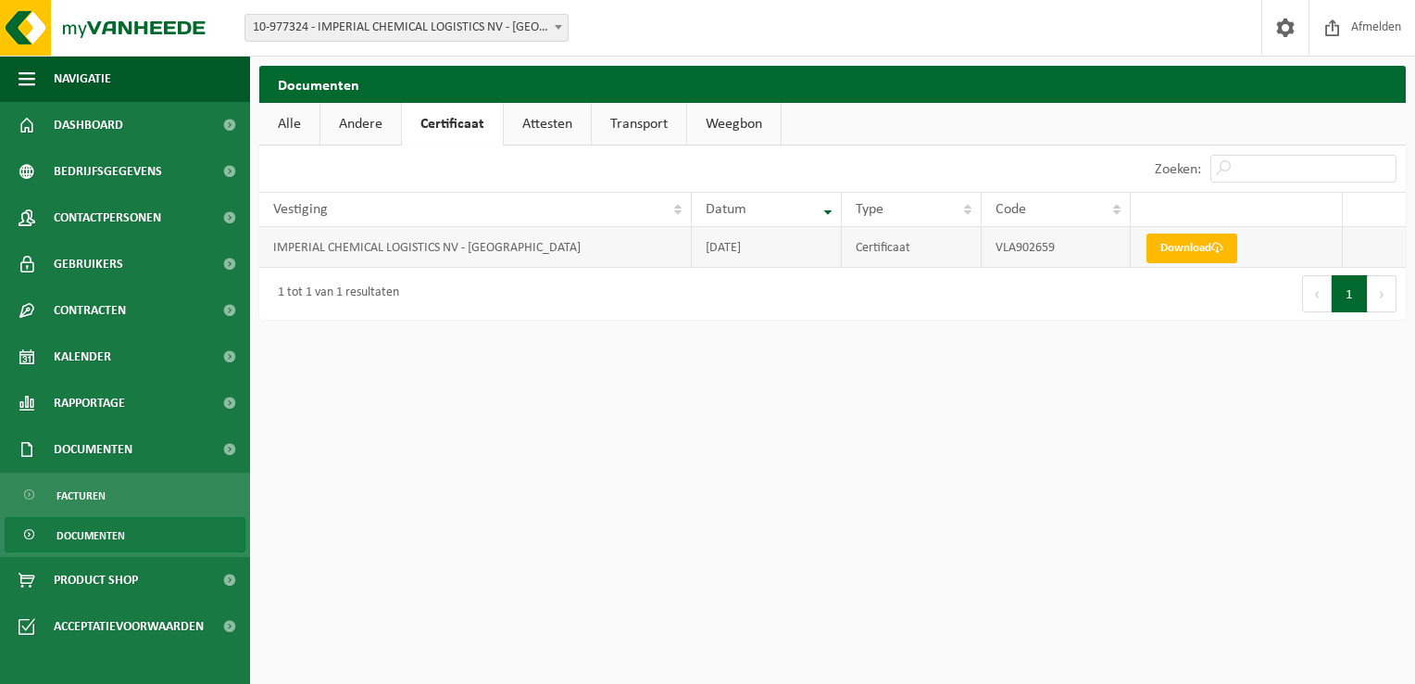
click at [545, 255] on td "IMPERIAL CHEMICAL LOGISTICS NV - [GEOGRAPHIC_DATA]" at bounding box center [475, 247] width 433 height 41
click at [870, 258] on td "Certificaat" at bounding box center [911, 247] width 139 height 41
click at [1292, 31] on span at bounding box center [1286, 27] width 28 height 55
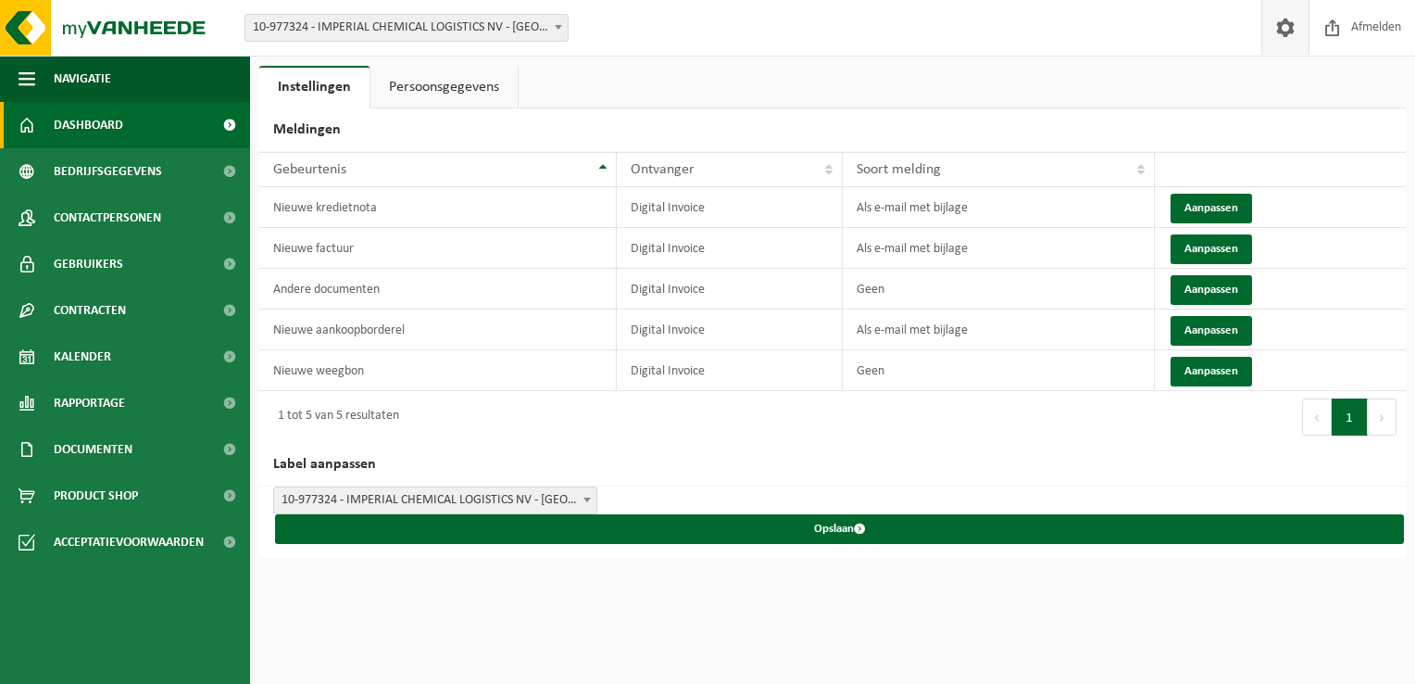
click at [93, 128] on span "Dashboard" at bounding box center [88, 125] width 69 height 46
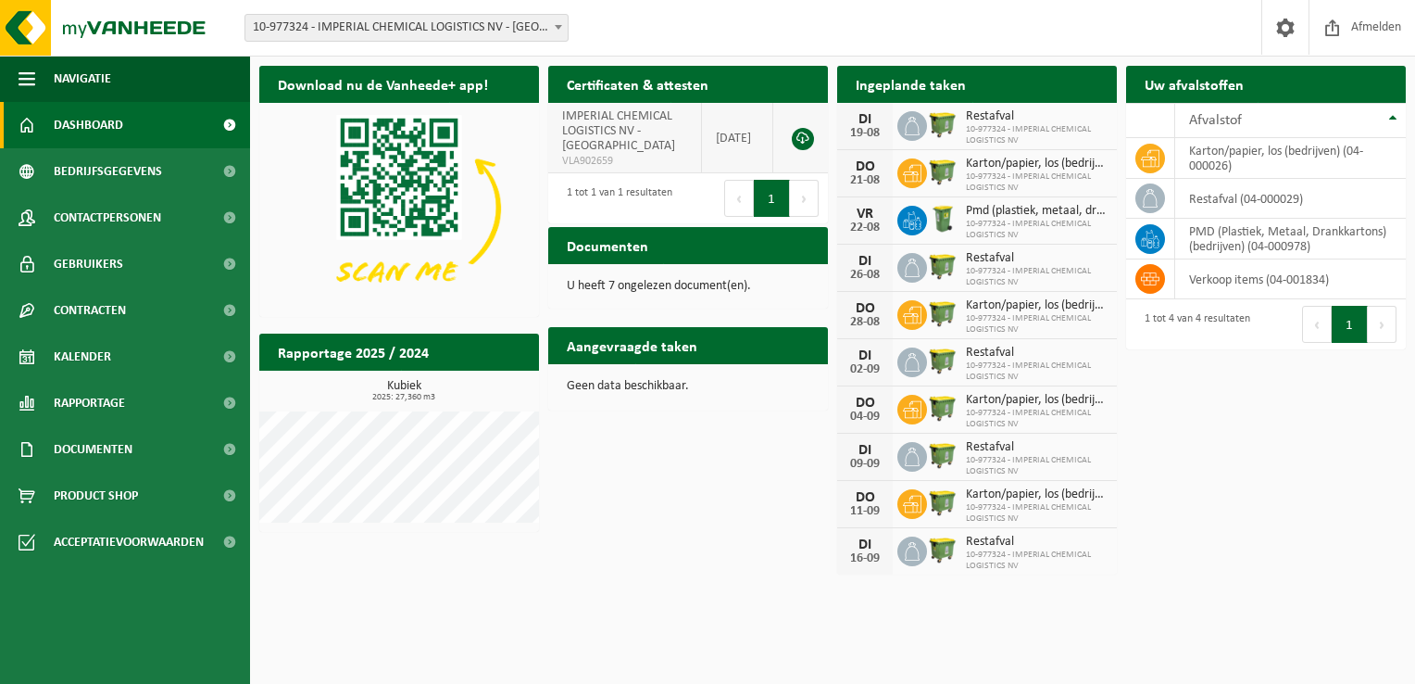
click at [704, 137] on td "[DATE]" at bounding box center [737, 138] width 71 height 70
click at [733, 132] on td "[DATE]" at bounding box center [737, 138] width 71 height 70
click at [723, 137] on td "[DATE]" at bounding box center [737, 138] width 71 height 70
click at [678, 85] on h2 "Certificaten & attesten" at bounding box center [637, 84] width 179 height 36
drag, startPoint x: 648, startPoint y: 505, endPoint x: 657, endPoint y: 486, distance: 20.3
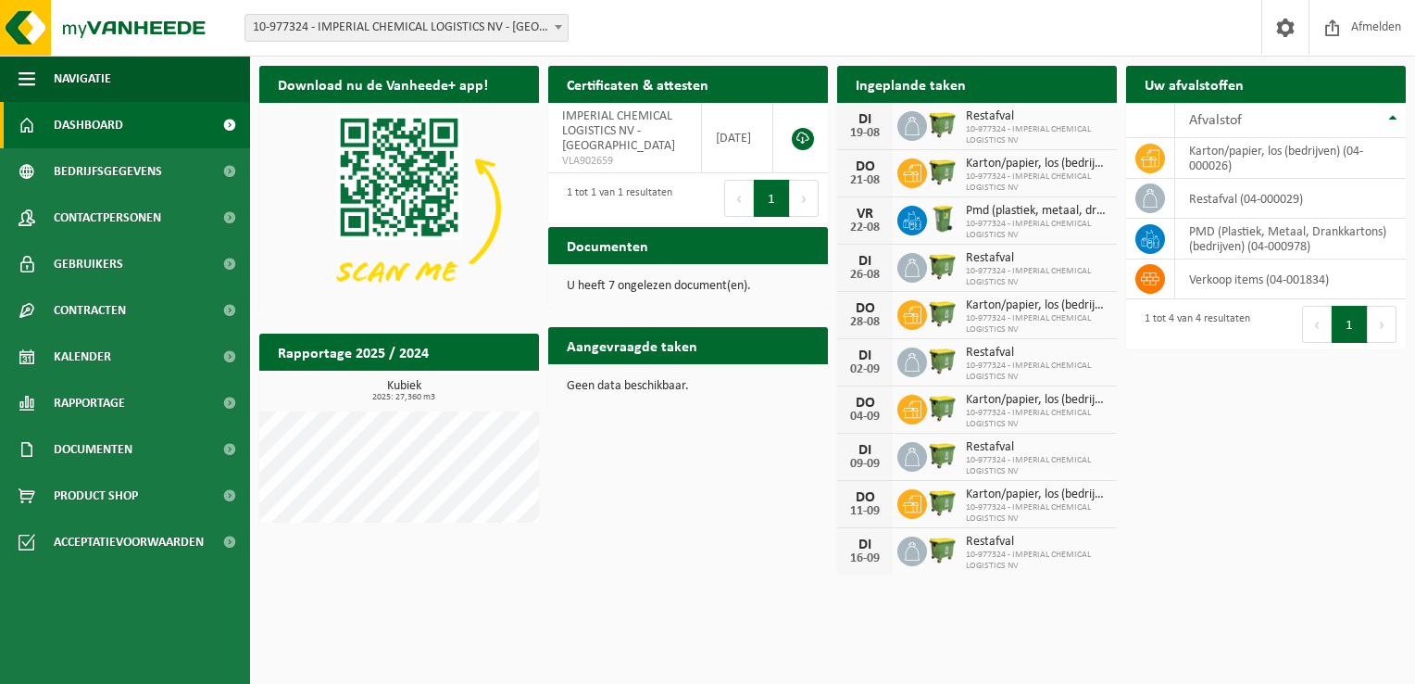
click at [648, 504] on div "Download nu de Vanheede+ app! Verberg Certificaten & attesten Bekijk uw certifi…" at bounding box center [833, 319] width 1156 height 525
click at [985, 360] on span "10-977324 - IMPERIAL CHEMICAL LOGISTICS NV" at bounding box center [1037, 371] width 142 height 22
click at [1230, 287] on td "verkoop items (04-001834)" at bounding box center [1291, 279] width 231 height 40
click at [1152, 149] on icon at bounding box center [1150, 158] width 19 height 19
click at [94, 21] on img at bounding box center [111, 28] width 222 height 56
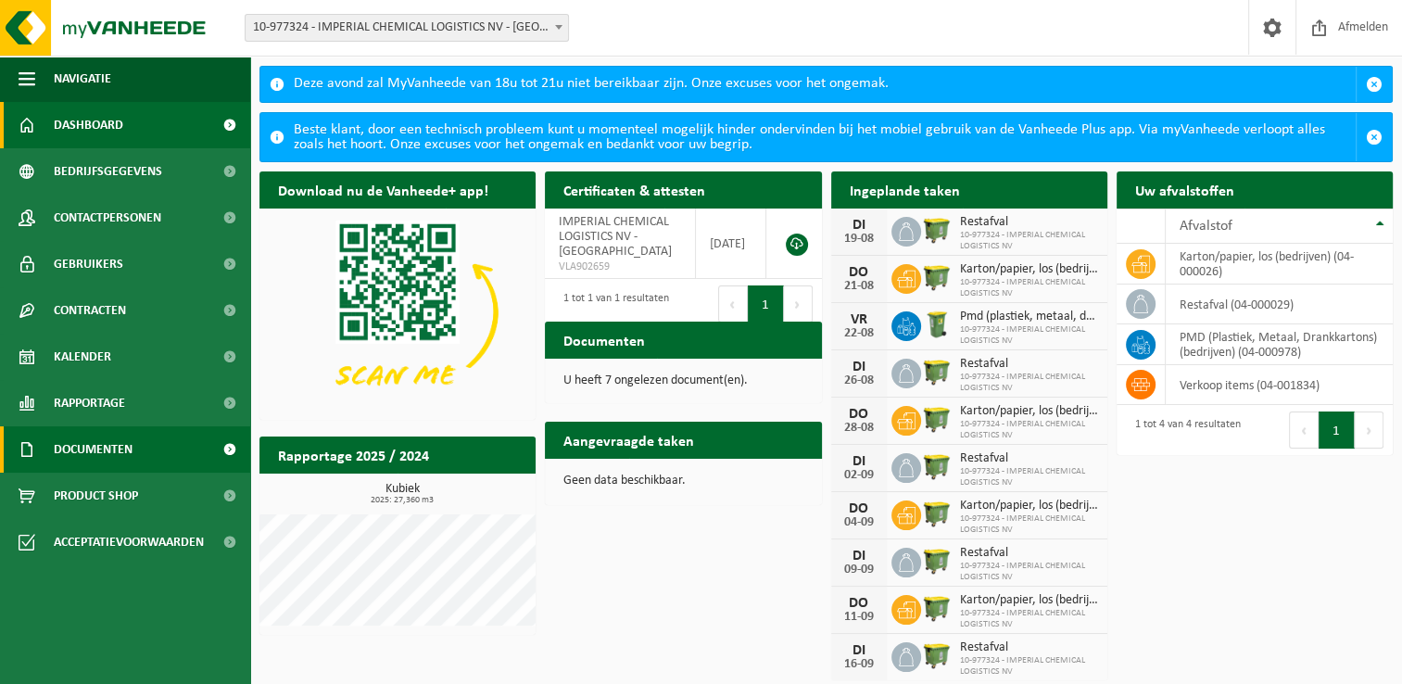
click at [112, 464] on span "Documenten" at bounding box center [93, 449] width 79 height 46
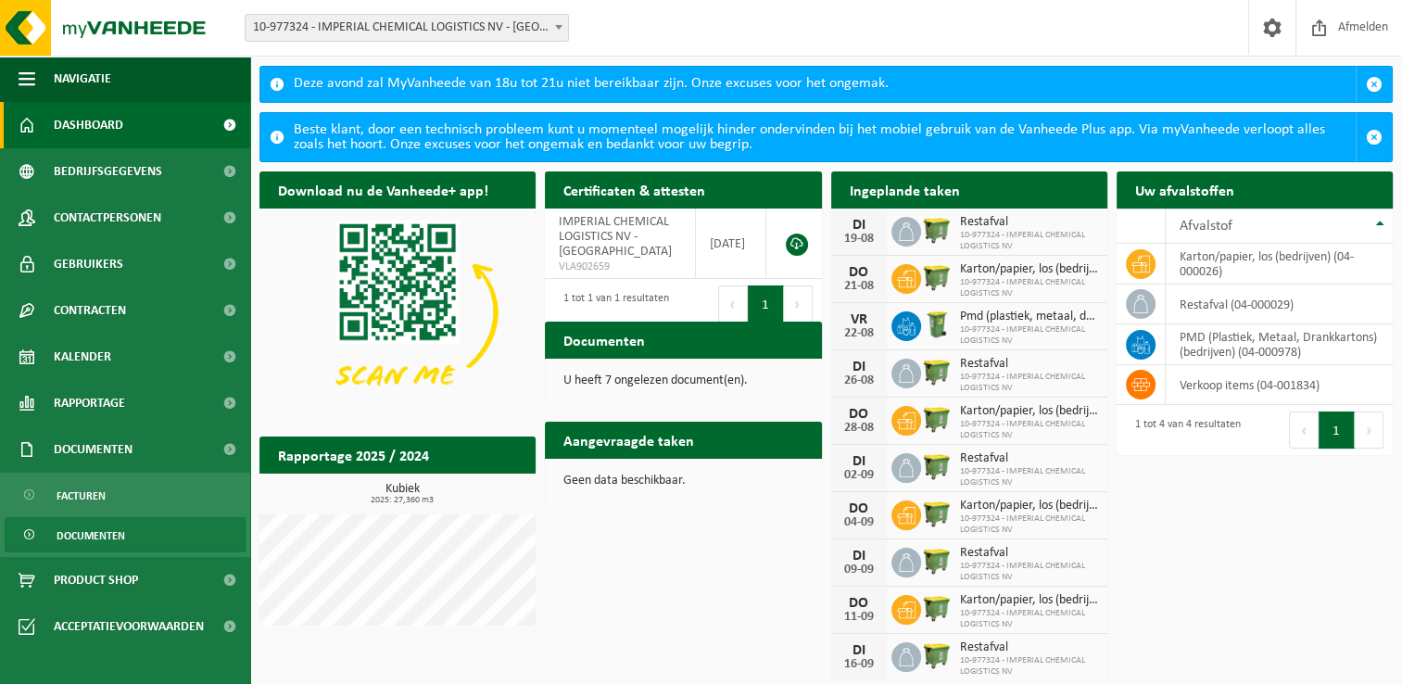
click at [78, 536] on span "Documenten" at bounding box center [91, 535] width 69 height 35
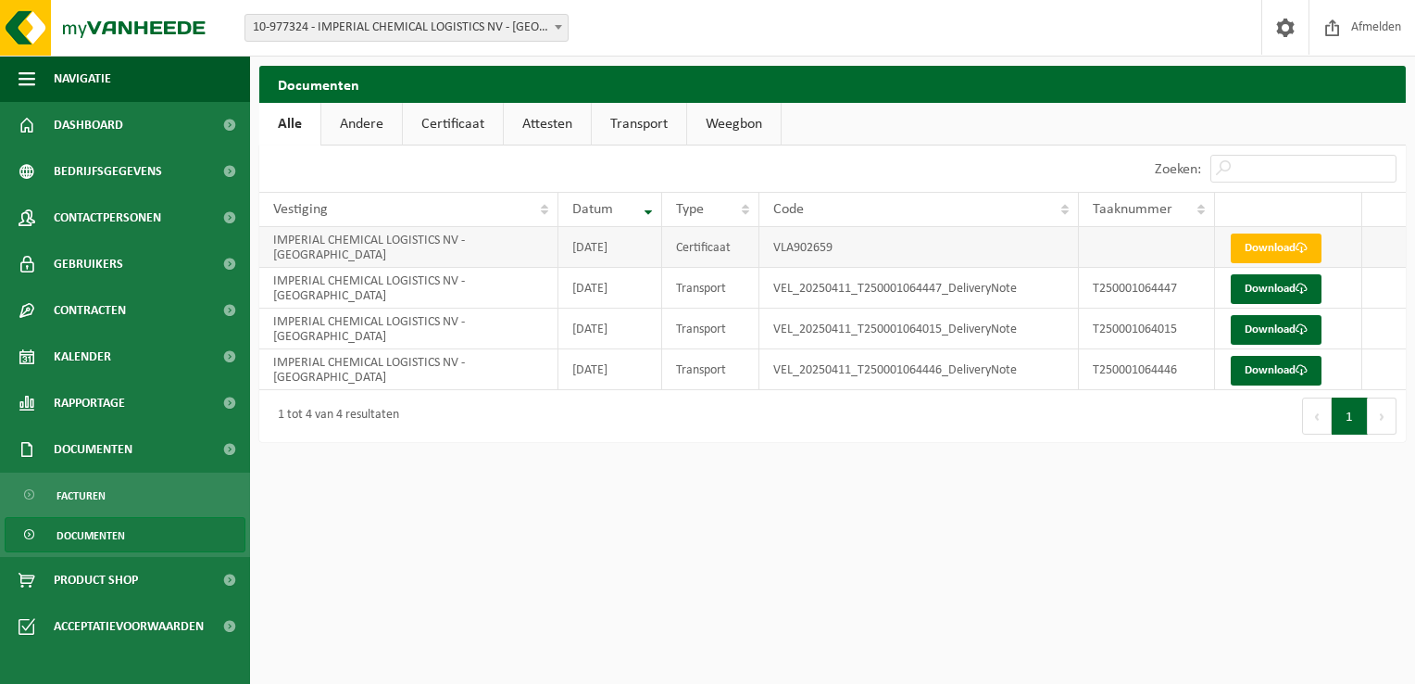
click at [823, 256] on td "VLA902659" at bounding box center [920, 247] width 320 height 41
click at [477, 126] on link "Certificaat" at bounding box center [453, 124] width 100 height 43
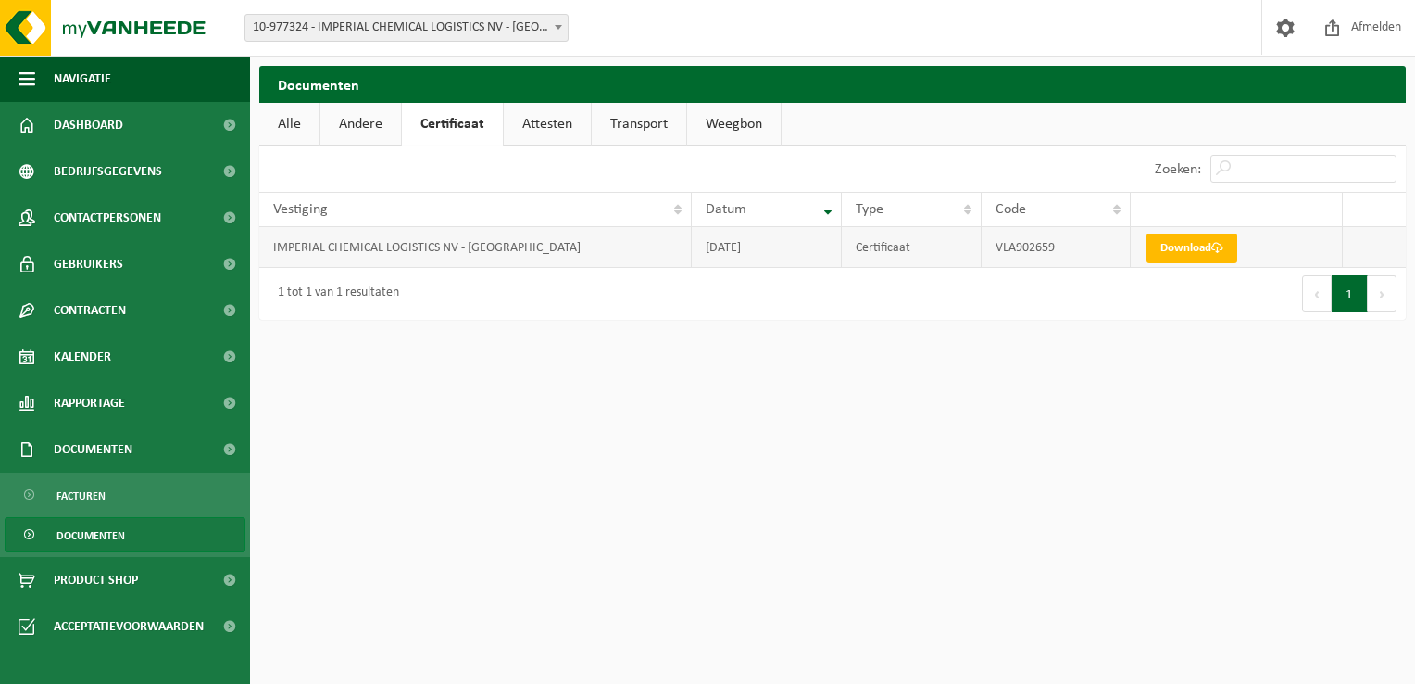
click at [756, 243] on td "[DATE]" at bounding box center [767, 247] width 150 height 41
click at [1015, 250] on td "VLA902659" at bounding box center [1056, 247] width 149 height 41
drag, startPoint x: 1015, startPoint y: 250, endPoint x: 1004, endPoint y: 252, distance: 11.3
click at [1004, 252] on td "VLA902659" at bounding box center [1056, 247] width 149 height 41
click at [104, 406] on span "Rapportage" at bounding box center [89, 403] width 71 height 46
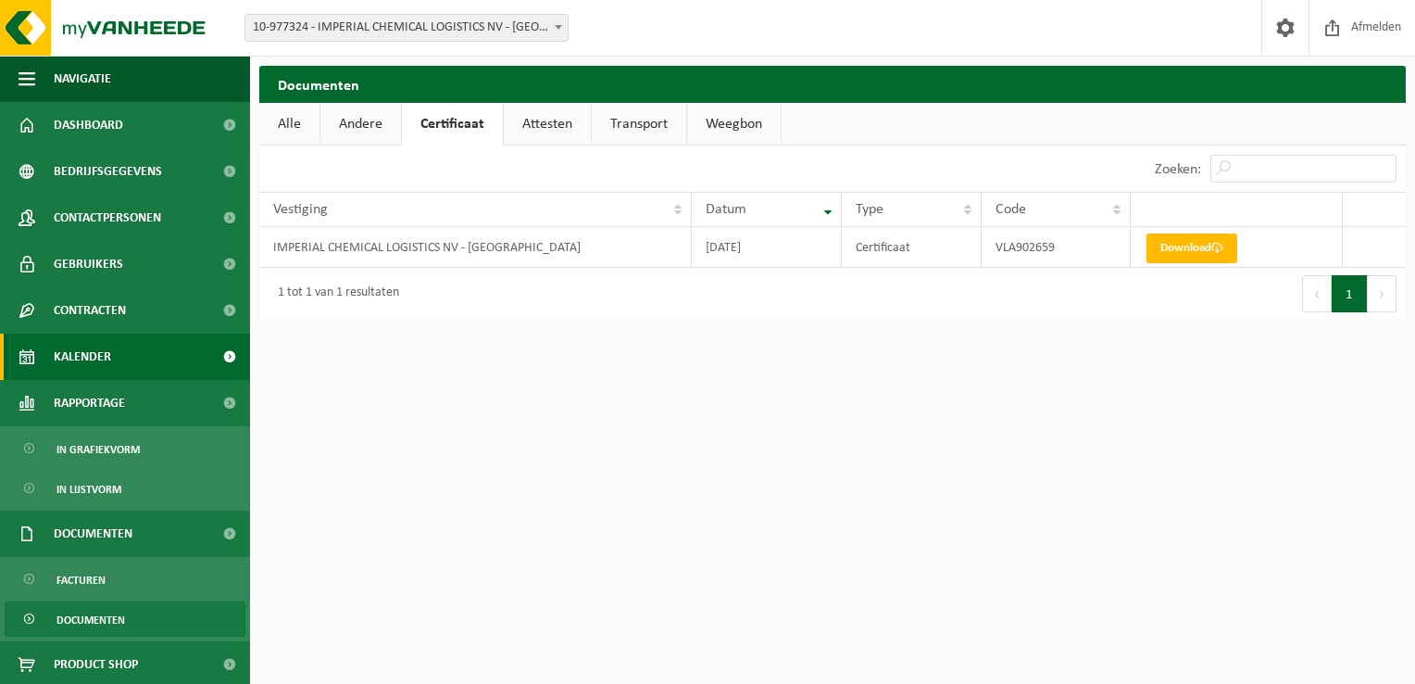
click at [104, 356] on span "Kalender" at bounding box center [82, 356] width 57 height 46
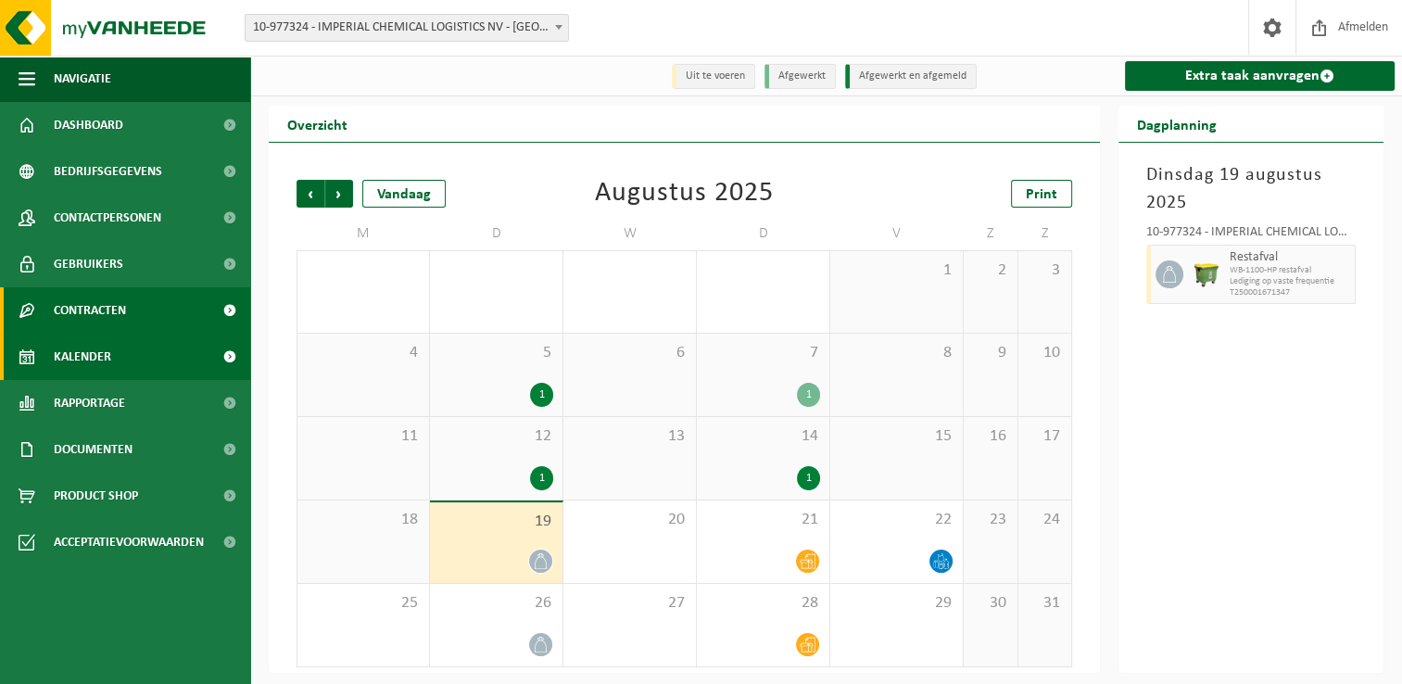
click at [125, 317] on span "Contracten" at bounding box center [90, 310] width 72 height 46
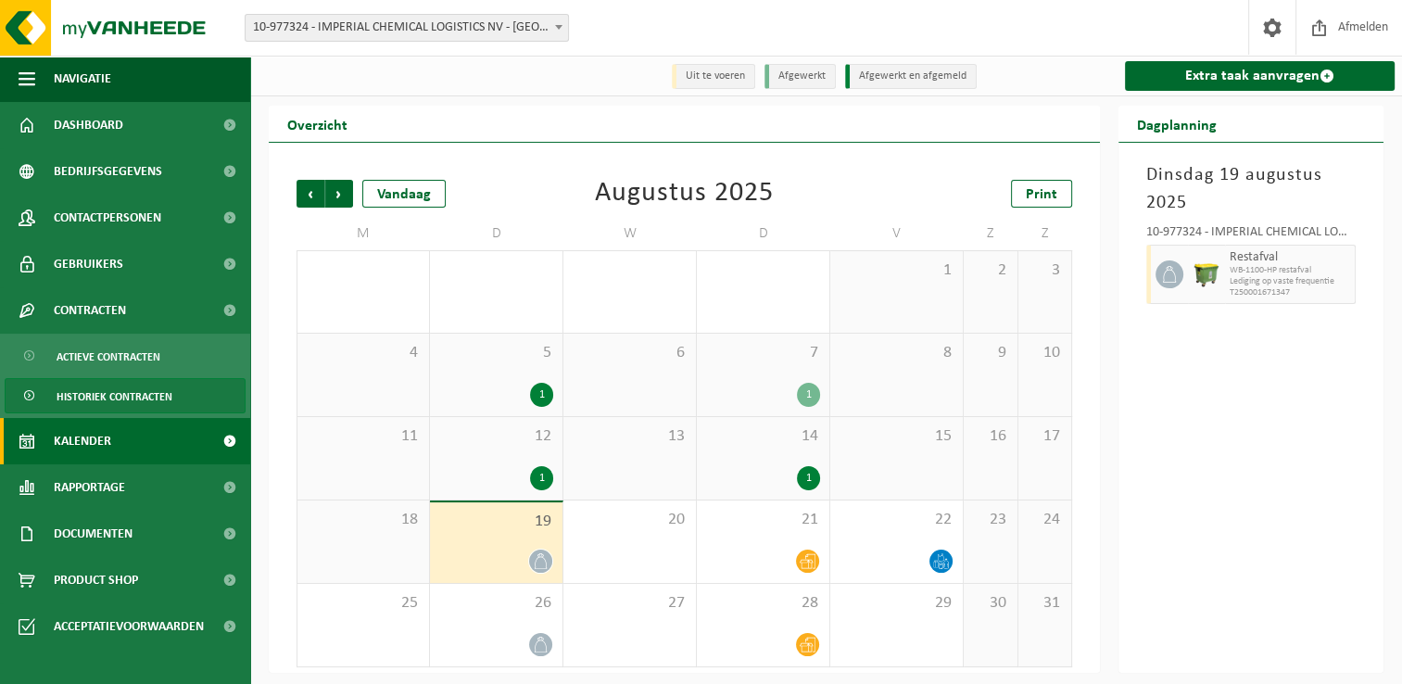
click at [99, 395] on span "Historiek contracten" at bounding box center [115, 396] width 116 height 35
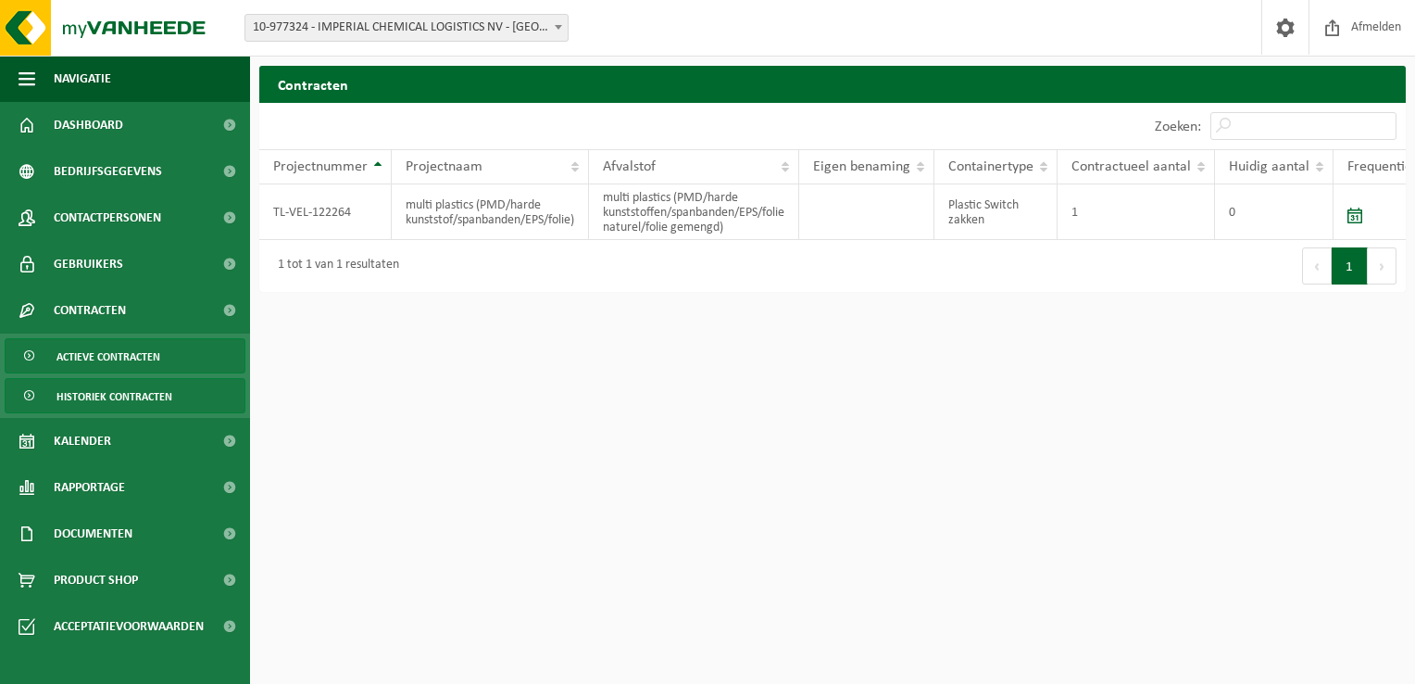
click at [107, 358] on span "Actieve contracten" at bounding box center [109, 356] width 104 height 35
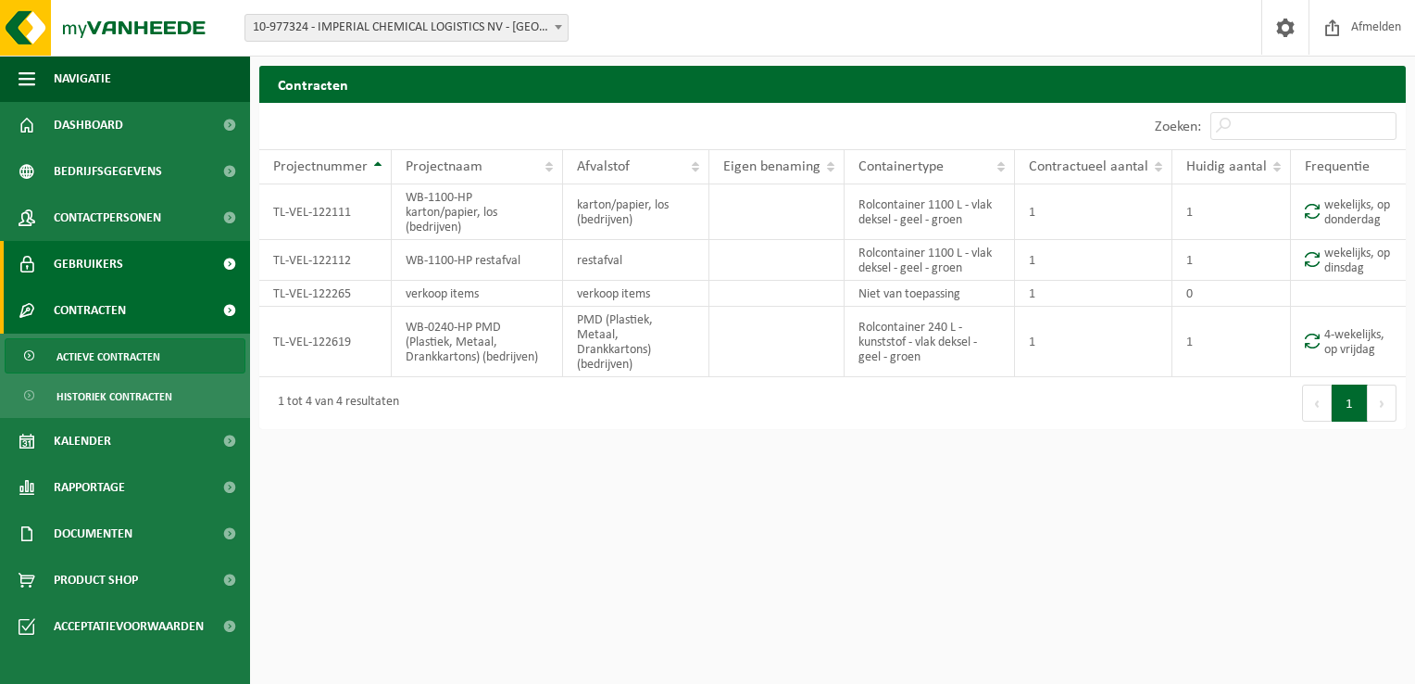
click at [127, 269] on link "Gebruikers" at bounding box center [125, 264] width 250 height 46
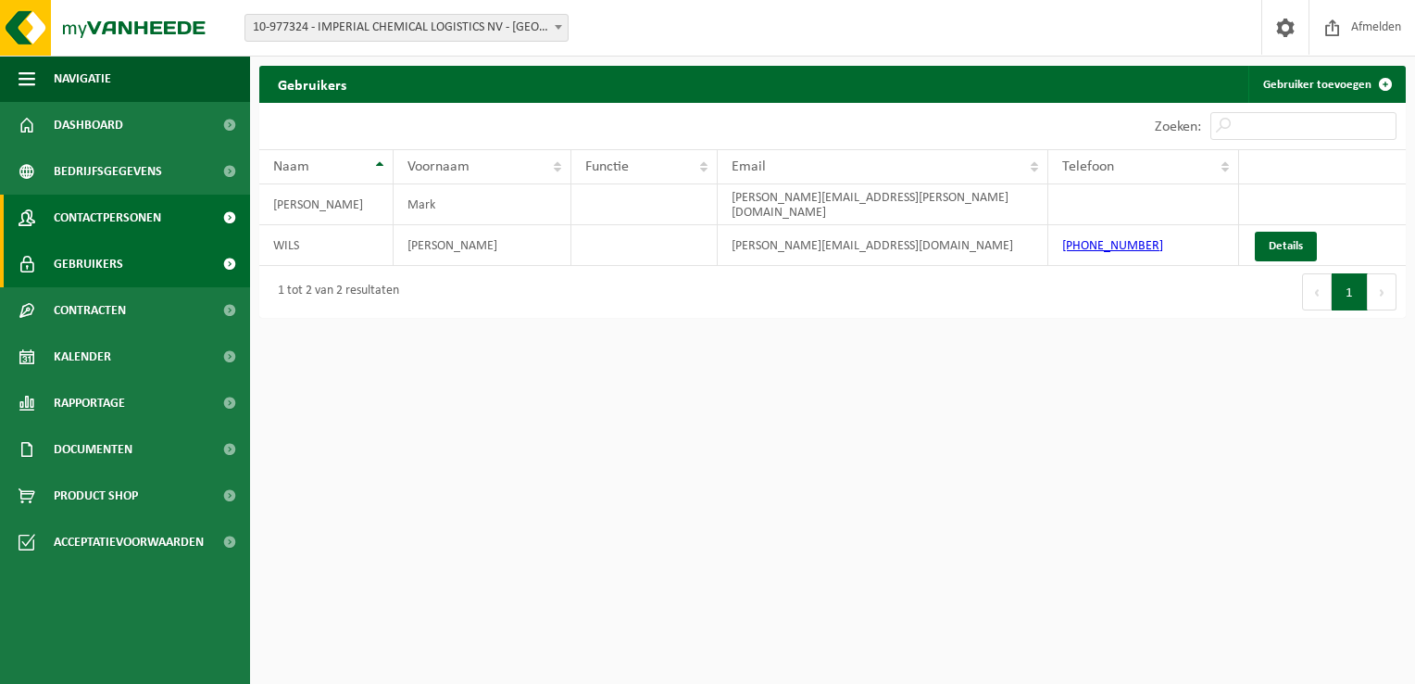
click at [149, 216] on span "Contactpersonen" at bounding box center [107, 218] width 107 height 46
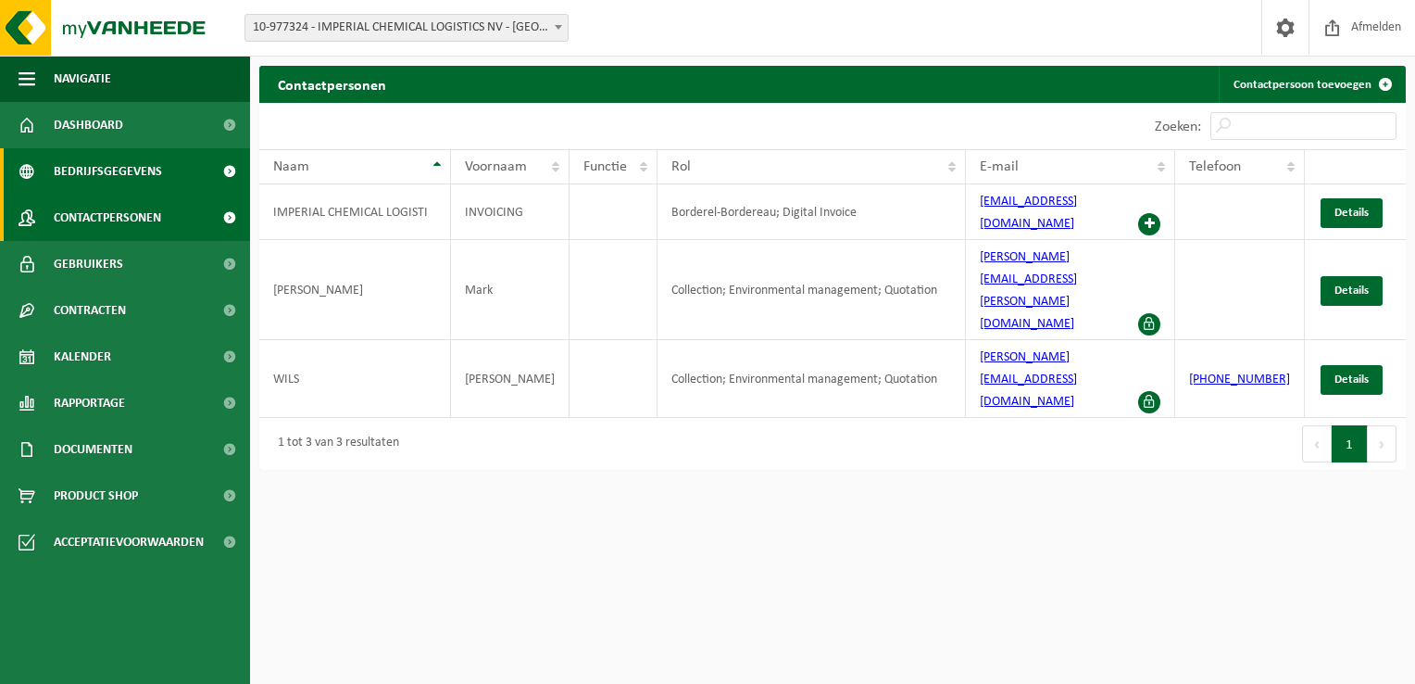
click at [110, 177] on span "Bedrijfsgegevens" at bounding box center [108, 171] width 108 height 46
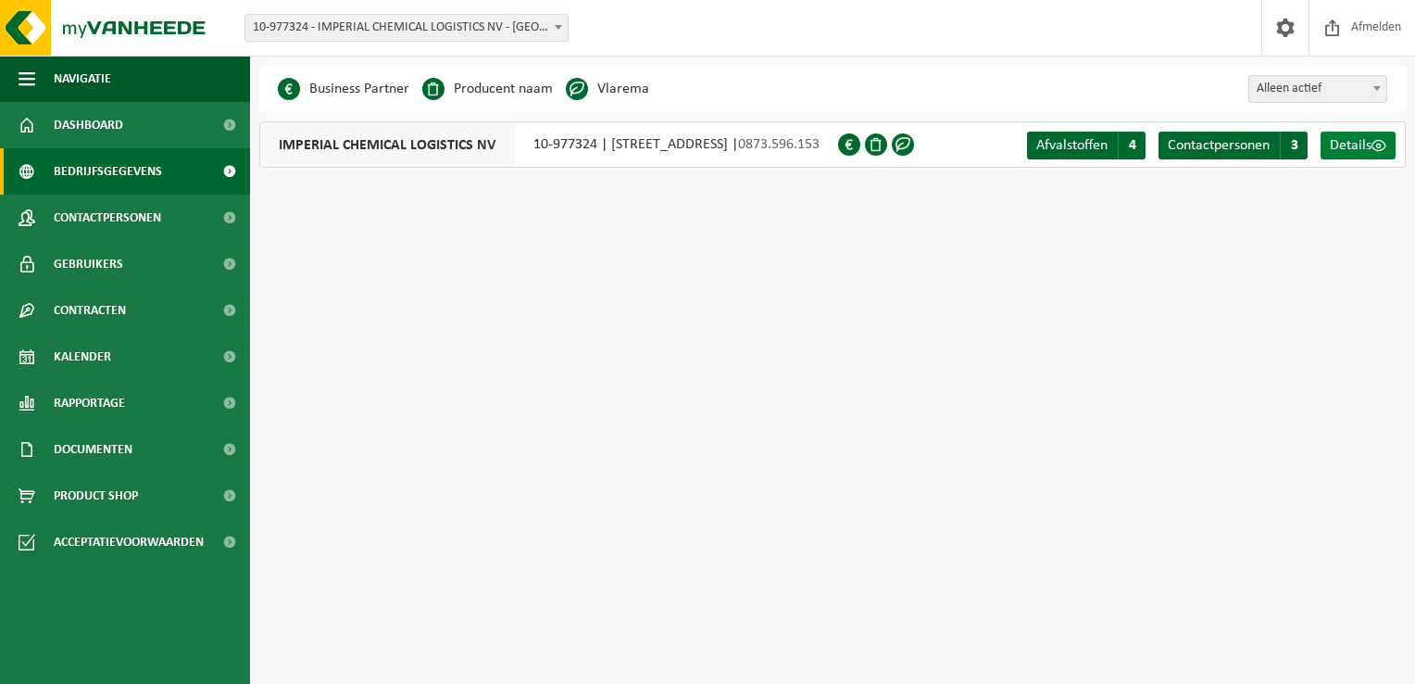
click at [1364, 148] on span "Details" at bounding box center [1351, 145] width 42 height 15
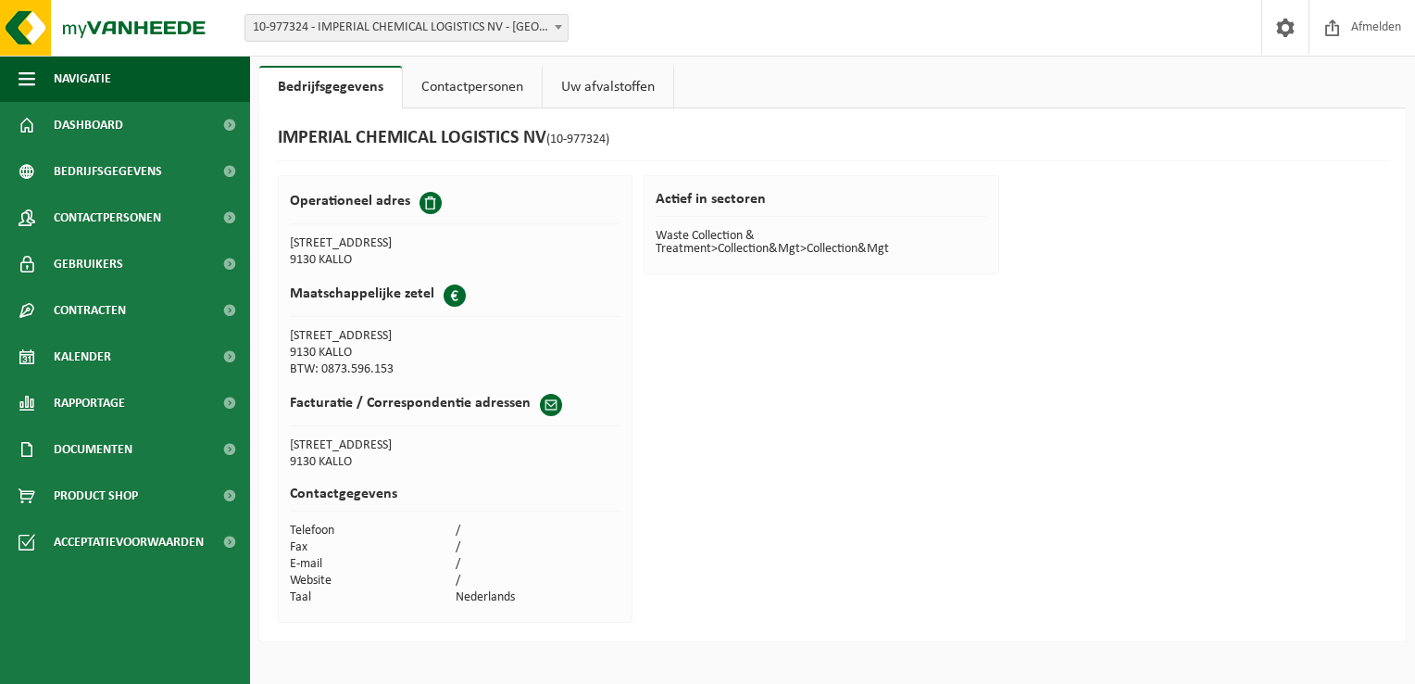
click at [628, 102] on link "Uw afvalstoffen" at bounding box center [608, 87] width 131 height 43
